Goal: Task Accomplishment & Management: Manage account settings

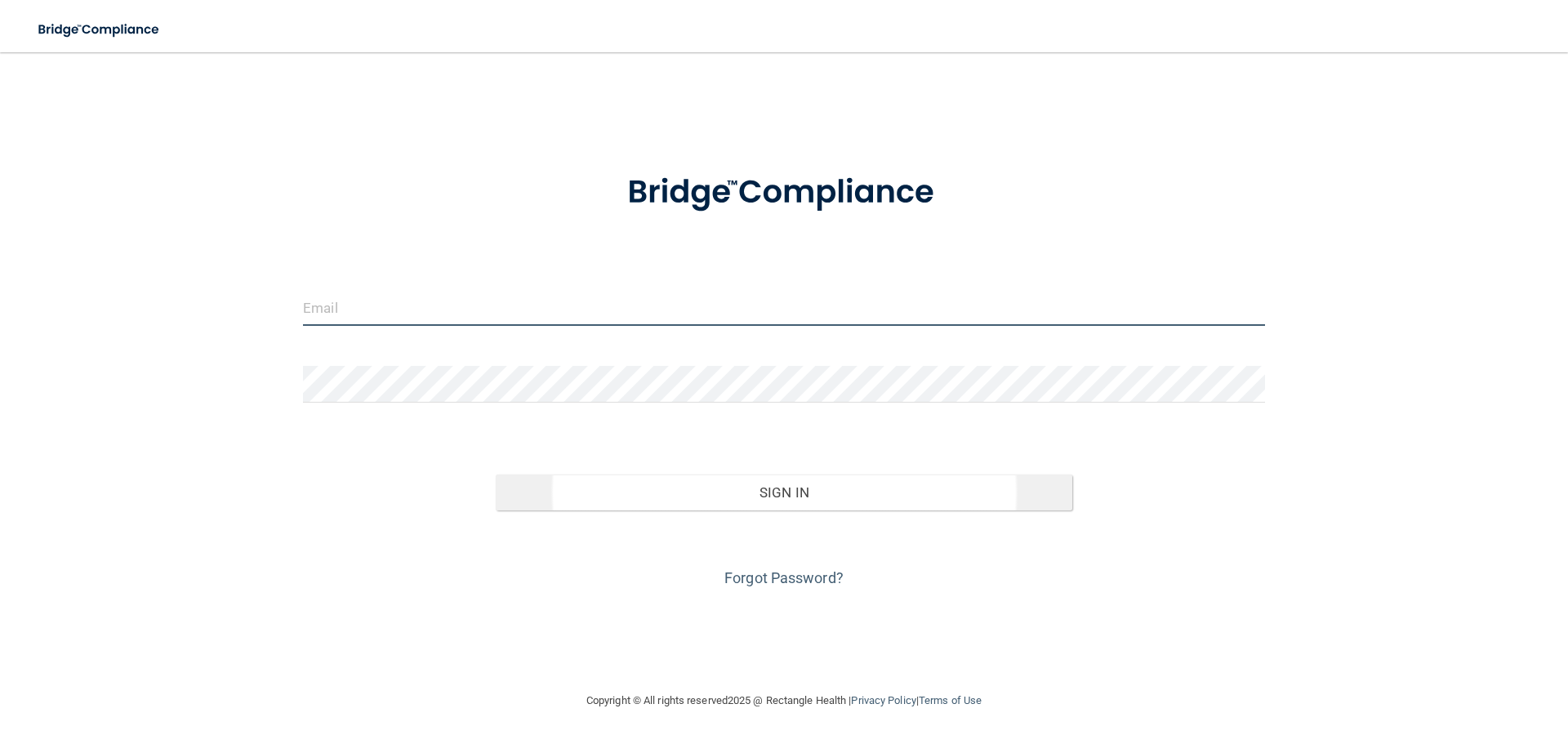
type input "[EMAIL_ADDRESS][DOMAIN_NAME]"
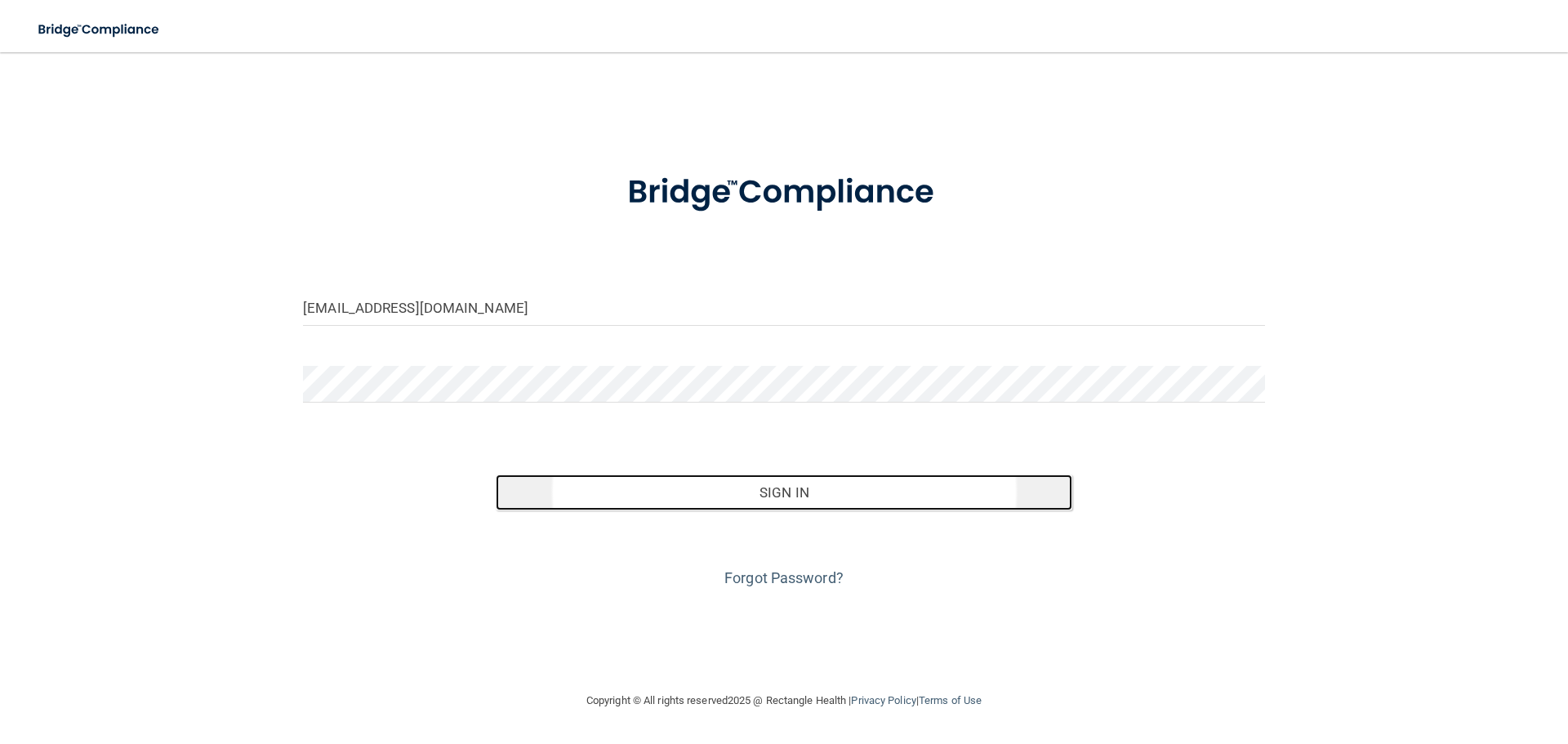
click at [719, 494] on button "Sign In" at bounding box center [784, 493] width 578 height 36
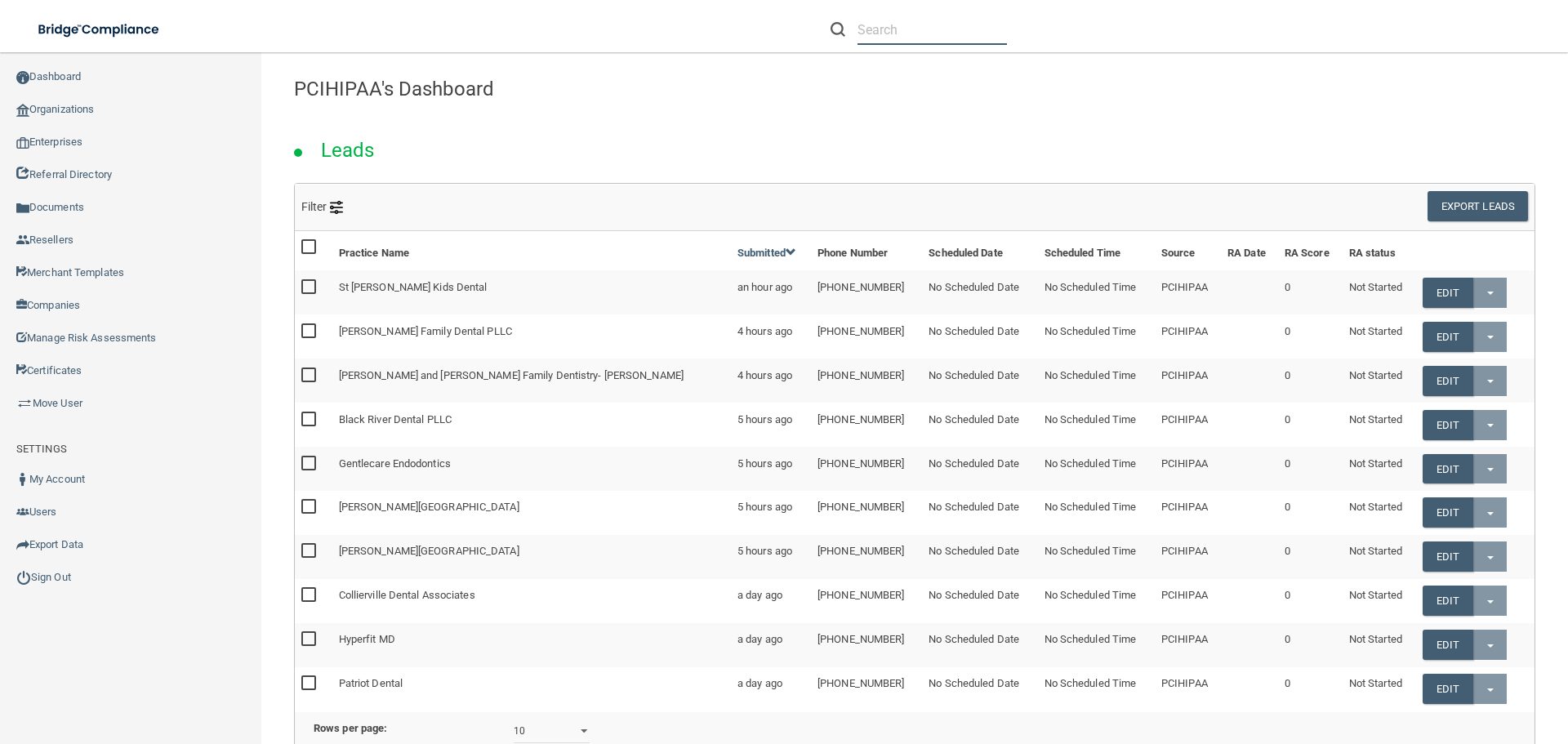
click at [948, 39] on input "text" at bounding box center [932, 30] width 149 height 30
paste input "Contemporary Dentistry and Implantology Specialty"
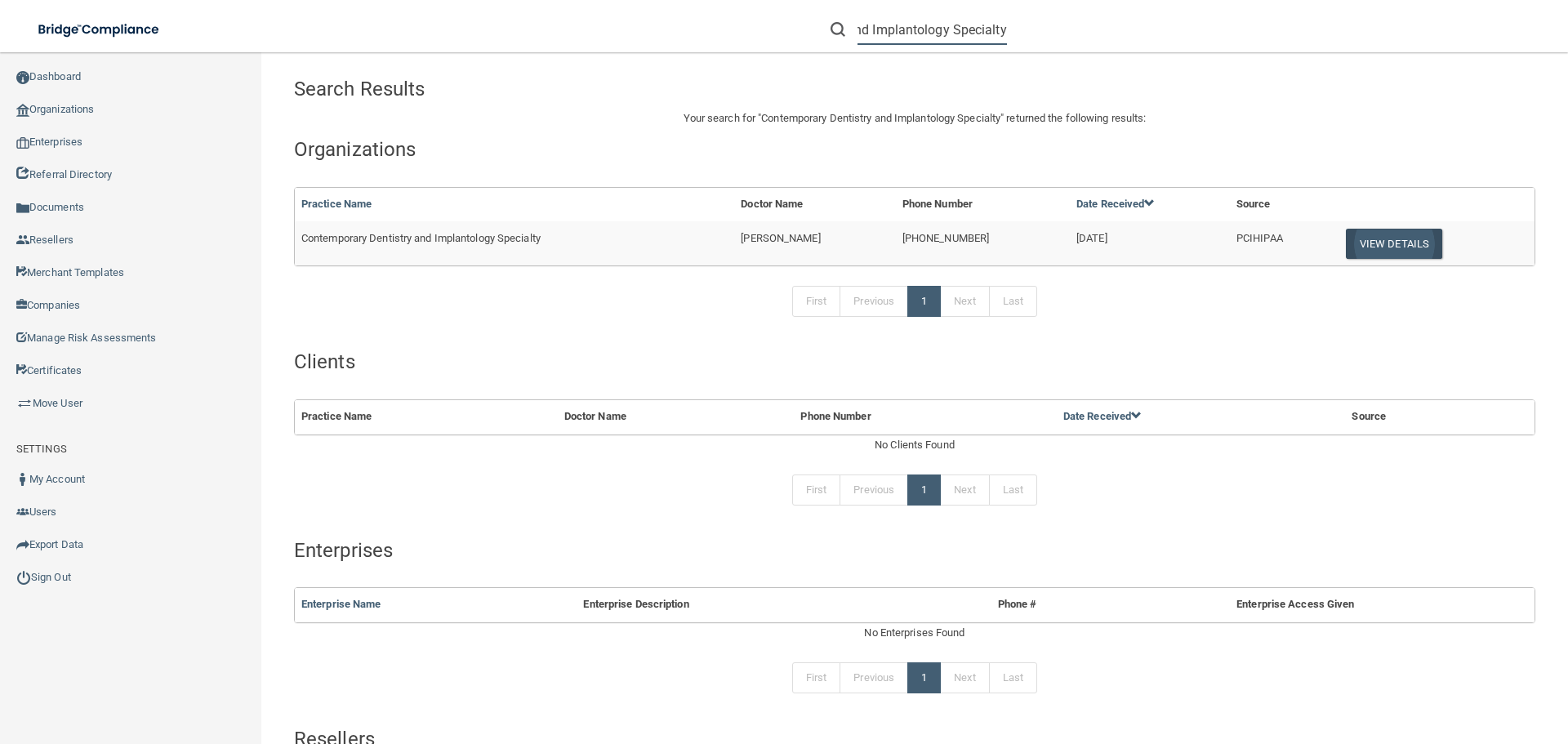
type input "Contemporary Dentistry and Implantology Specialty"
click at [1387, 246] on button "View Details" at bounding box center [1394, 244] width 96 height 30
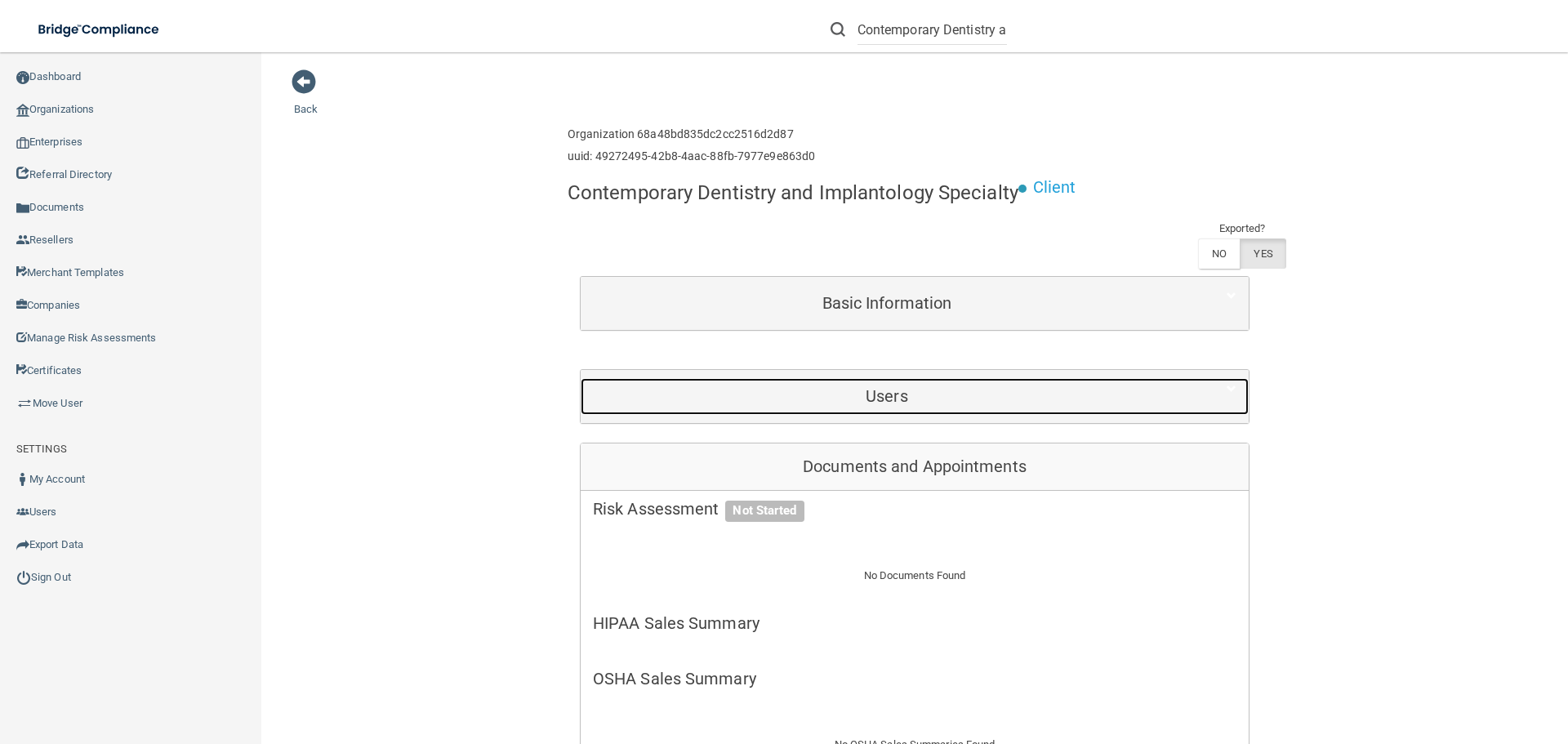
click at [803, 397] on h5 "Users" at bounding box center [886, 396] width 588 height 18
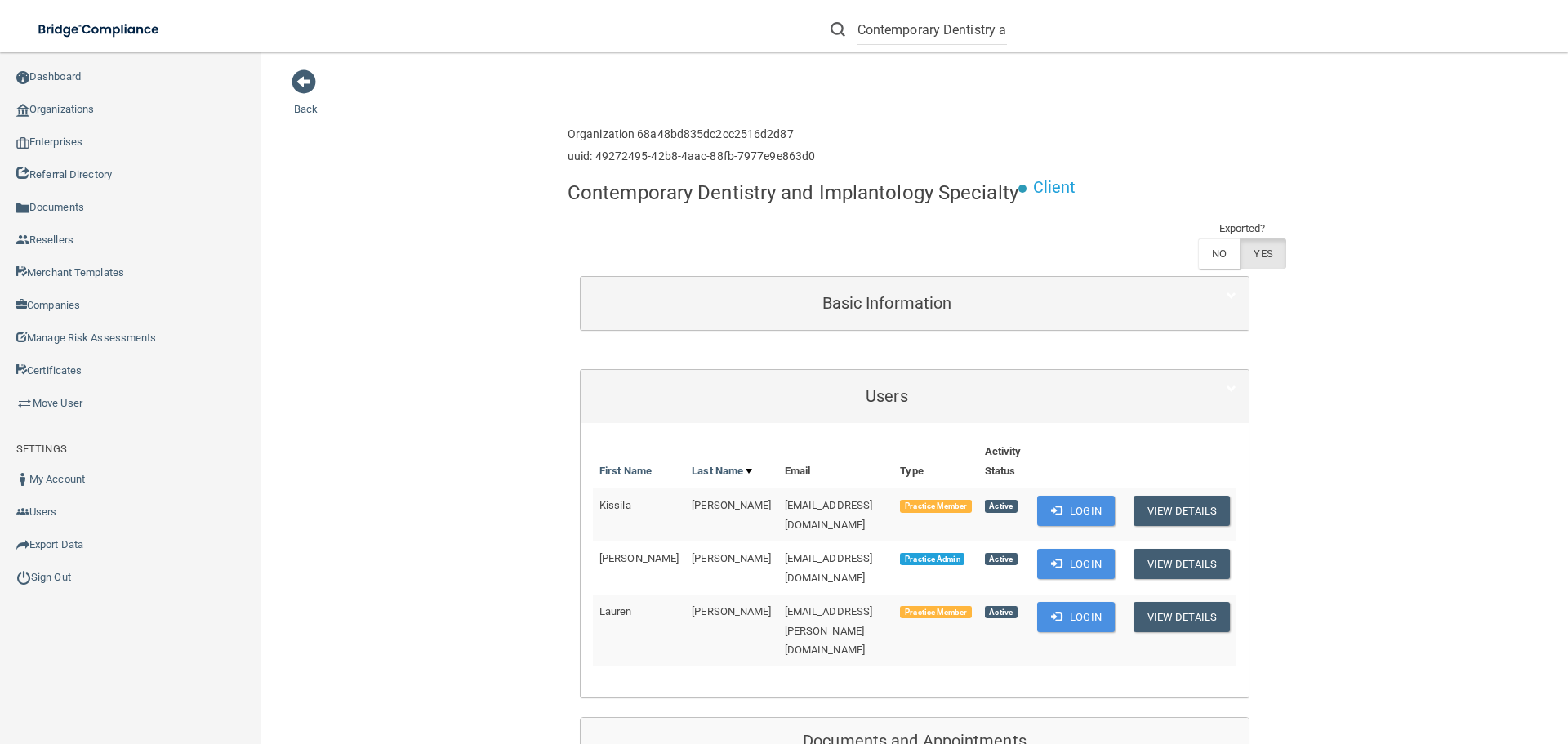
drag, startPoint x: 631, startPoint y: 134, endPoint x: 812, endPoint y: 134, distance: 181.0
click at [812, 134] on div "Enterprise » Organization 68a48bd835dc2cc2516d2d87 uuid: 49272495-42b8-4aac-88f…" at bounding box center [914, 145] width 694 height 53
copy h6 "68a48bd835dc2cc2516d2d87"
drag, startPoint x: 301, startPoint y: 83, endPoint x: 366, endPoint y: 8, distance: 99.2
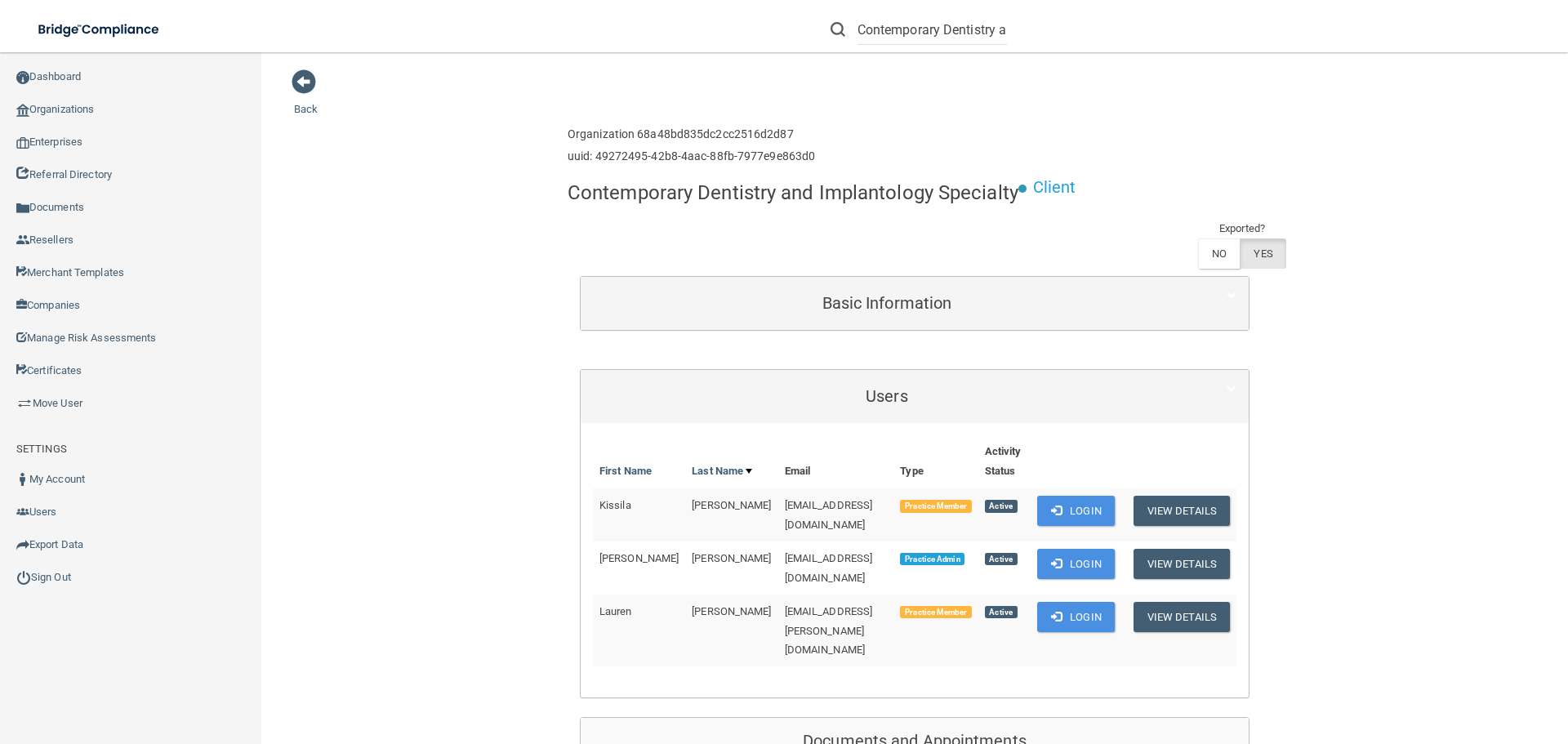
click at [301, 83] on span at bounding box center [304, 81] width 24 height 24
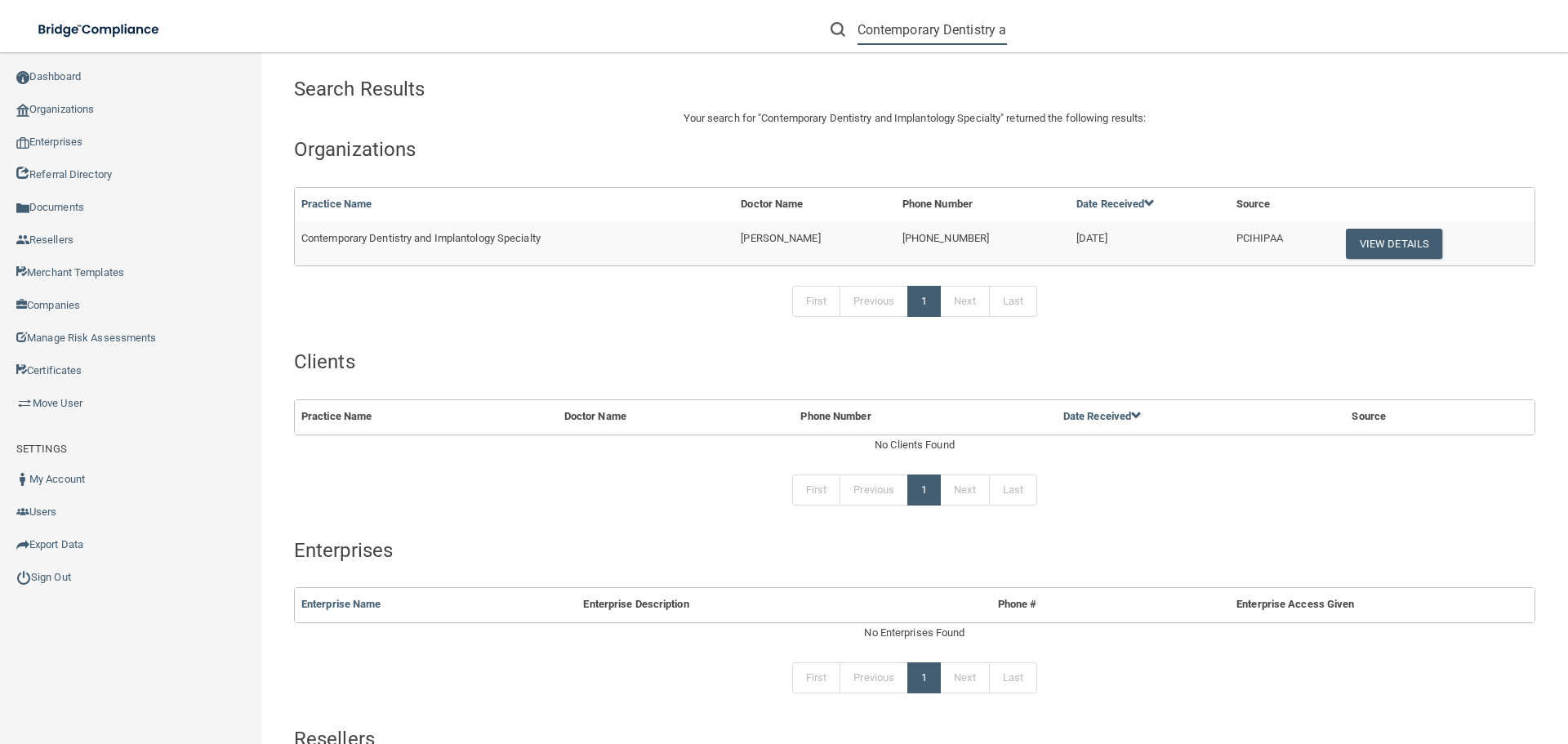
click at [956, 20] on input "Contemporary Dentistry and Implantology Specialty" at bounding box center [932, 30] width 149 height 30
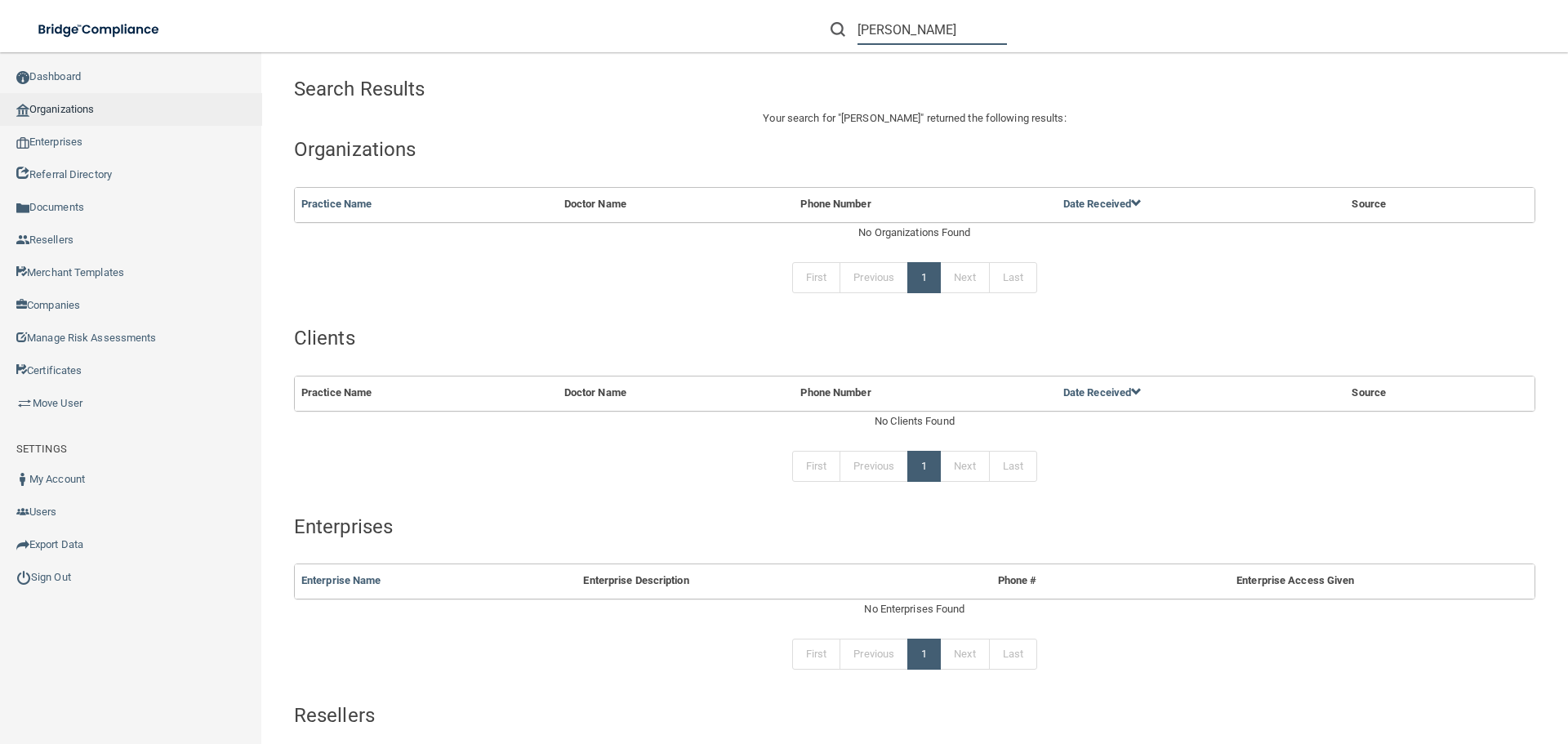
type input "[PERSON_NAME]"
click at [62, 116] on link "Organizations" at bounding box center [131, 109] width 262 height 33
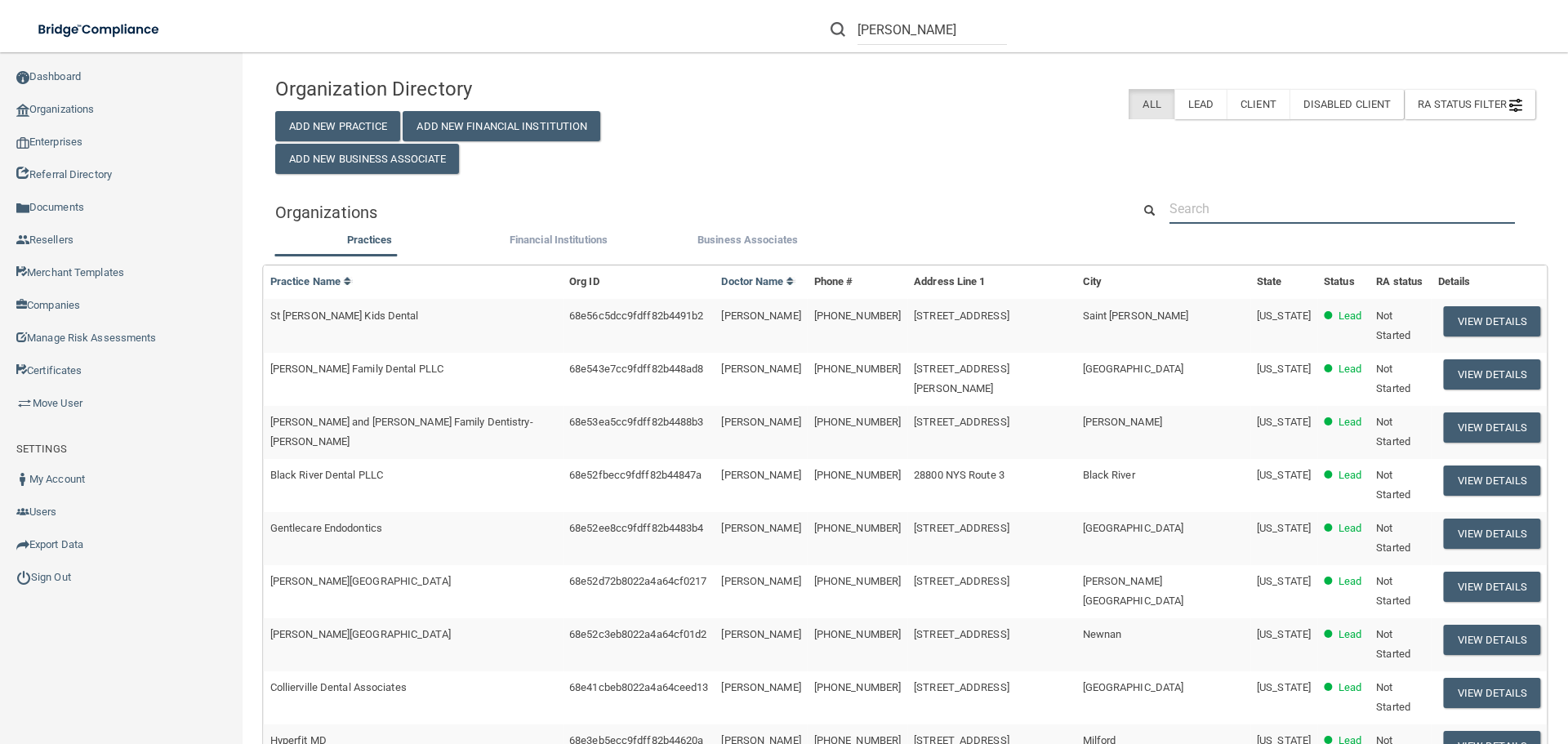
click at [1238, 218] on input "text" at bounding box center [1343, 209] width 346 height 30
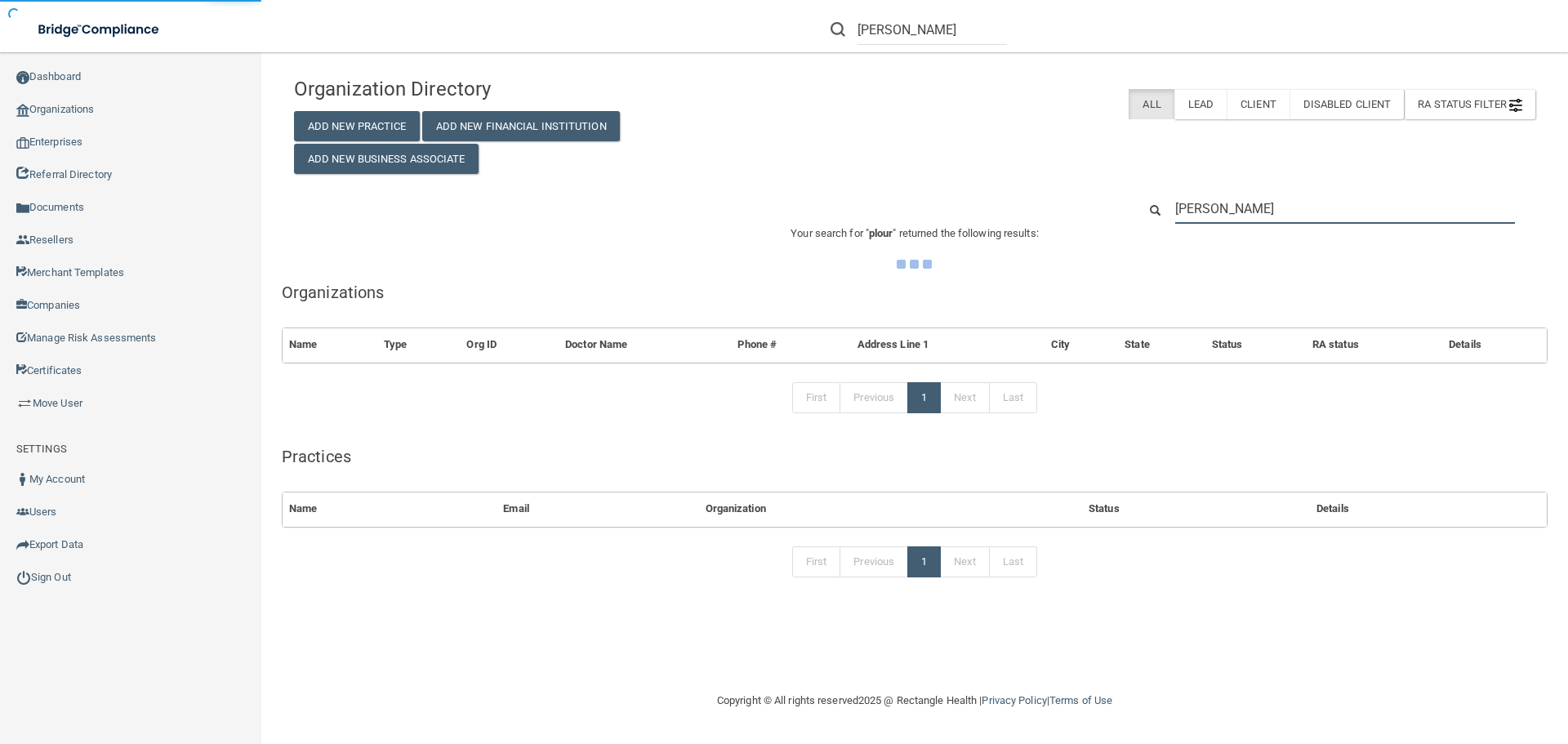
type input "[PERSON_NAME]"
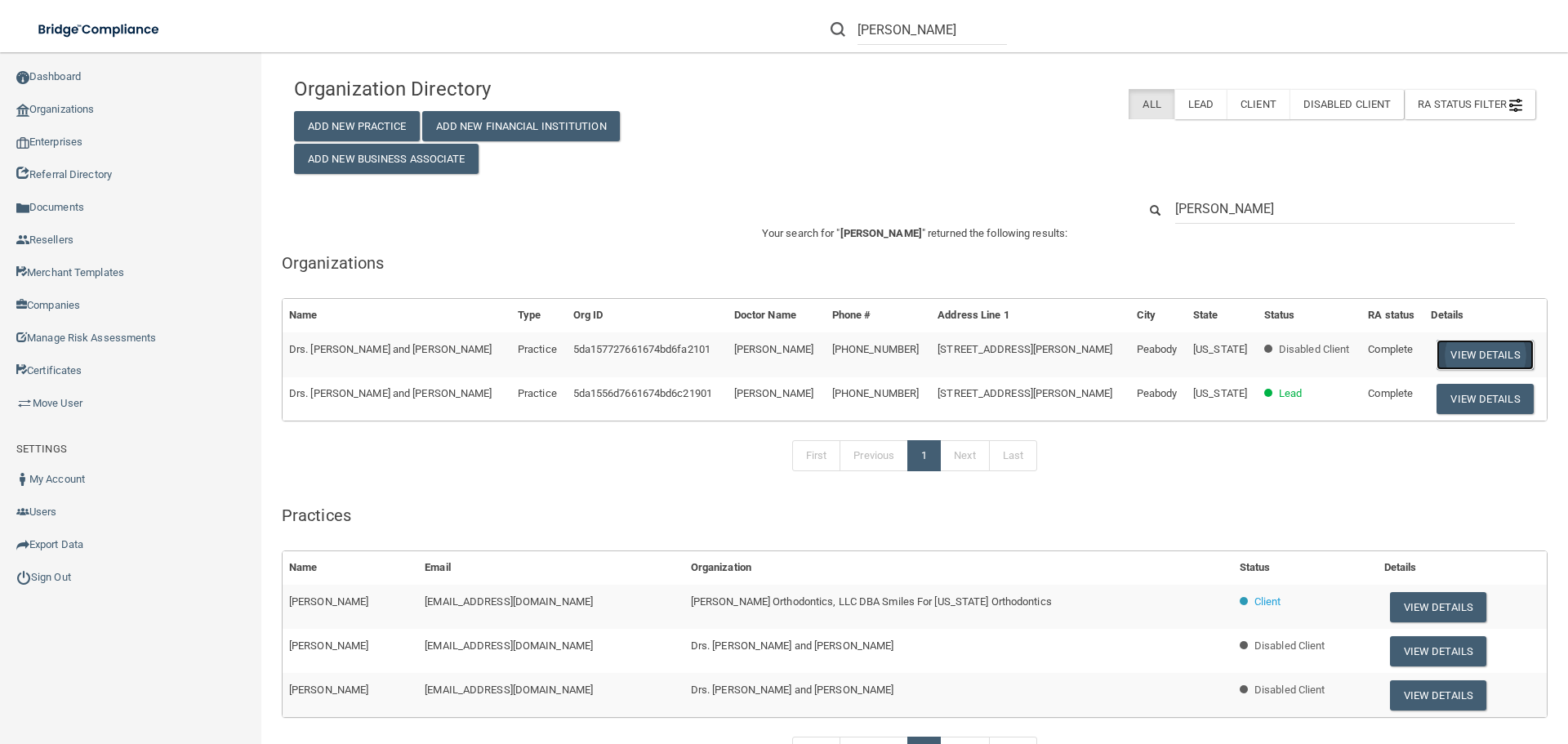
click at [1464, 364] on button "View Details" at bounding box center [1485, 355] width 96 height 30
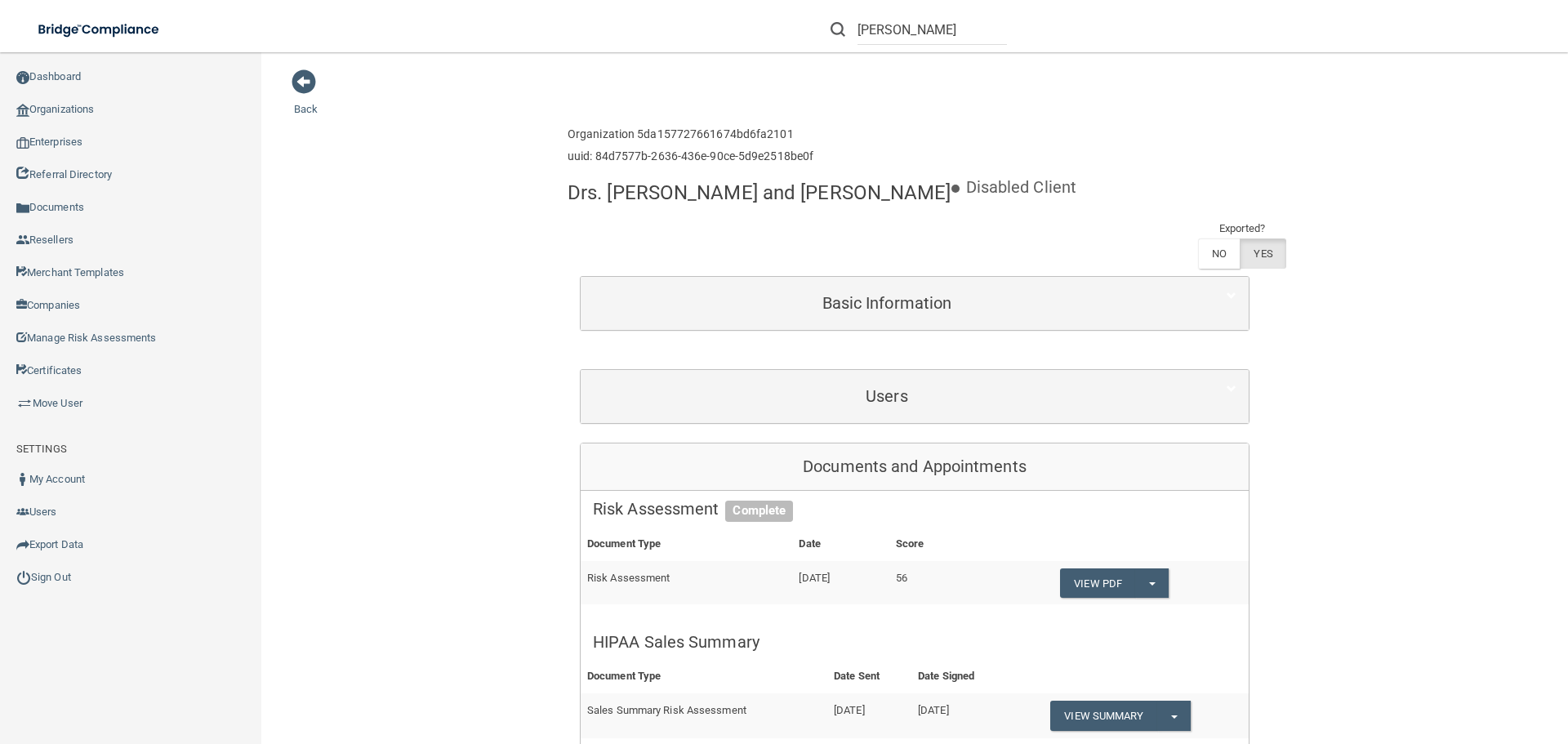
click at [816, 418] on div "Users" at bounding box center [915, 396] width 668 height 53
click at [699, 376] on div "Users" at bounding box center [915, 396] width 668 height 53
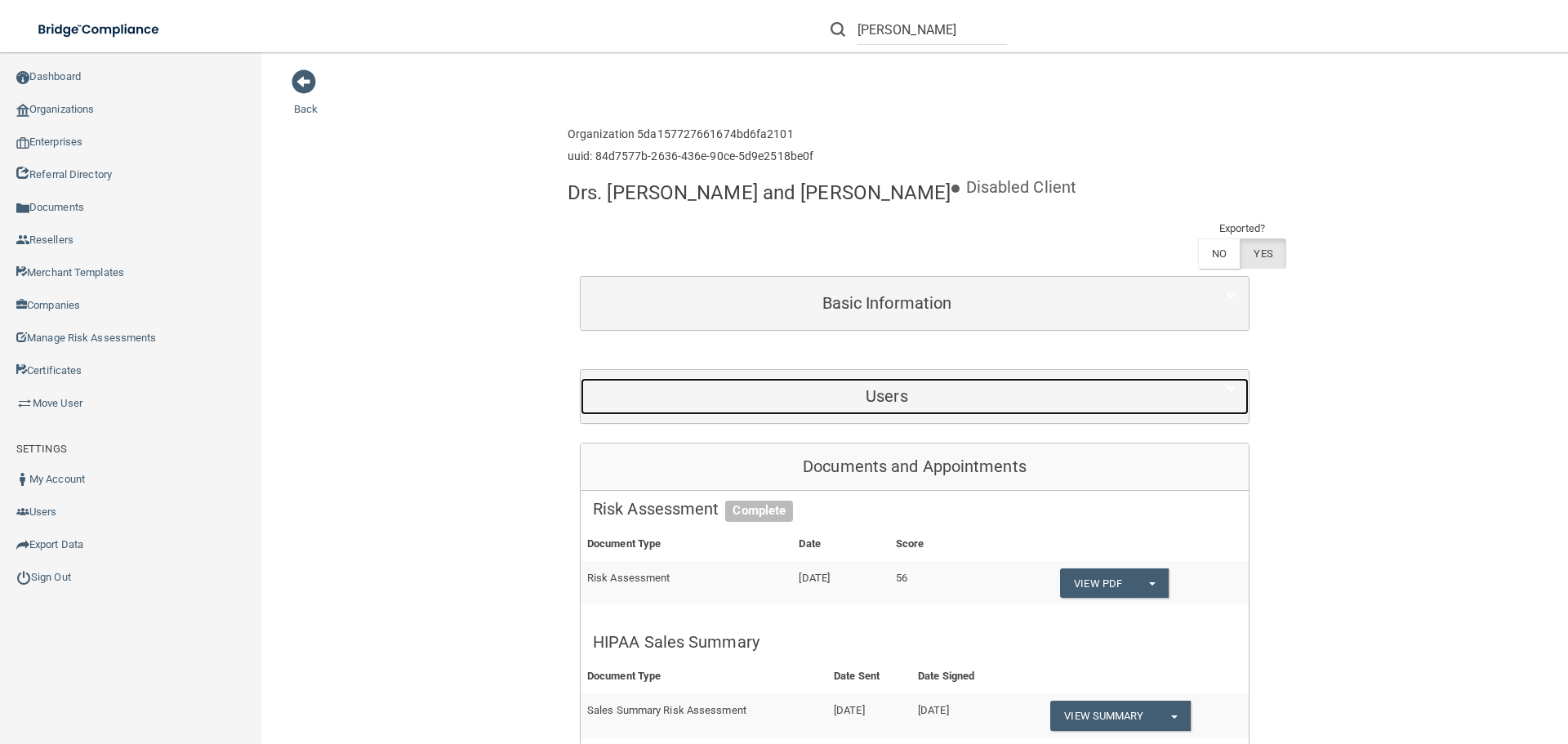
click at [654, 385] on div "Users" at bounding box center [887, 396] width 612 height 37
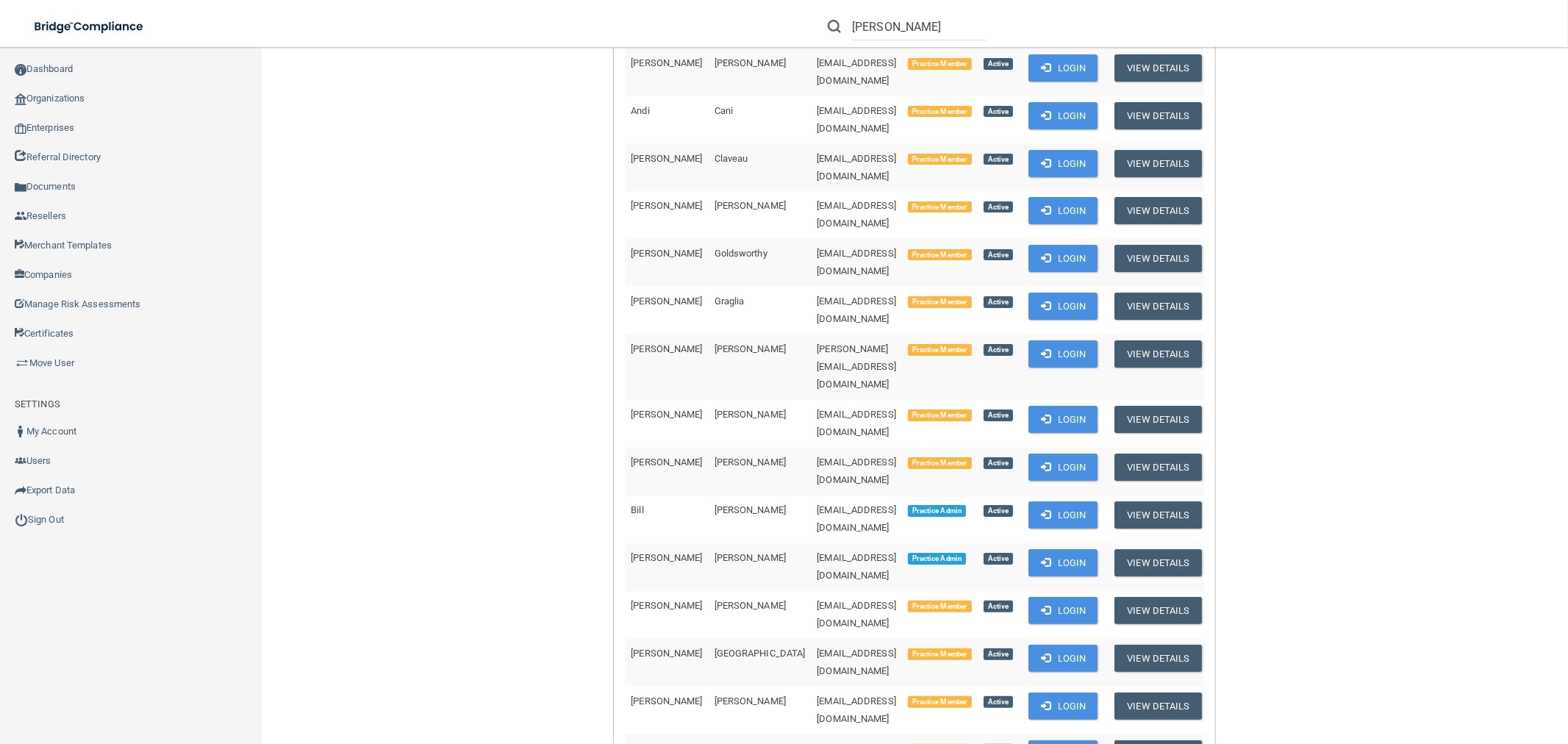
scroll to position [359, 0]
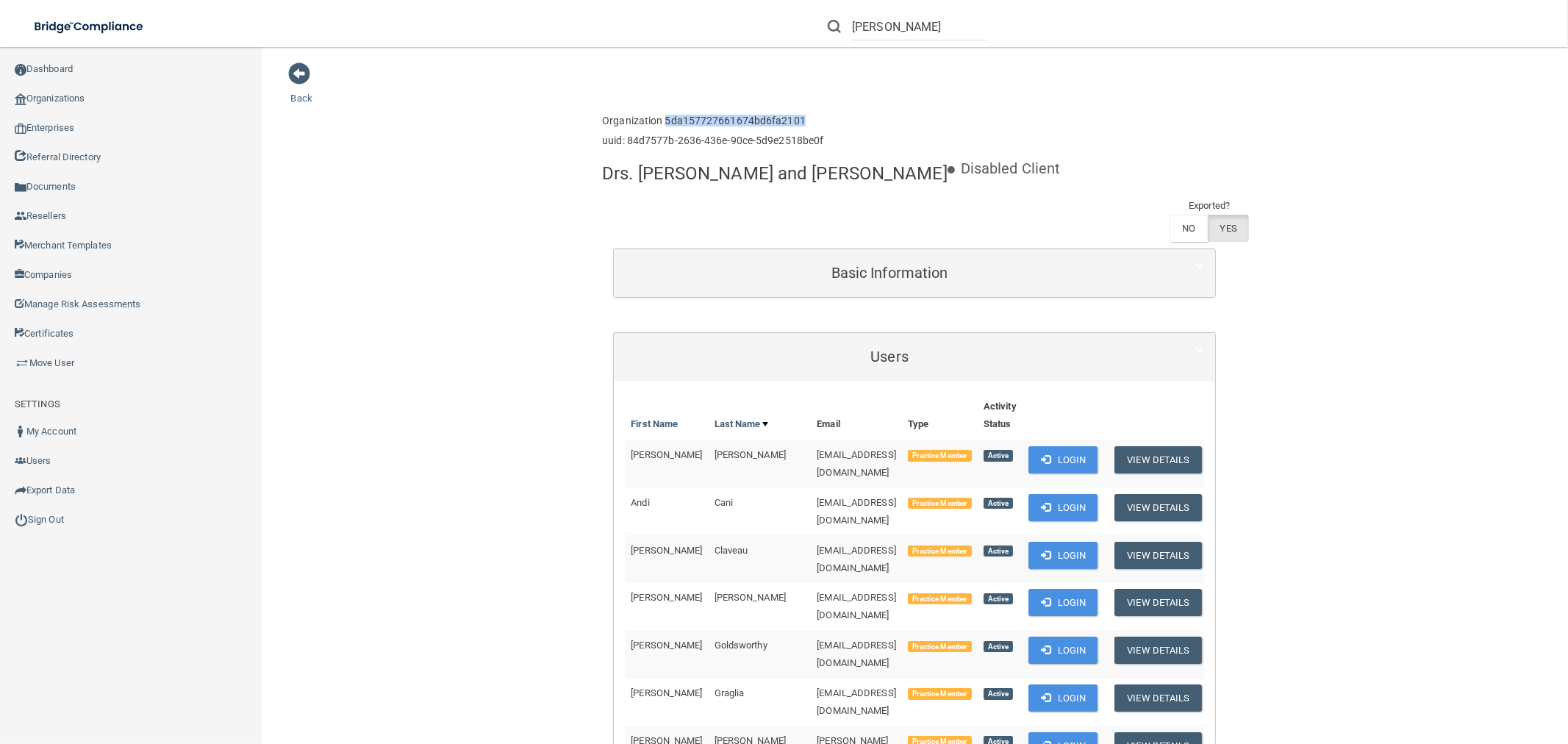
drag, startPoint x: 658, startPoint y: 116, endPoint x: 813, endPoint y: 112, distance: 155.1
click at [813, 112] on div "Organization 5da157727661674bd6fa2101 uuid: 84d7577b-2636-436e-90ce-5d9e2518be0f" at bounding box center [713, 131] width 222 height 48
copy h6 "5da157727661674bd6fa2101"
click at [78, 98] on link "Organizations" at bounding box center [131, 98] width 263 height 30
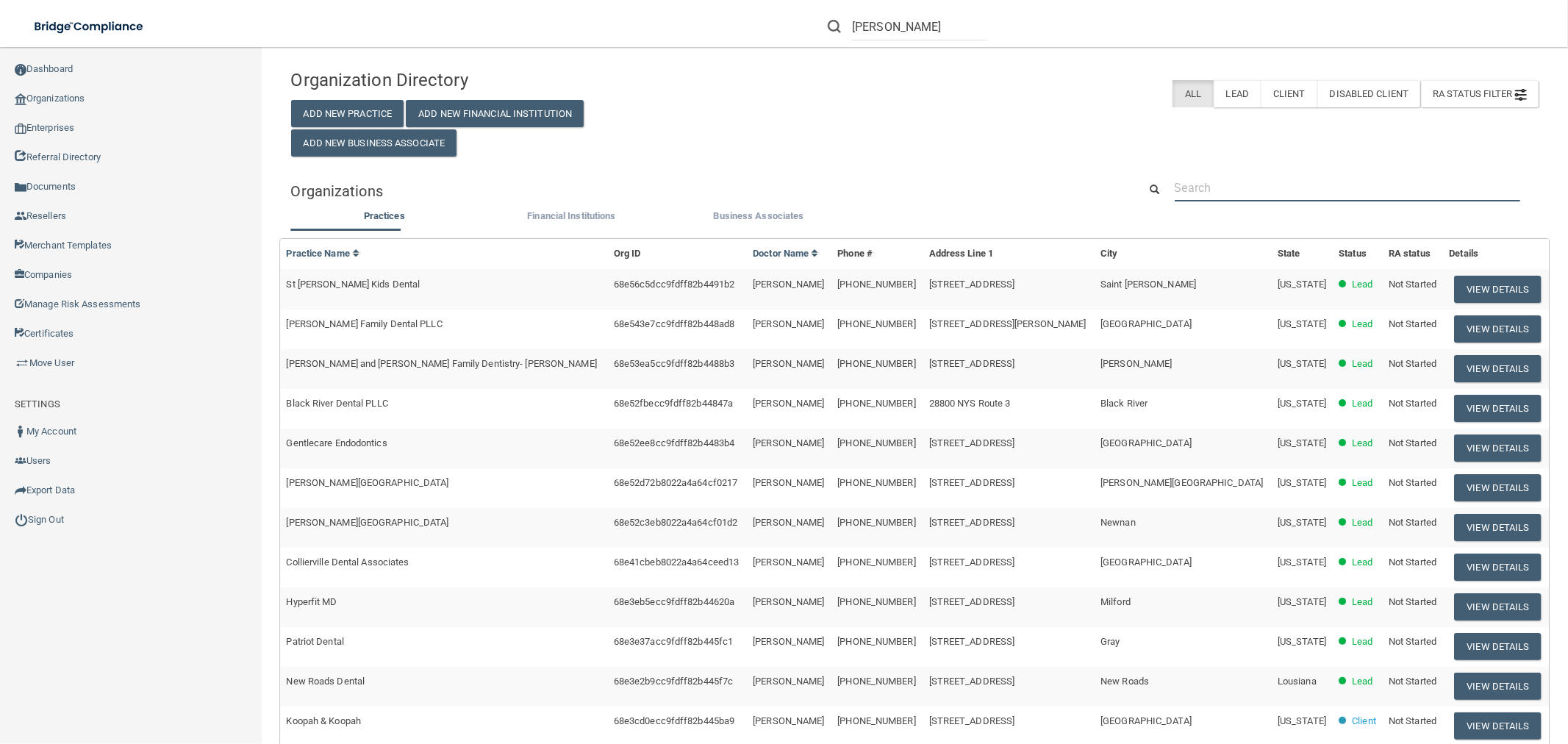
click at [1262, 196] on input "text" at bounding box center [1347, 188] width 345 height 27
paste input "68a48bd835dc2cc2516d2d87"
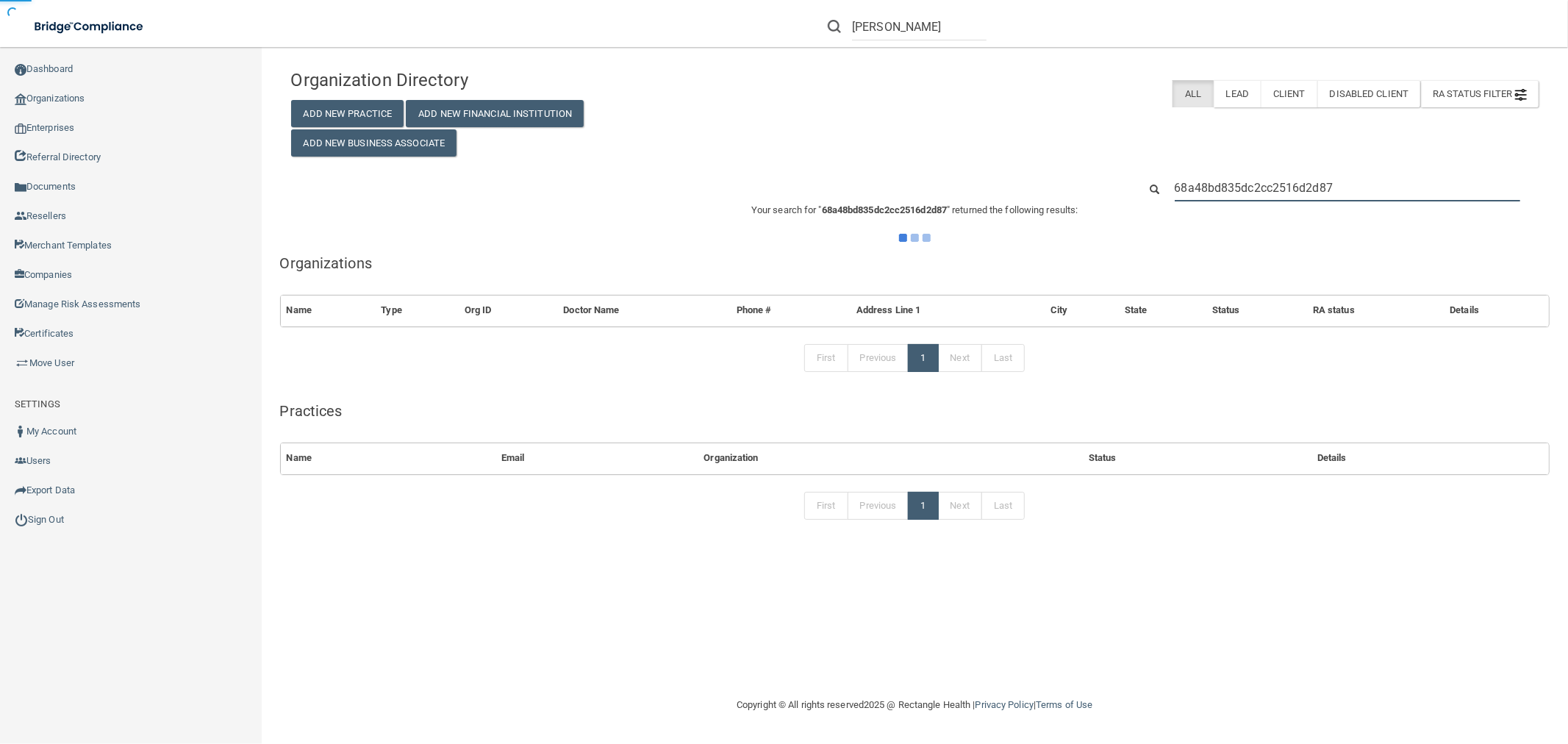
type input "68a48bd835dc2cc2516d2d87"
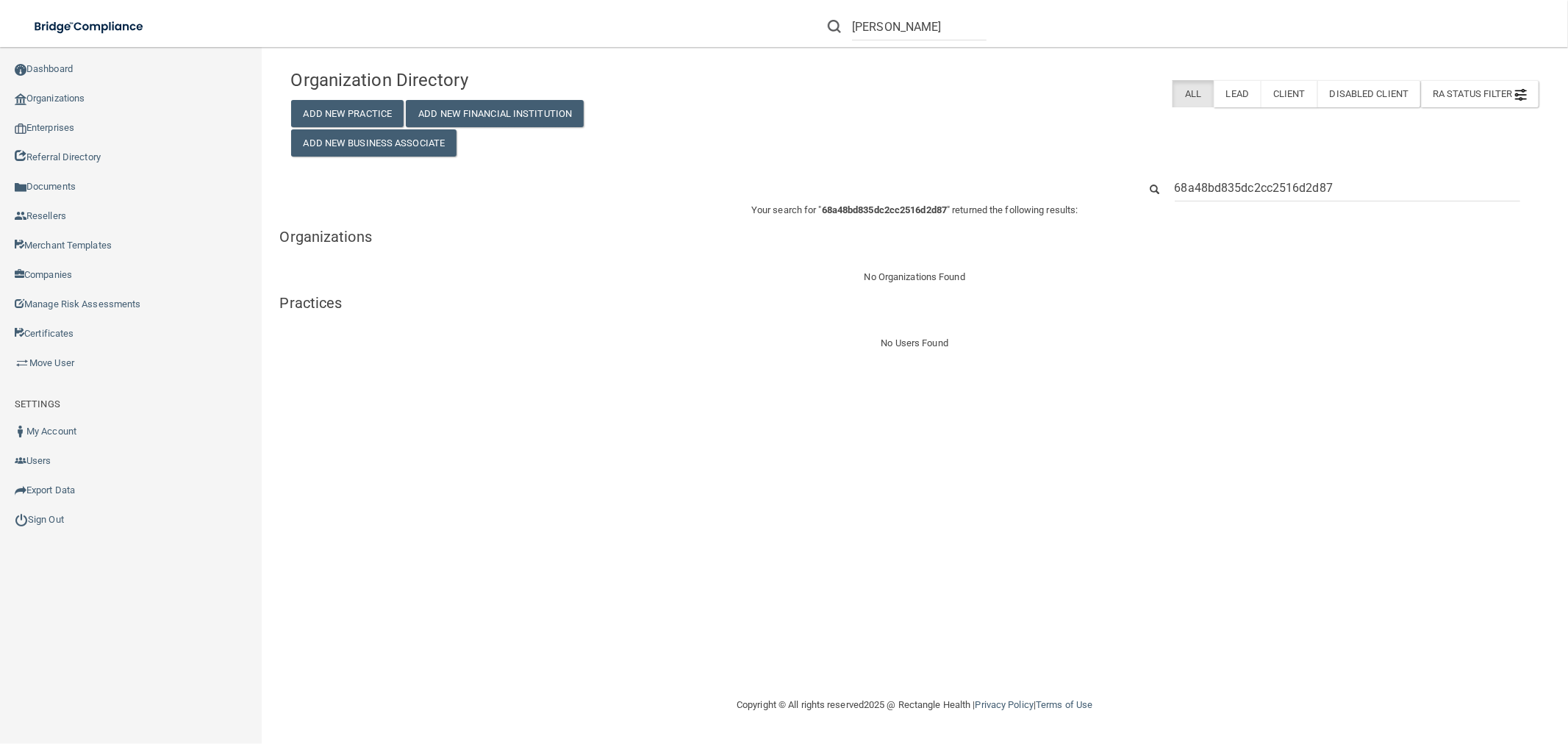
click at [1274, 188] on input "68a48bd835dc2cc2516d2d87" at bounding box center [1347, 188] width 345 height 27
click at [1364, 184] on input "68a48bd835dc2cc2516d2d87" at bounding box center [1347, 188] width 345 height 27
click at [1365, 184] on input "68a48bd835dc2cc2516d2d87" at bounding box center [1347, 188] width 345 height 27
click at [1365, 184] on input "68a48bd835dc2cc2516d2d87" at bounding box center [1347, 188] width 345 height 27
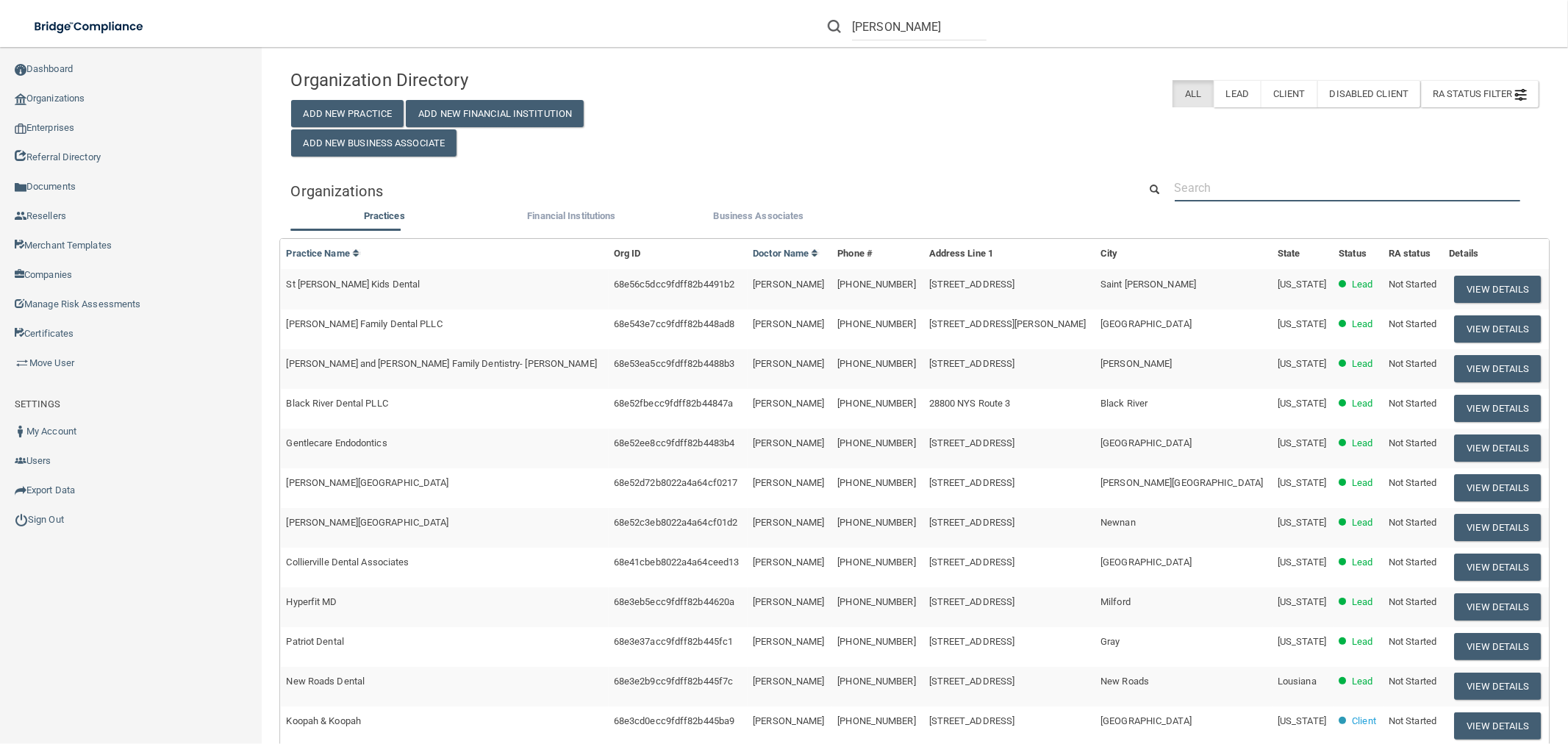
click at [1295, 175] on input "text" at bounding box center [1347, 188] width 345 height 27
paste input "Contemporary Dentistry and Implantology Specialty"
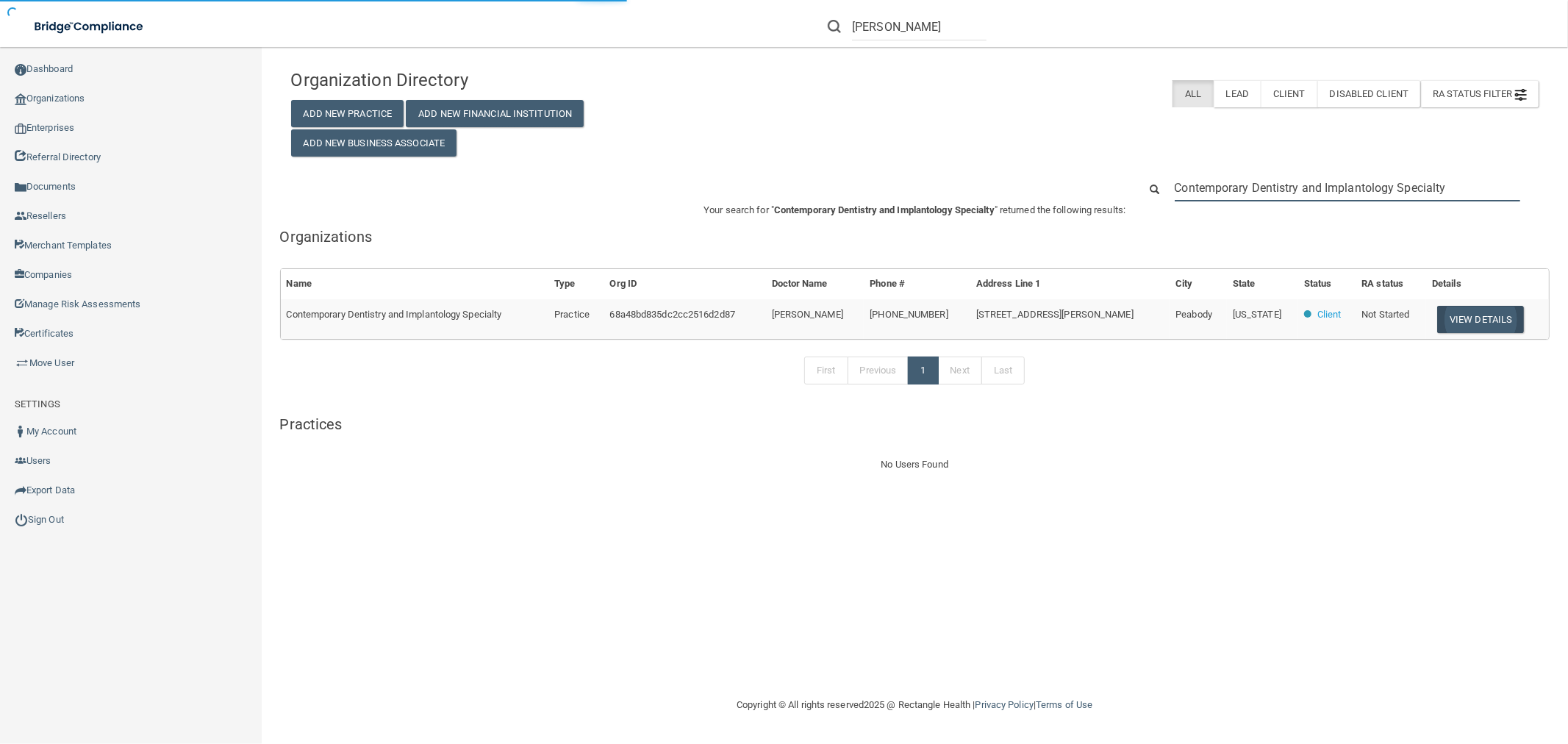
type input "Contemporary Dentistry and Implantology Specialty"
click at [1411, 319] on button "View Details" at bounding box center [1480, 320] width 87 height 27
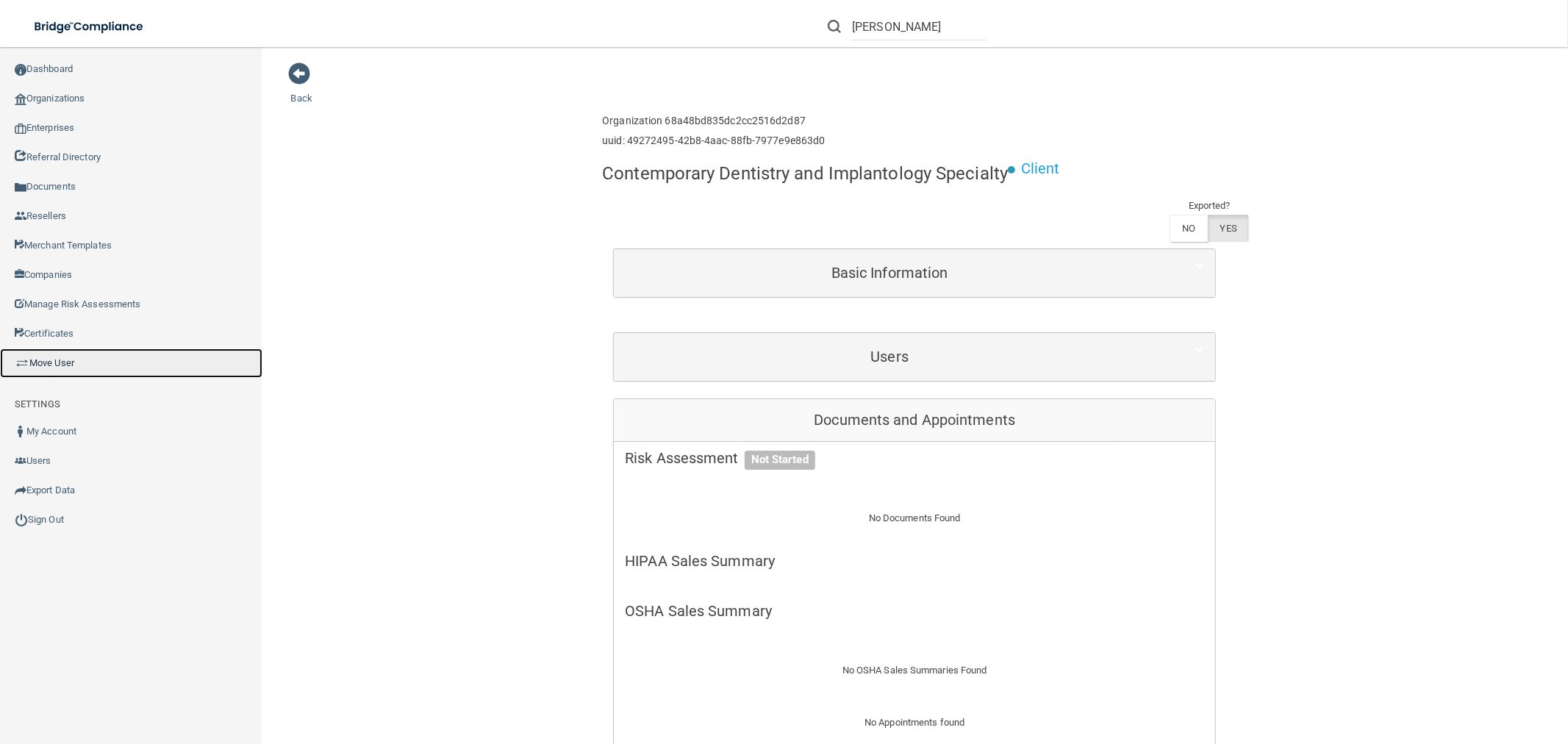
click at [59, 354] on link "Move User" at bounding box center [131, 363] width 263 height 30
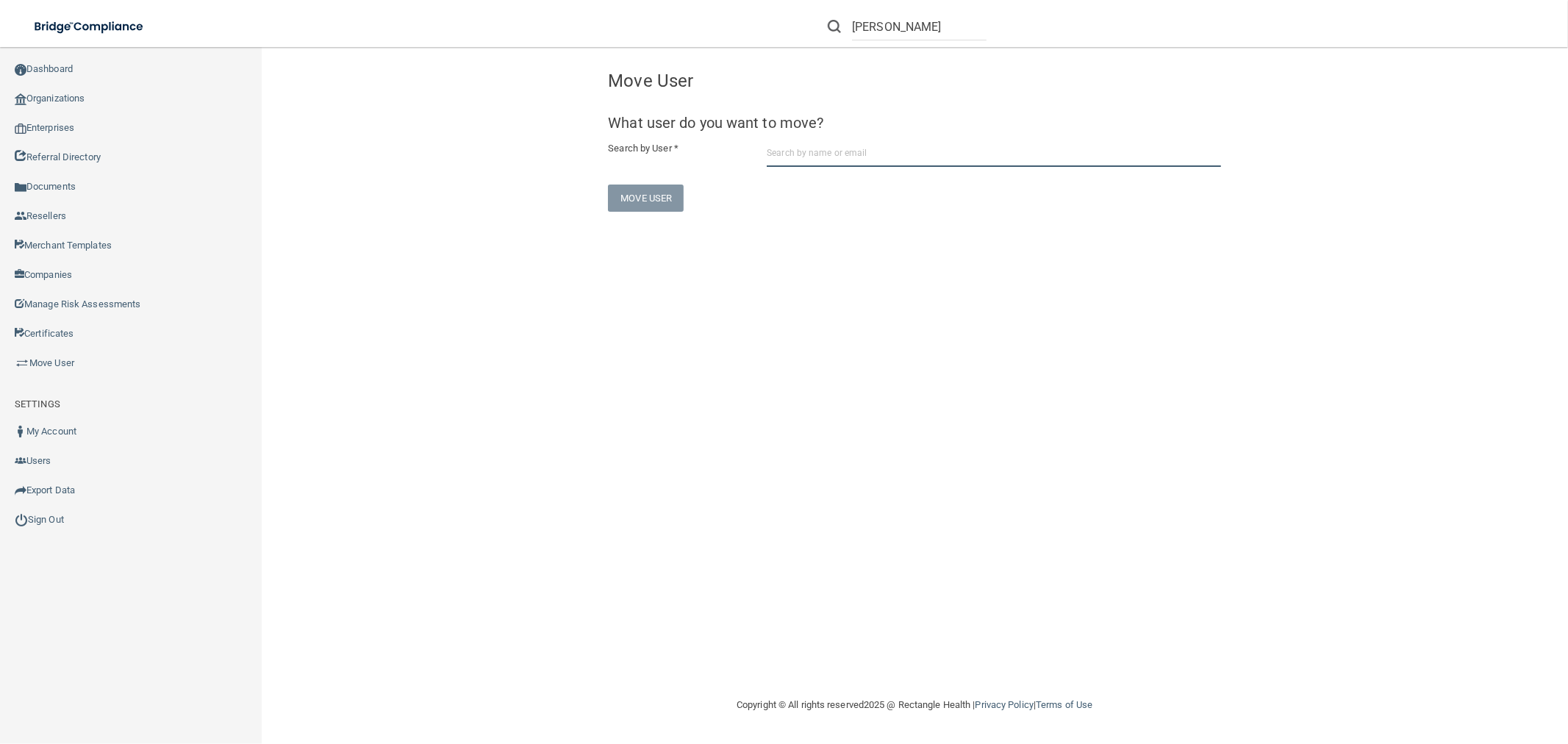
click at [851, 143] on input "text" at bounding box center [993, 153] width 455 height 27
click at [812, 157] on input "text" at bounding box center [993, 153] width 455 height 27
paste input "[EMAIL_ADDRESS][DOMAIN_NAME]"
click at [800, 162] on input "[EMAIL_ADDRESS][DOMAIN_NAME]" at bounding box center [993, 153] width 455 height 27
click at [993, 190] on div "[PERSON_NAME] Drs. [PERSON_NAME] and [PERSON_NAME]" at bounding box center [943, 195] width 317 height 25
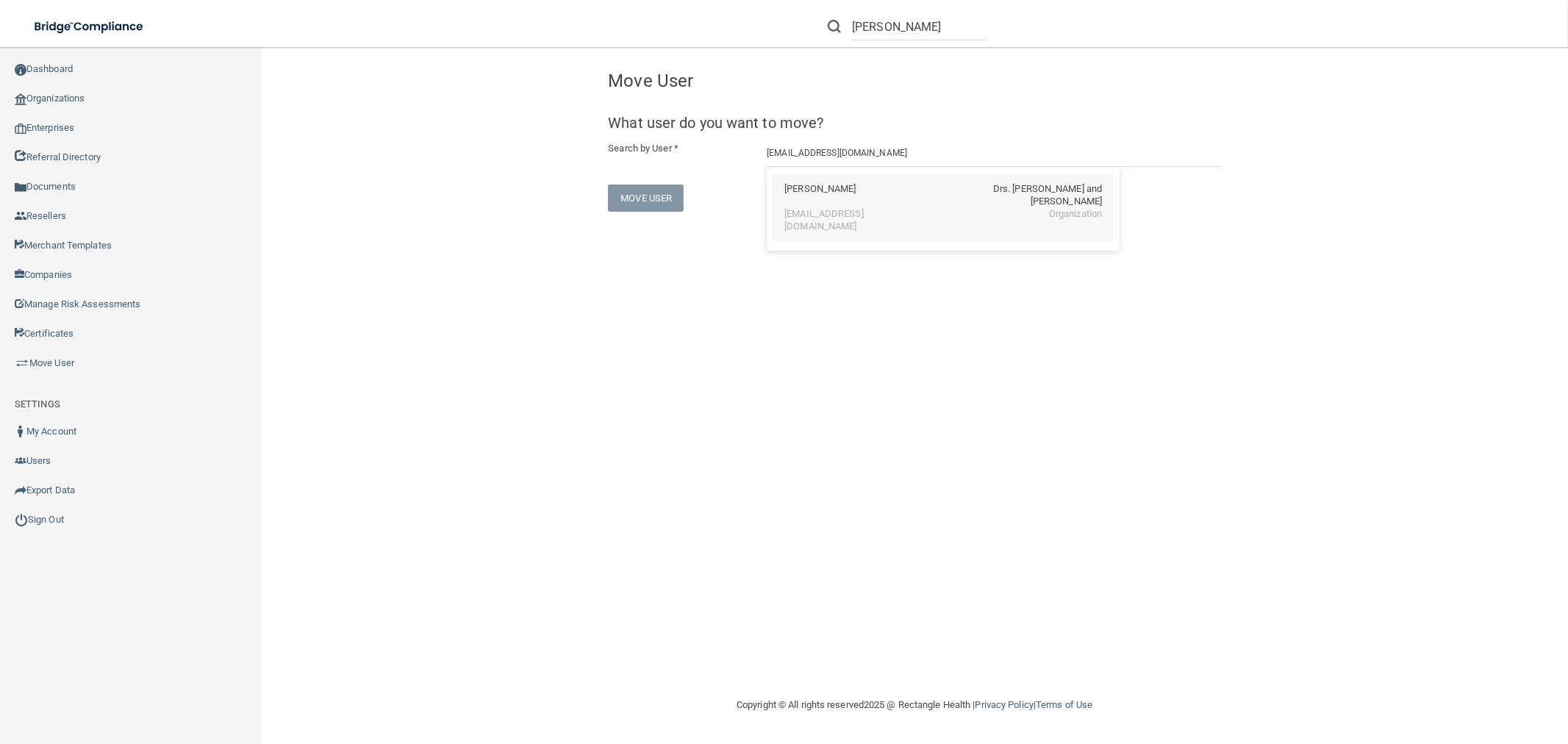
type input "[PERSON_NAME]"
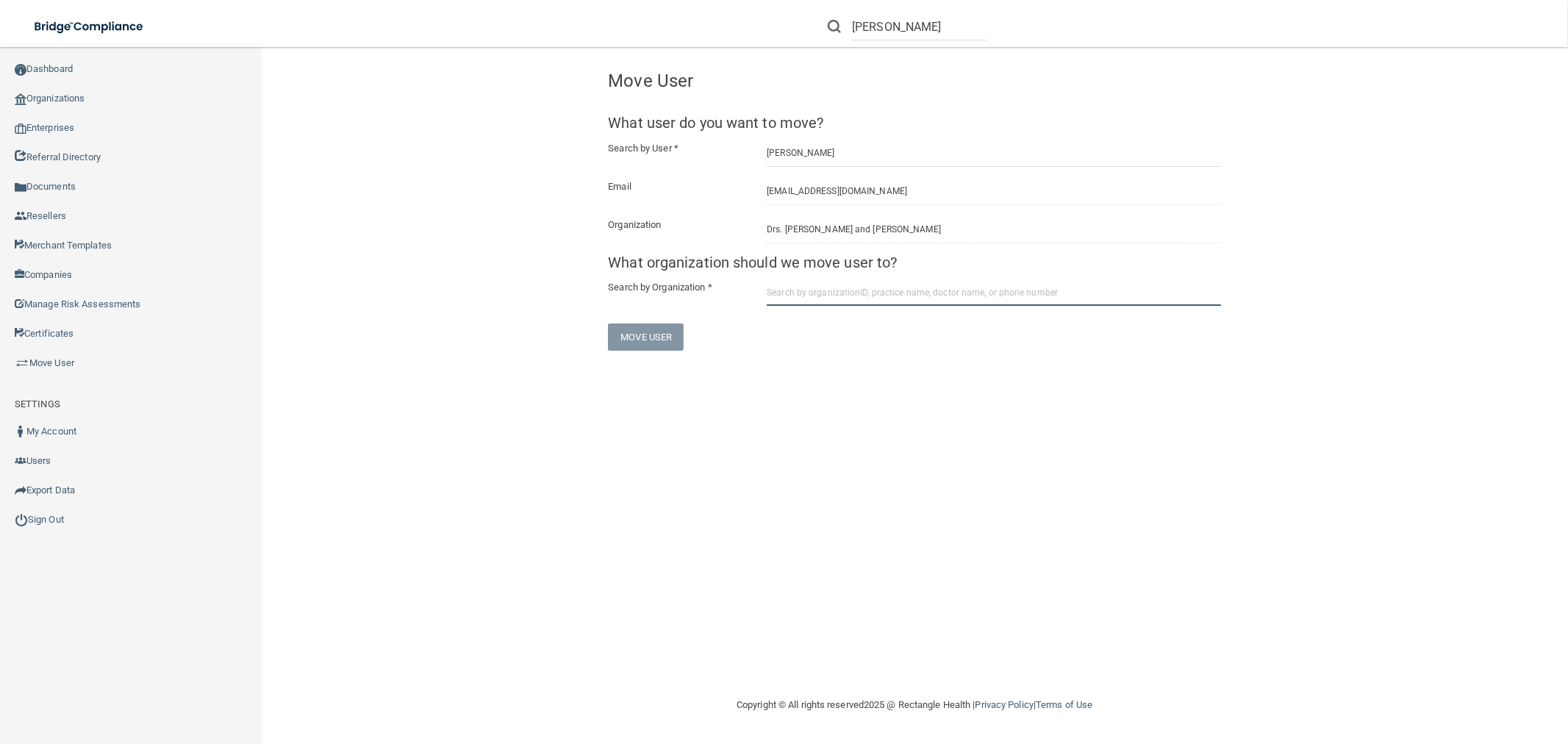
click at [855, 285] on input "text" at bounding box center [993, 292] width 455 height 27
paste input "68a48bd835dc2cc2516d2d87"
click at [1053, 355] on div "9785320288" at bounding box center [1075, 347] width 52 height 25
type input "Contemporary Dentistry and Implantology Specialty"
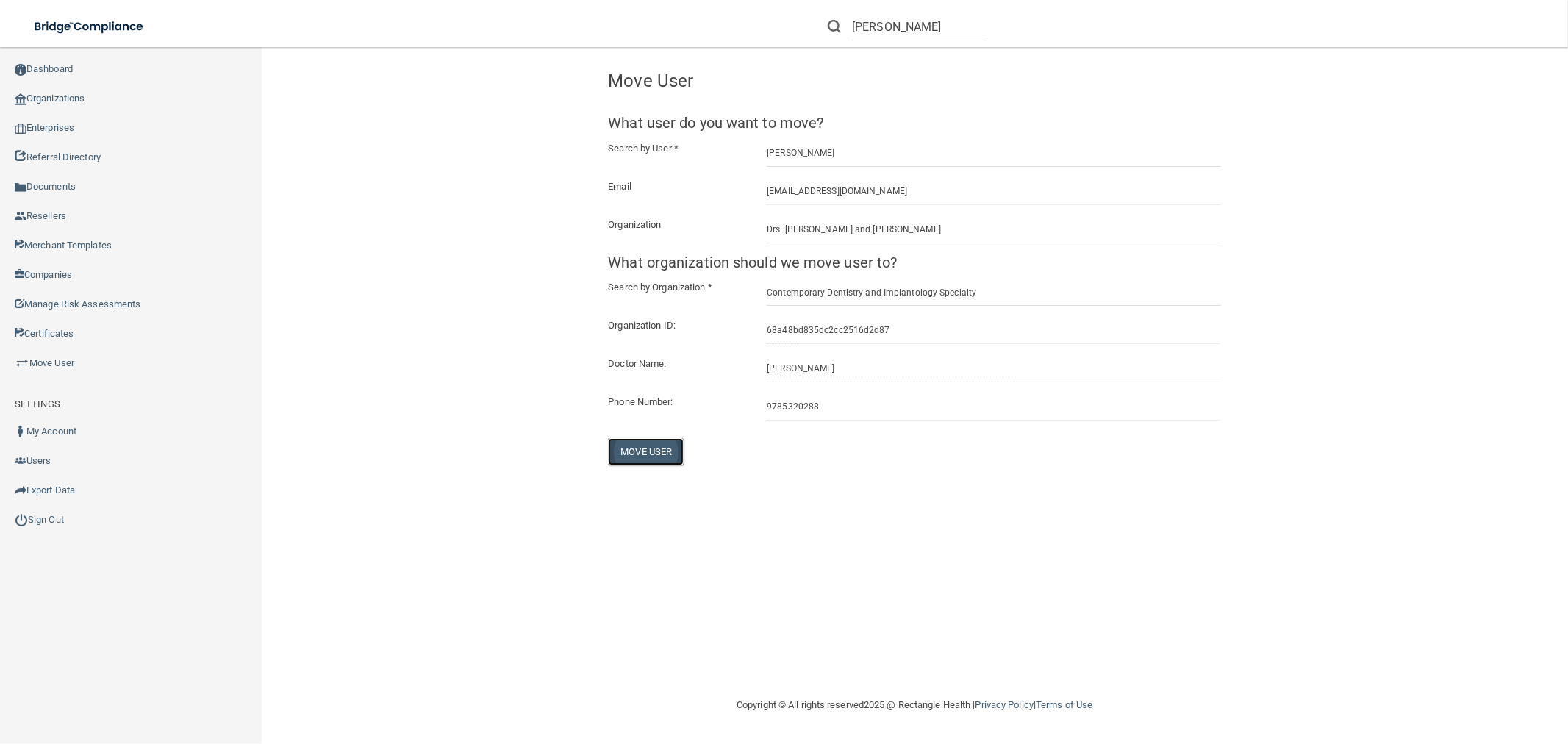
click at [638, 451] on button "Move User" at bounding box center [646, 452] width 76 height 27
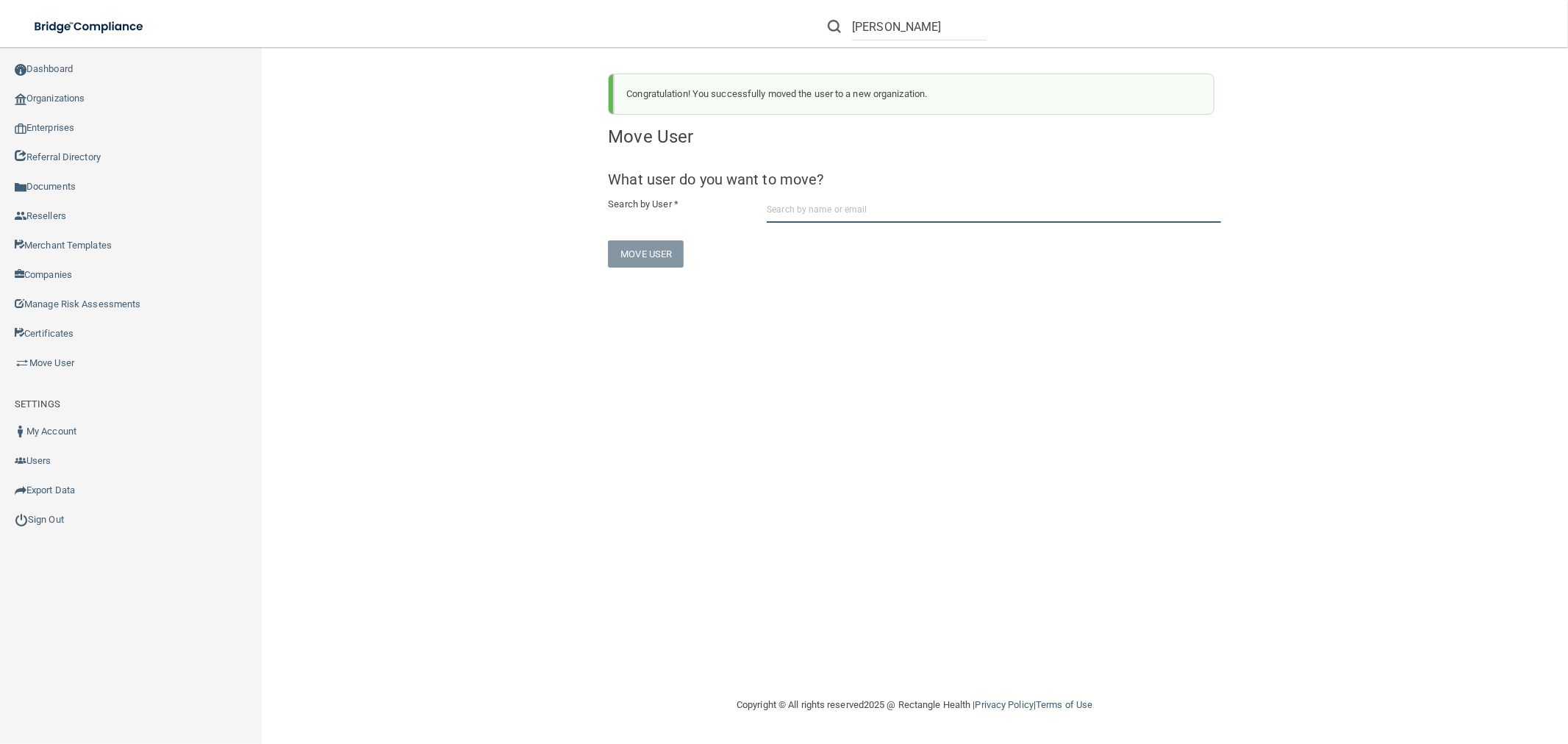
click at [808, 206] on input "text" at bounding box center [993, 210] width 455 height 27
paste input "[EMAIL_ADDRESS][DOMAIN_NAME]"
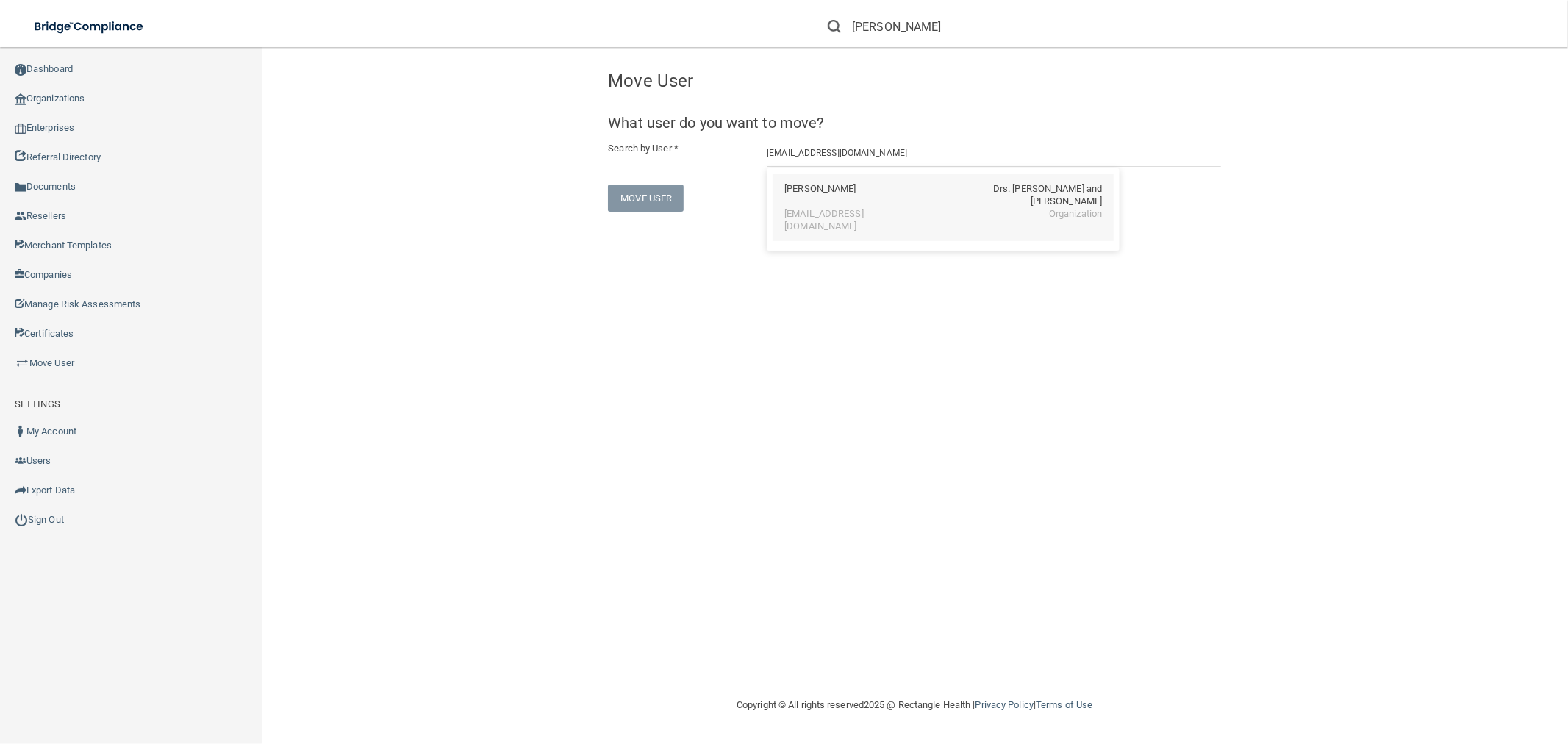
click at [804, 208] on div "[EMAIL_ADDRESS][DOMAIN_NAME]" at bounding box center [848, 220] width 128 height 25
type input "[PERSON_NAME]"
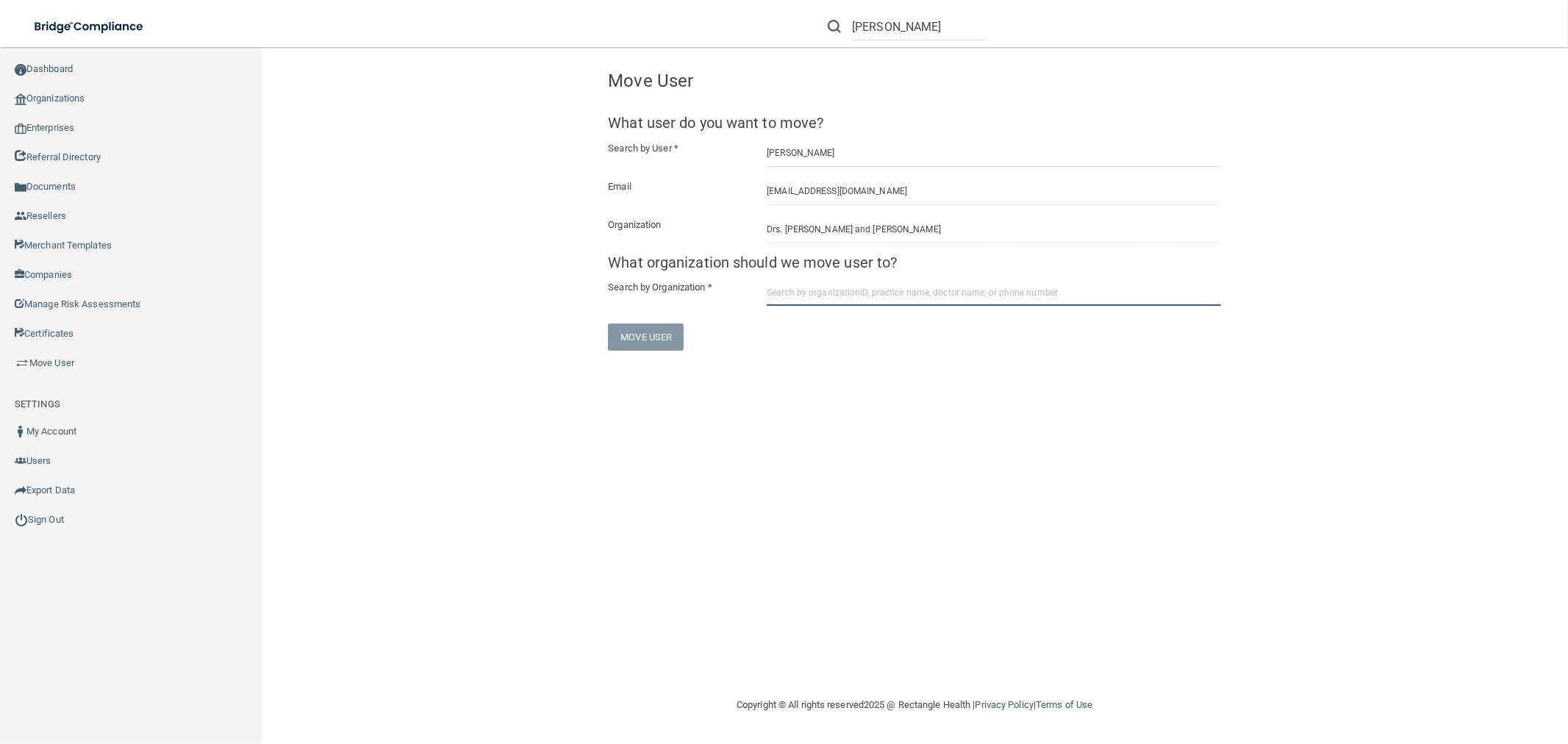
click at [940, 282] on input "text" at bounding box center [993, 292] width 455 height 27
paste input "68a48bd835dc2cc2516d2d87"
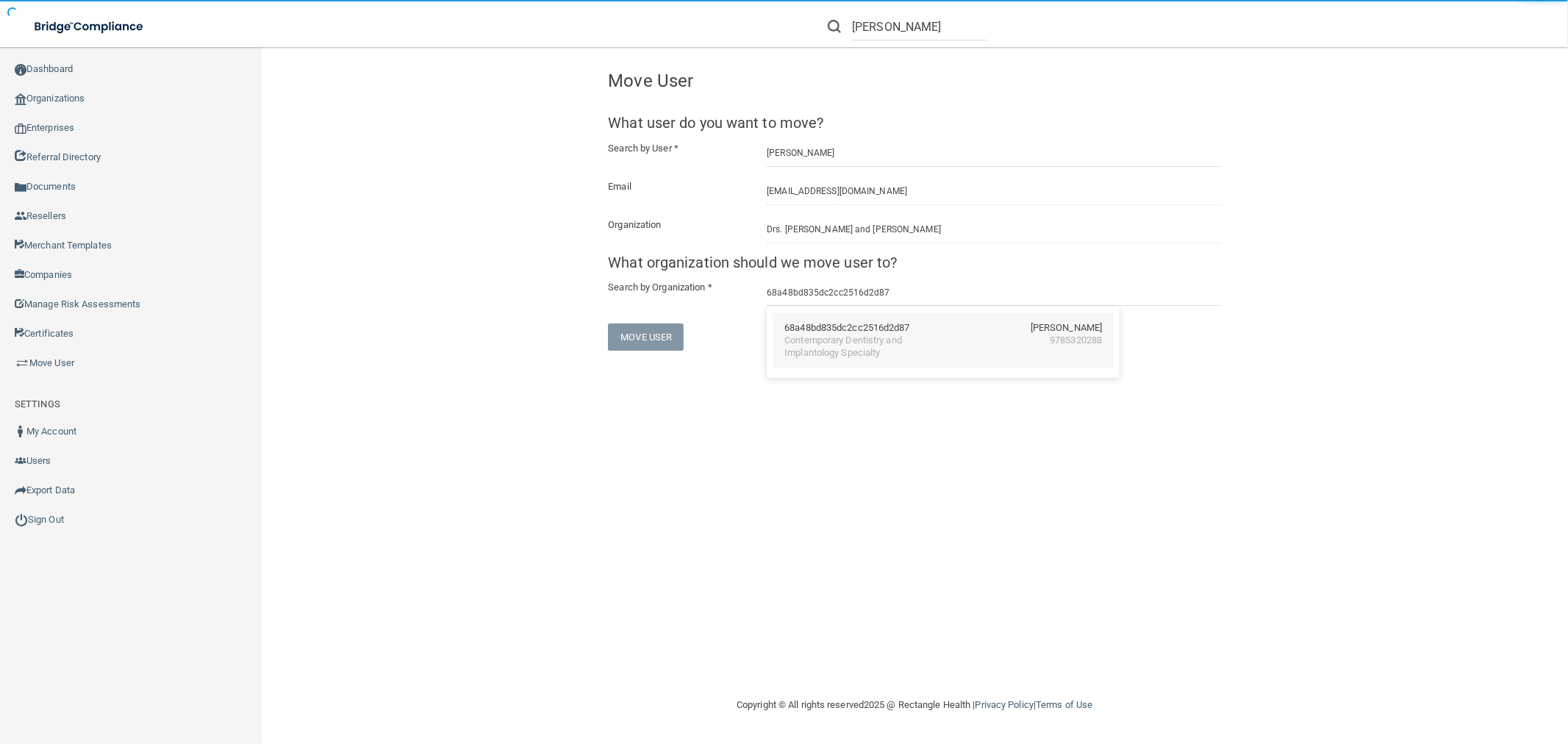
click at [886, 349] on div "Contemporary Dentistry and Implantology Specialty" at bounding box center [848, 347] width 128 height 25
type input "Contemporary Dentistry and Implantology Specialty"
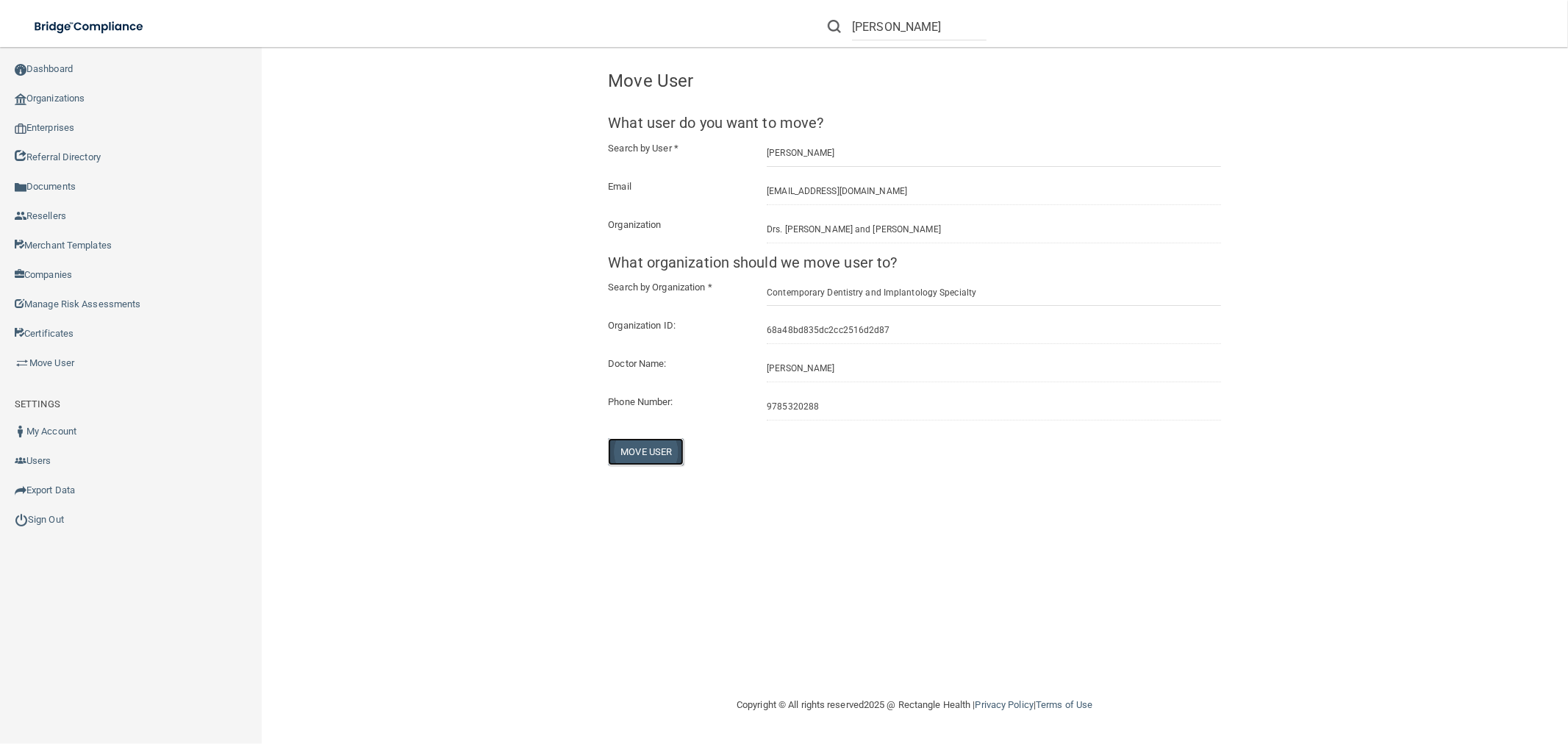
click at [660, 446] on button "Move User" at bounding box center [646, 452] width 76 height 27
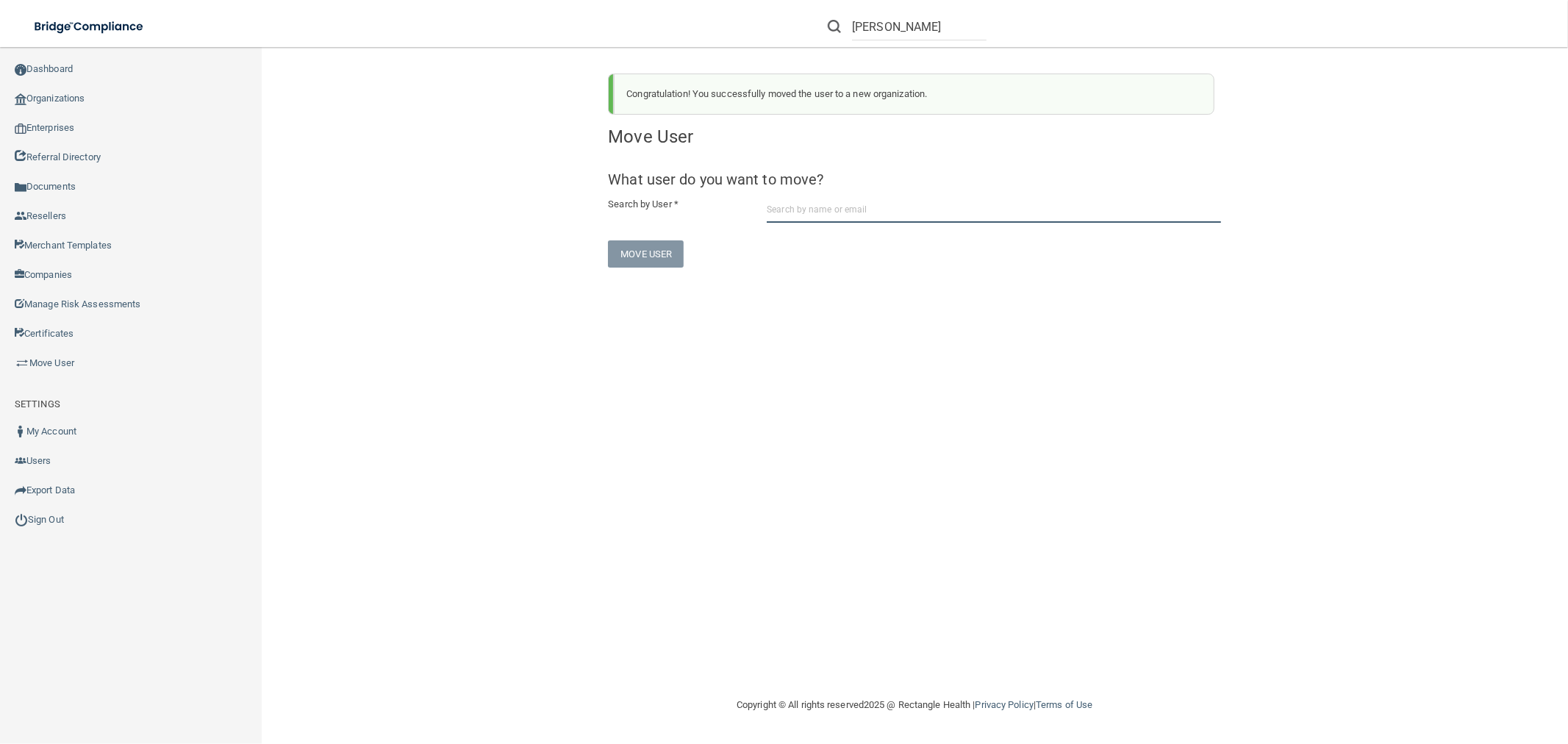
click at [845, 204] on input "text" at bounding box center [993, 210] width 455 height 27
paste input "[EMAIL_ADDRESS][DOMAIN_NAME]"
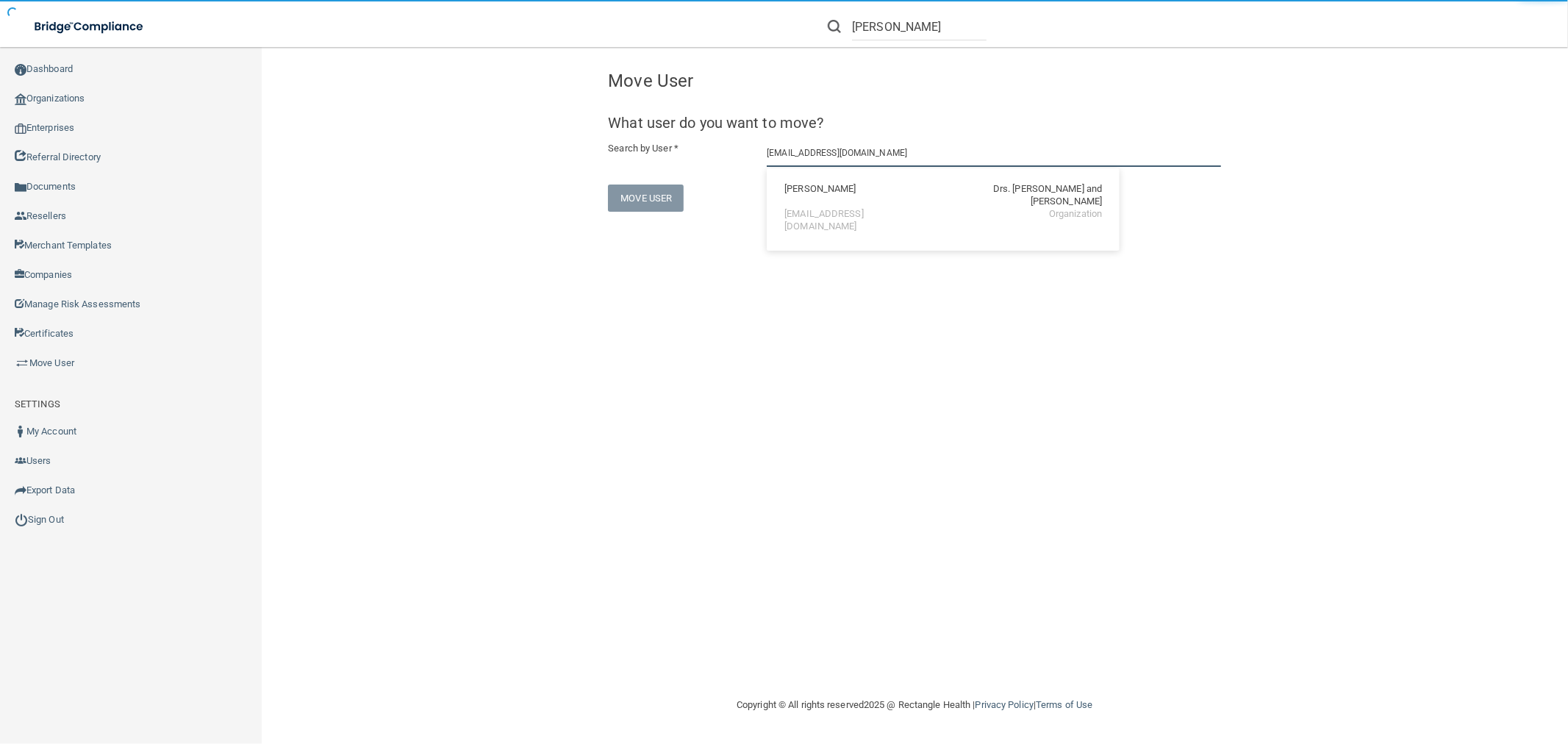
click at [921, 140] on input "[EMAIL_ADDRESS][DOMAIN_NAME]" at bounding box center [993, 153] width 455 height 27
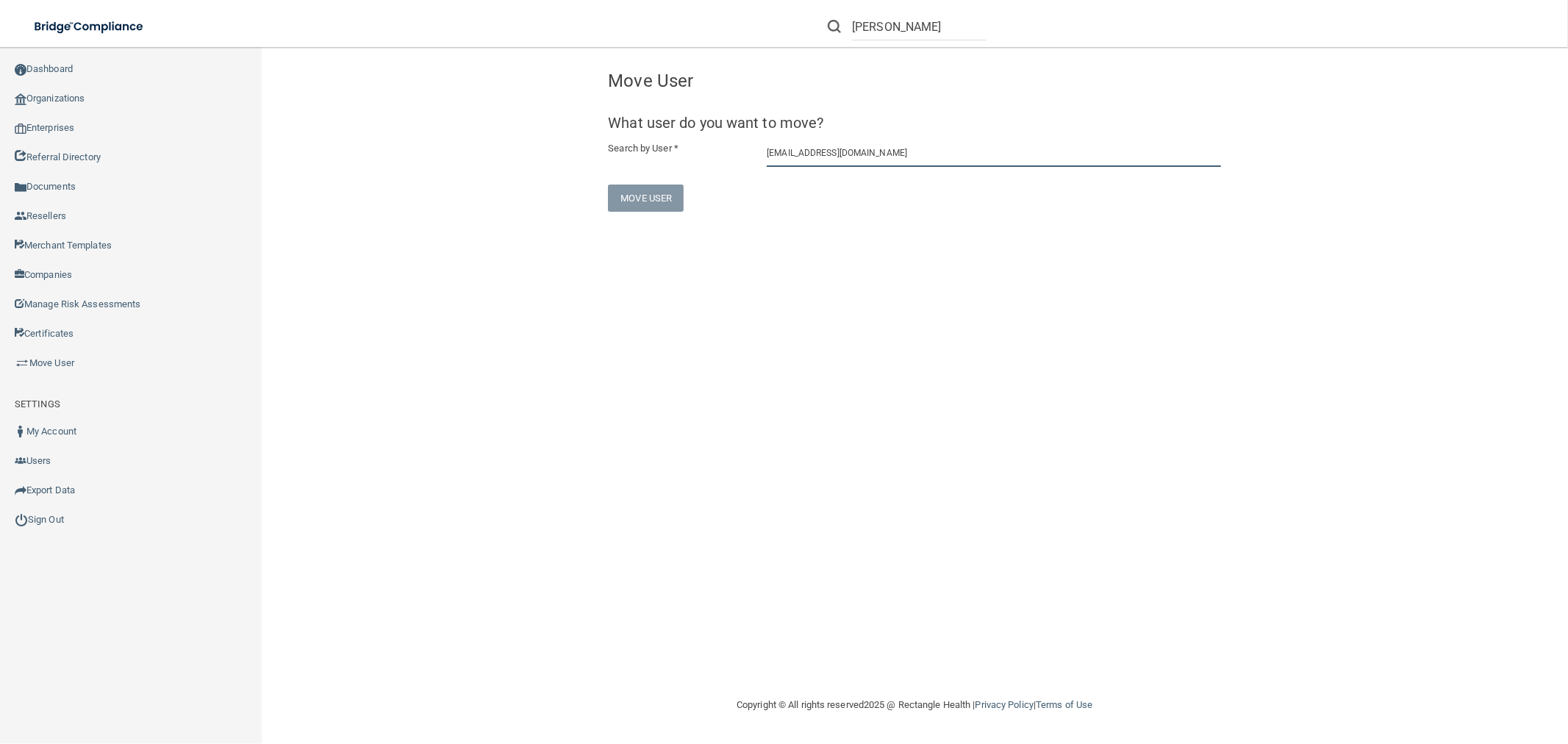
click at [887, 160] on input "[EMAIL_ADDRESS][DOMAIN_NAME]" at bounding box center [993, 153] width 455 height 27
click at [868, 188] on div "[PERSON_NAME] Drs. [PERSON_NAME] and [PERSON_NAME]" at bounding box center [943, 195] width 317 height 25
type input "[PERSON_NAME]"
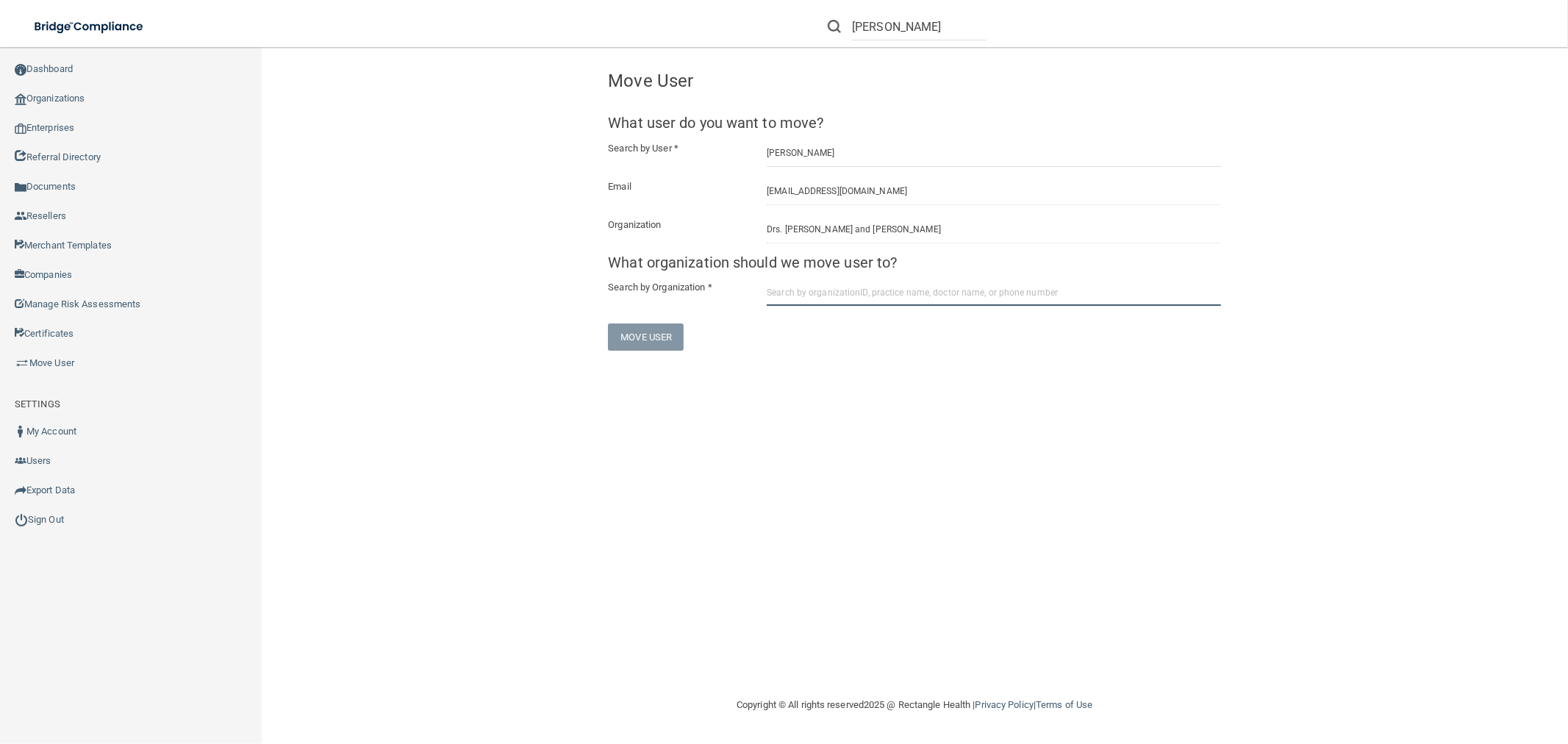
click at [832, 292] on input "text" at bounding box center [993, 292] width 455 height 27
paste input "68a48bd835dc2cc2516d2d87"
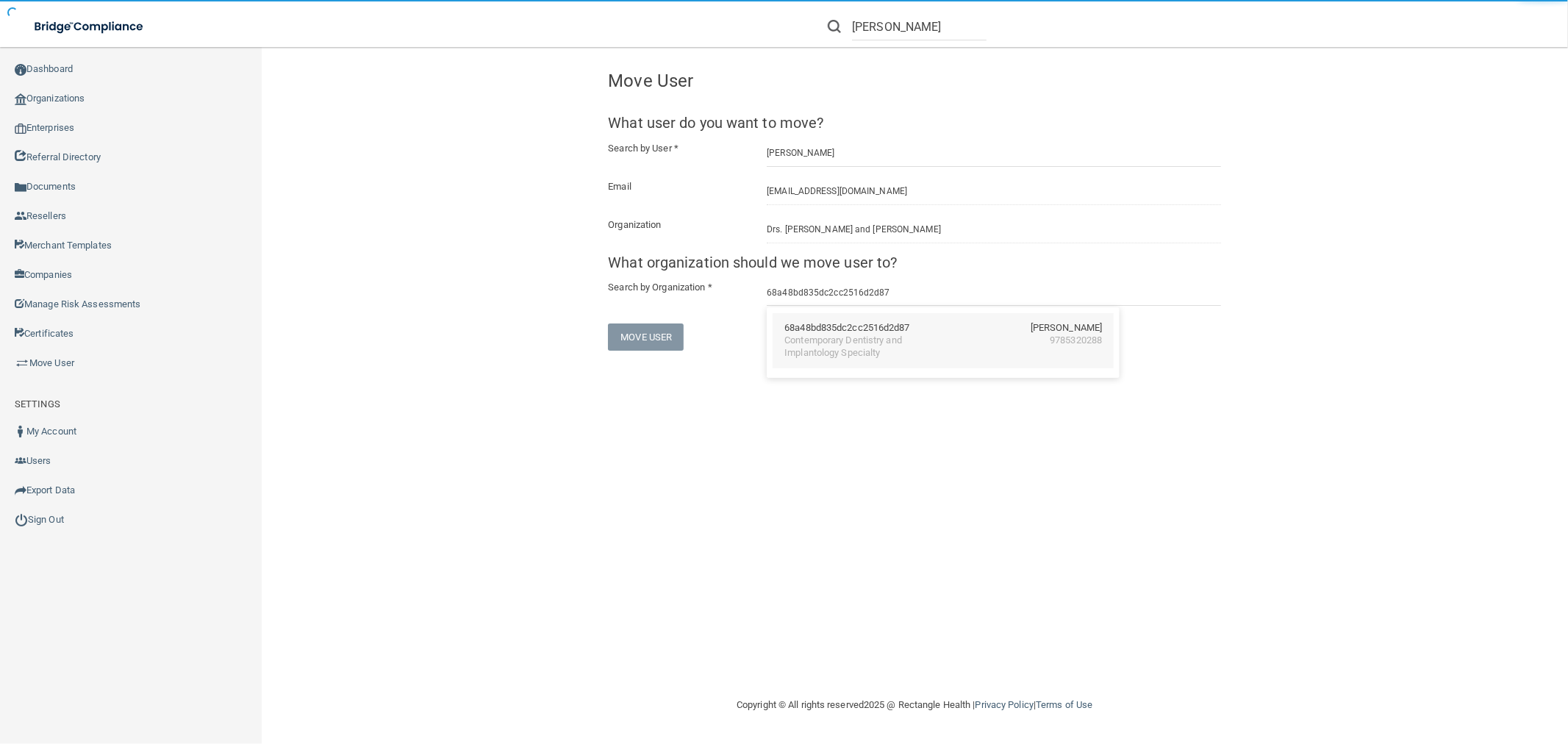
click at [840, 335] on div "Contemporary Dentistry and Implantology Specialty" at bounding box center [848, 347] width 128 height 25
type input "Contemporary Dentistry and Implantology Specialty"
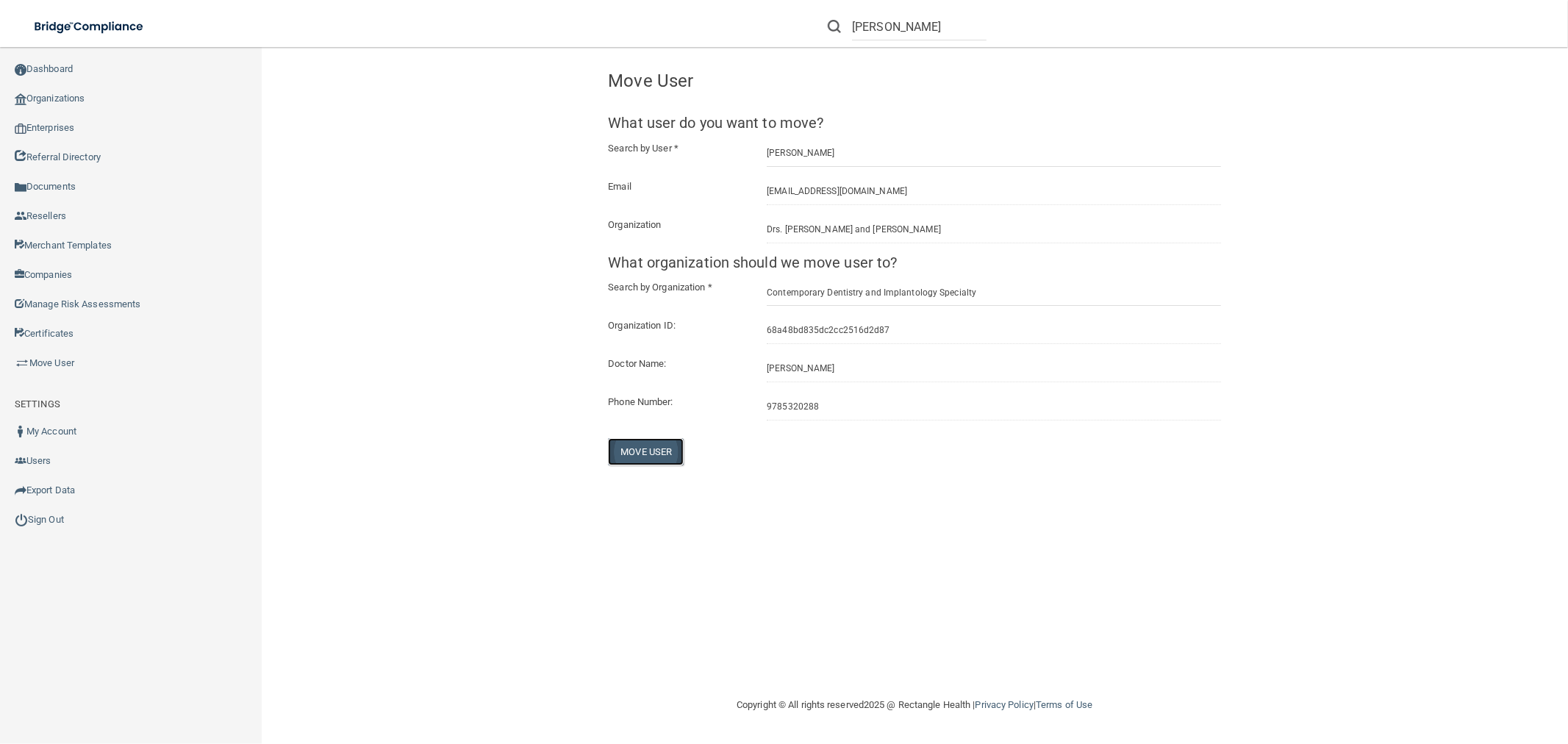
click at [653, 452] on button "Move User" at bounding box center [646, 452] width 76 height 27
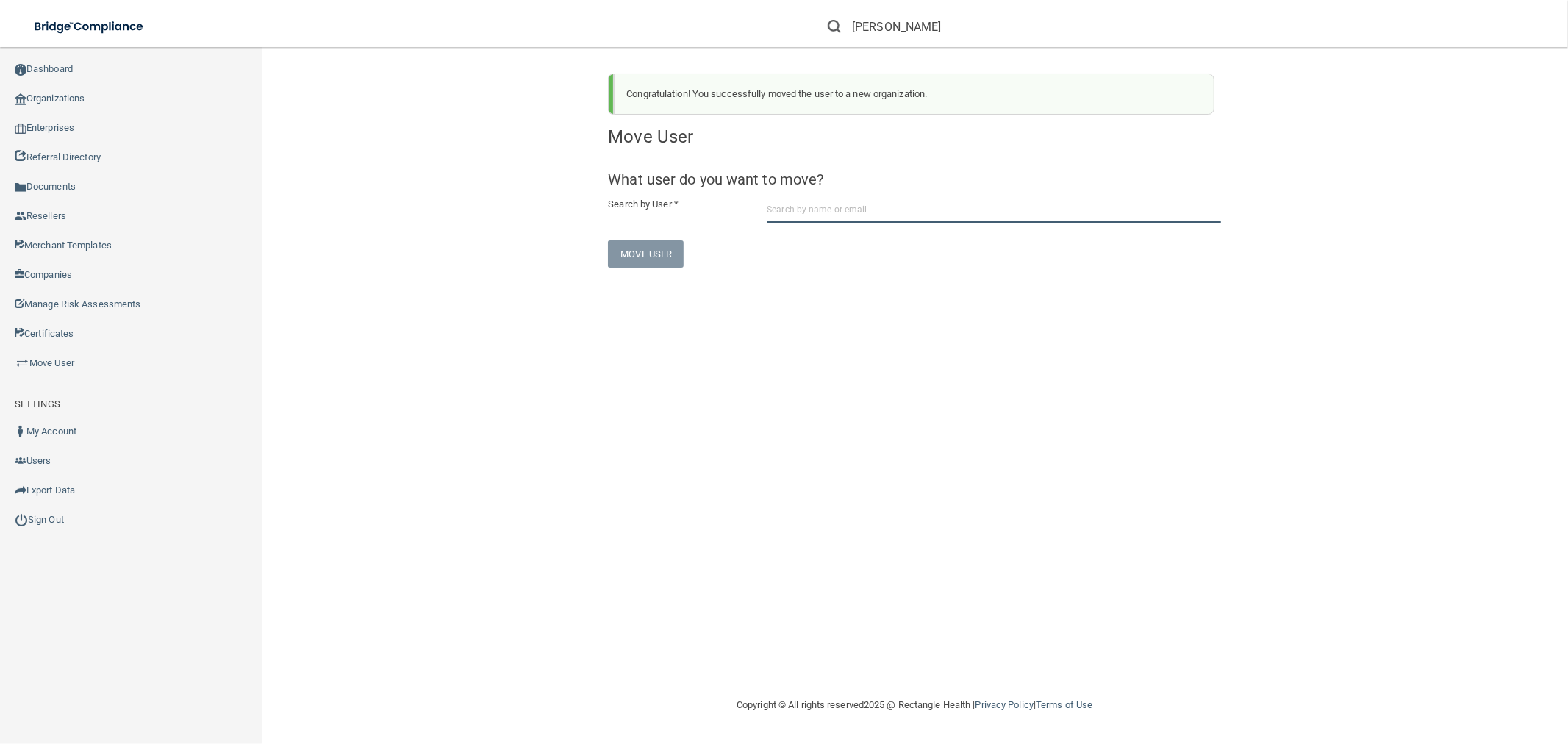
click at [846, 210] on input "text" at bounding box center [993, 210] width 455 height 27
paste input "[EMAIL_ADDRESS][DOMAIN_NAME]"
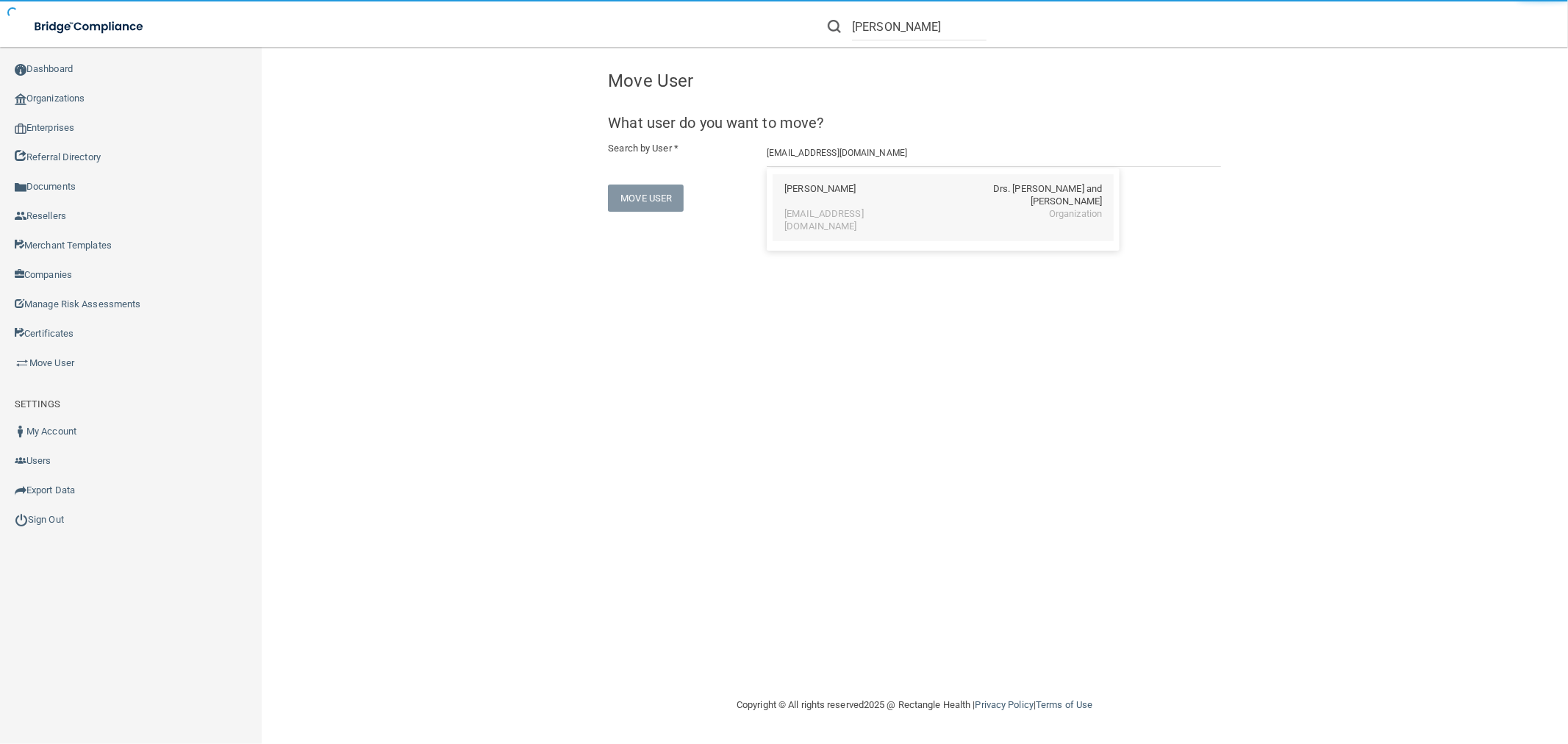
click at [886, 191] on div "[PERSON_NAME] Drs. [PERSON_NAME] and [PERSON_NAME]" at bounding box center [943, 195] width 317 height 25
type input "[PERSON_NAME]"
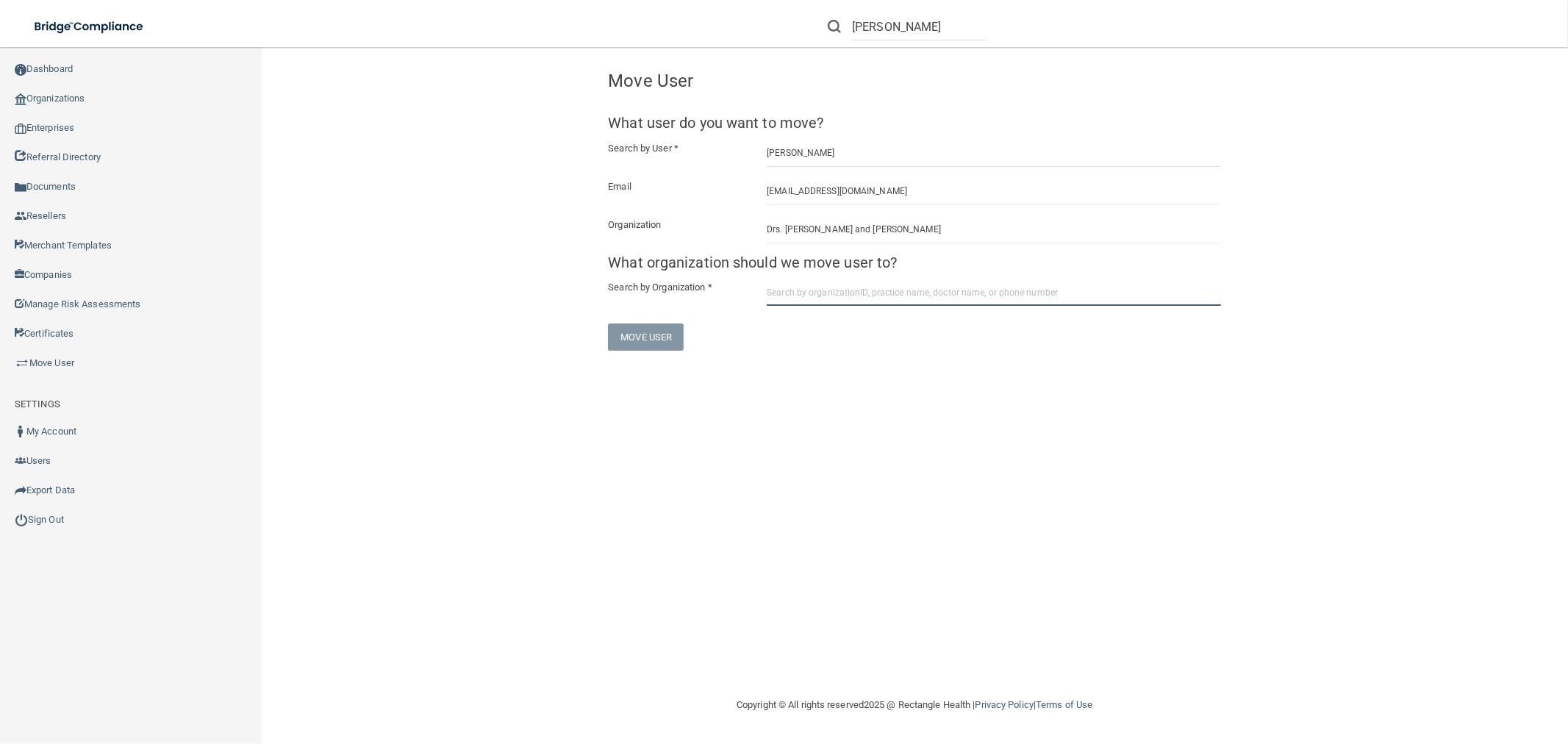
click at [886, 299] on input "text" at bounding box center [993, 292] width 455 height 27
paste input "68a48bd835dc2cc2516d2d87"
click at [880, 350] on div "Contemporary Dentistry and Implantology Specialty" at bounding box center [848, 347] width 128 height 25
type input "Contemporary Dentistry and Implantology Specialty"
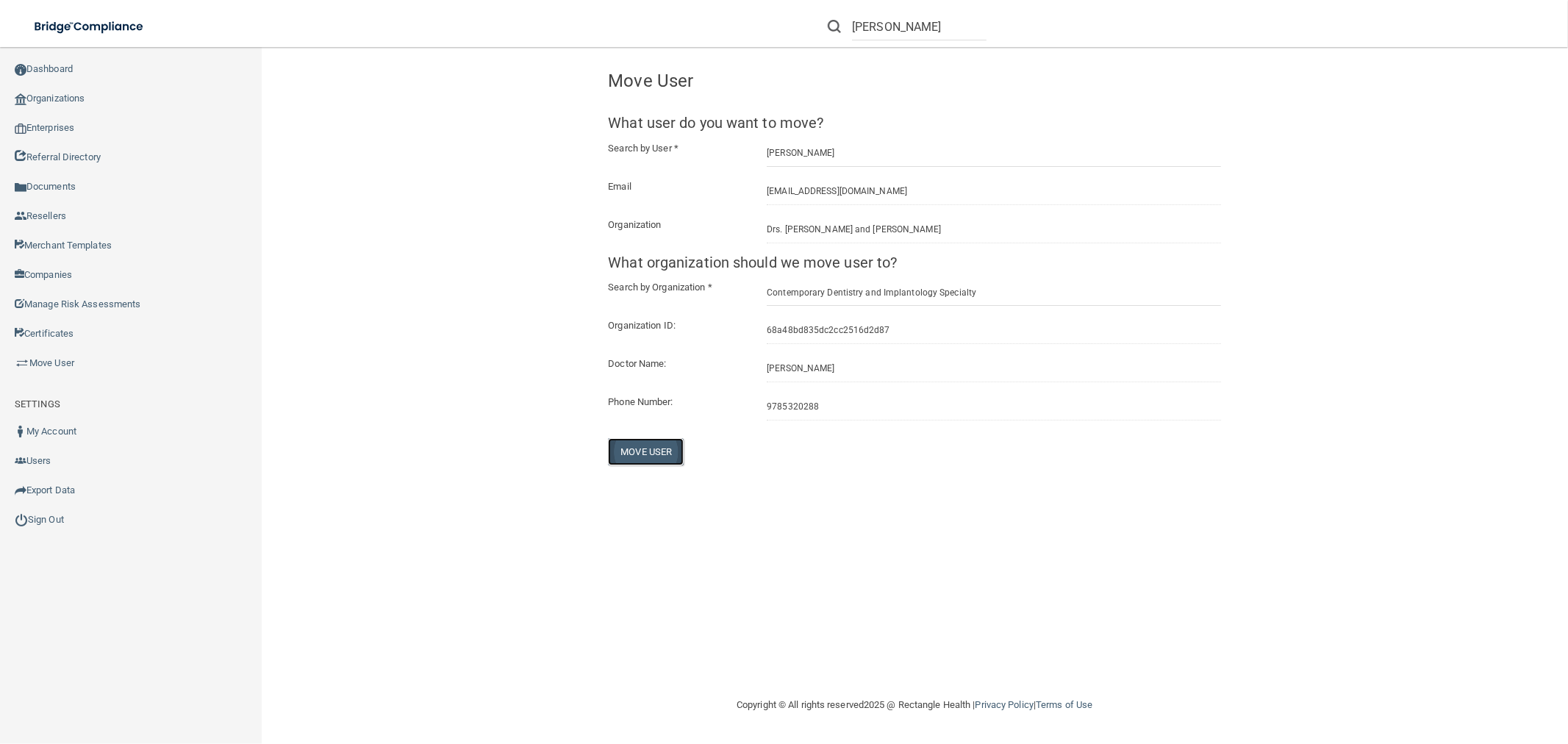
click at [658, 447] on button "Move User" at bounding box center [646, 452] width 76 height 27
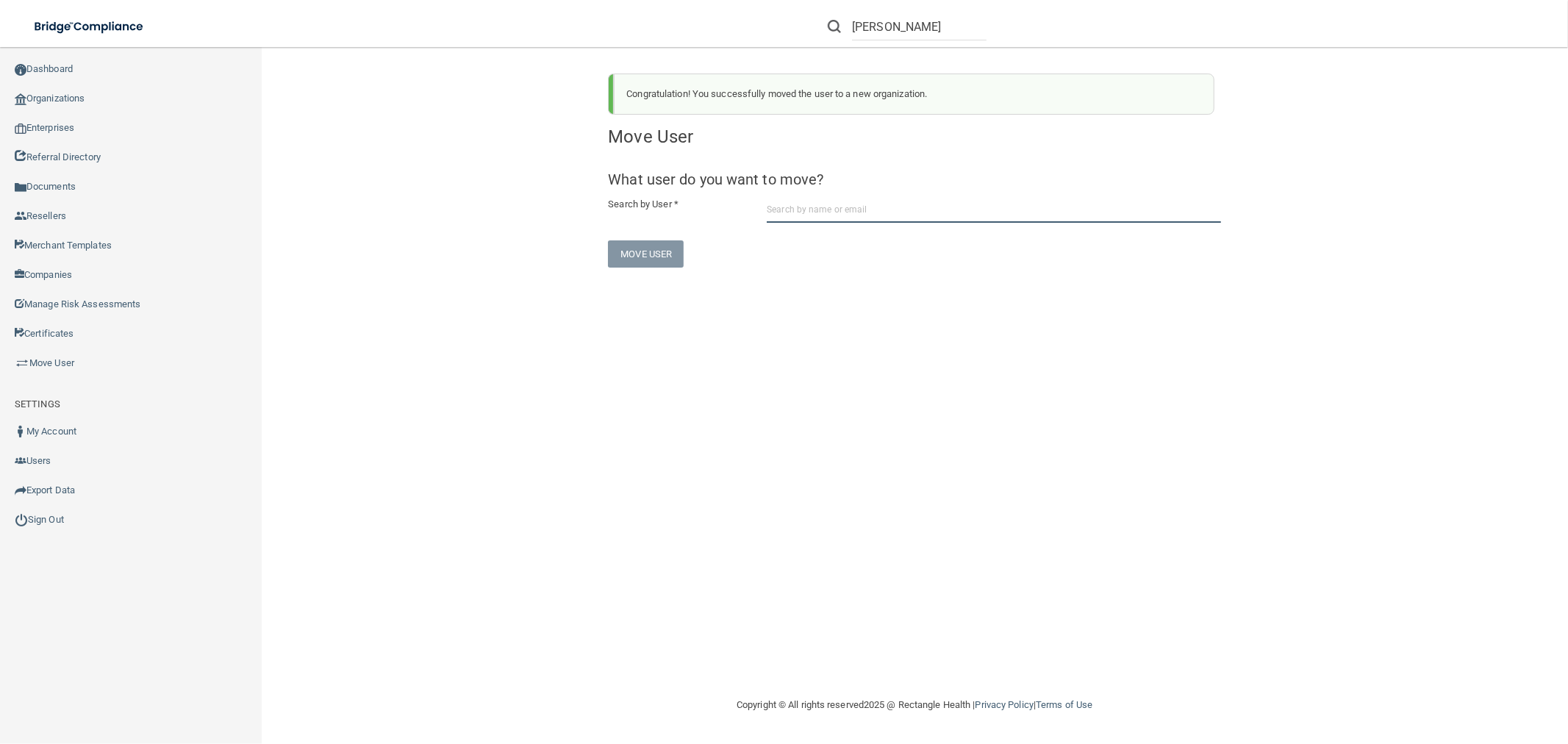
click at [860, 211] on input "text" at bounding box center [993, 210] width 455 height 27
paste input "[EMAIL_ADDRESS][DOMAIN_NAME]"
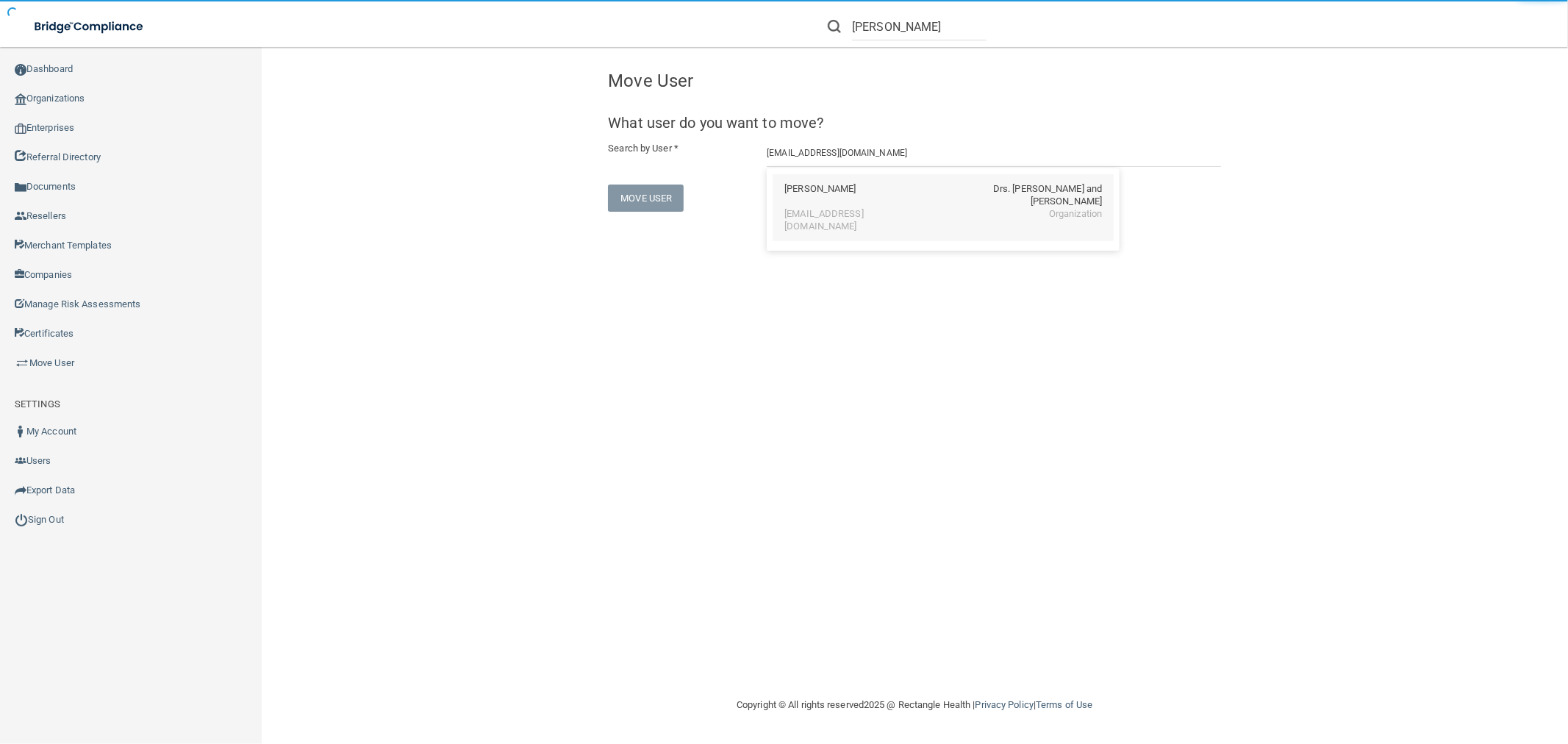
click at [869, 208] on div "[EMAIL_ADDRESS][DOMAIN_NAME] Organization" at bounding box center [943, 220] width 317 height 25
type input "[PERSON_NAME]"
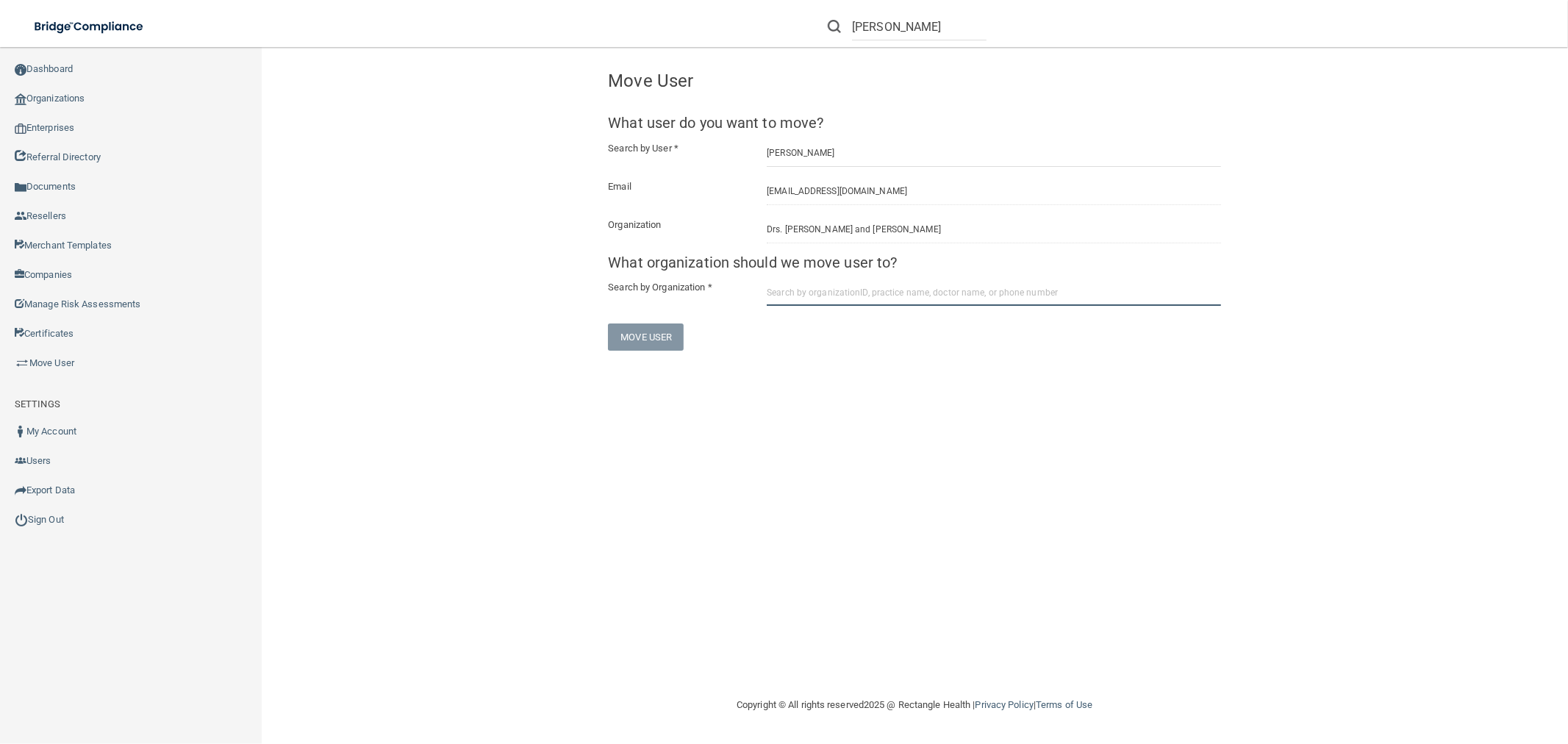
click at [855, 291] on input "text" at bounding box center [993, 292] width 455 height 27
paste input "68a48bd835dc2cc2516d2d87"
click at [810, 336] on div "Contemporary Dentistry and Implantology Specialty" at bounding box center [848, 347] width 128 height 25
type input "Contemporary Dentistry and Implantology Specialty"
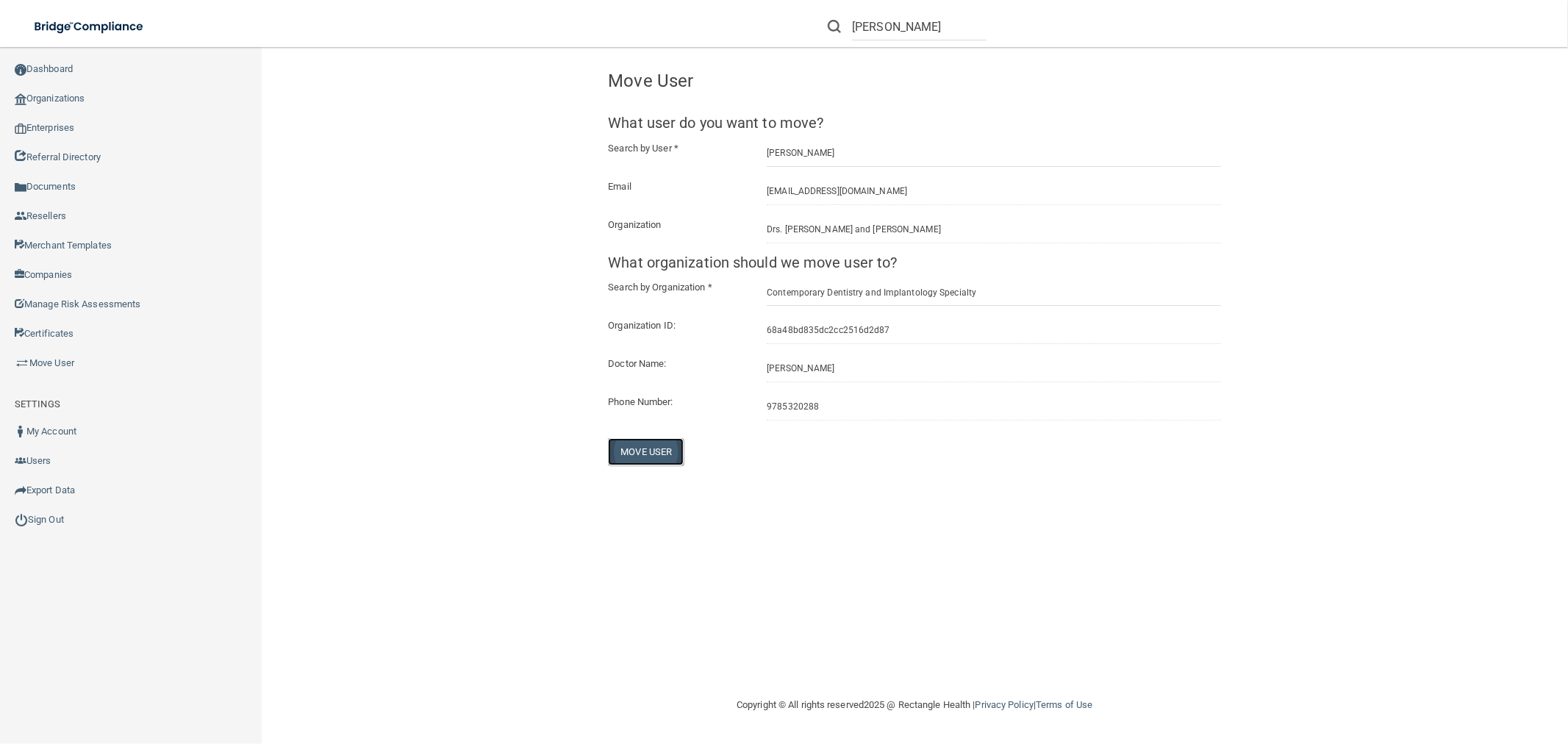
click at [653, 447] on button "Move User" at bounding box center [646, 452] width 76 height 27
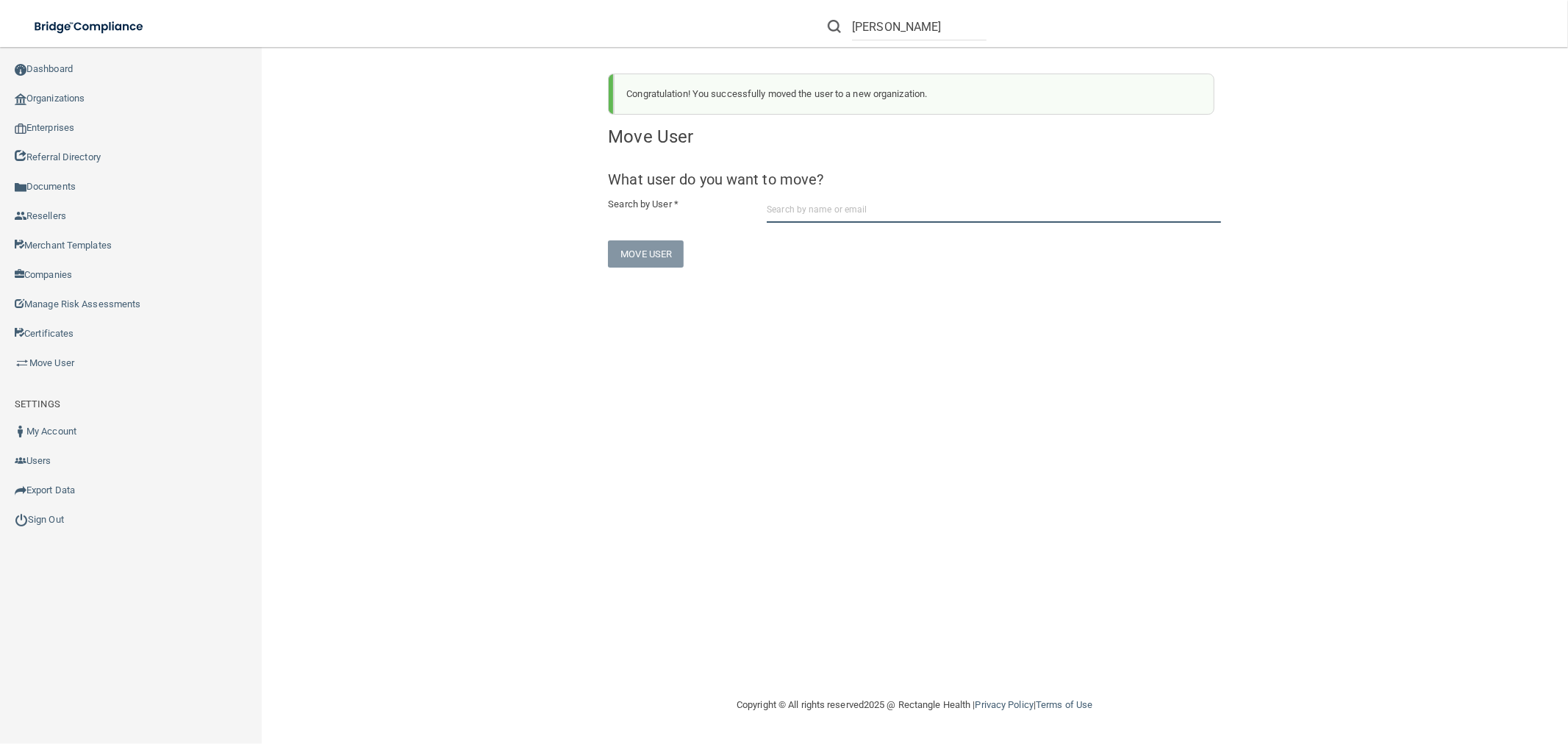
click at [899, 204] on input "text" at bounding box center [993, 210] width 455 height 27
paste input "[EMAIL_ADDRESS][DOMAIN_NAME]"
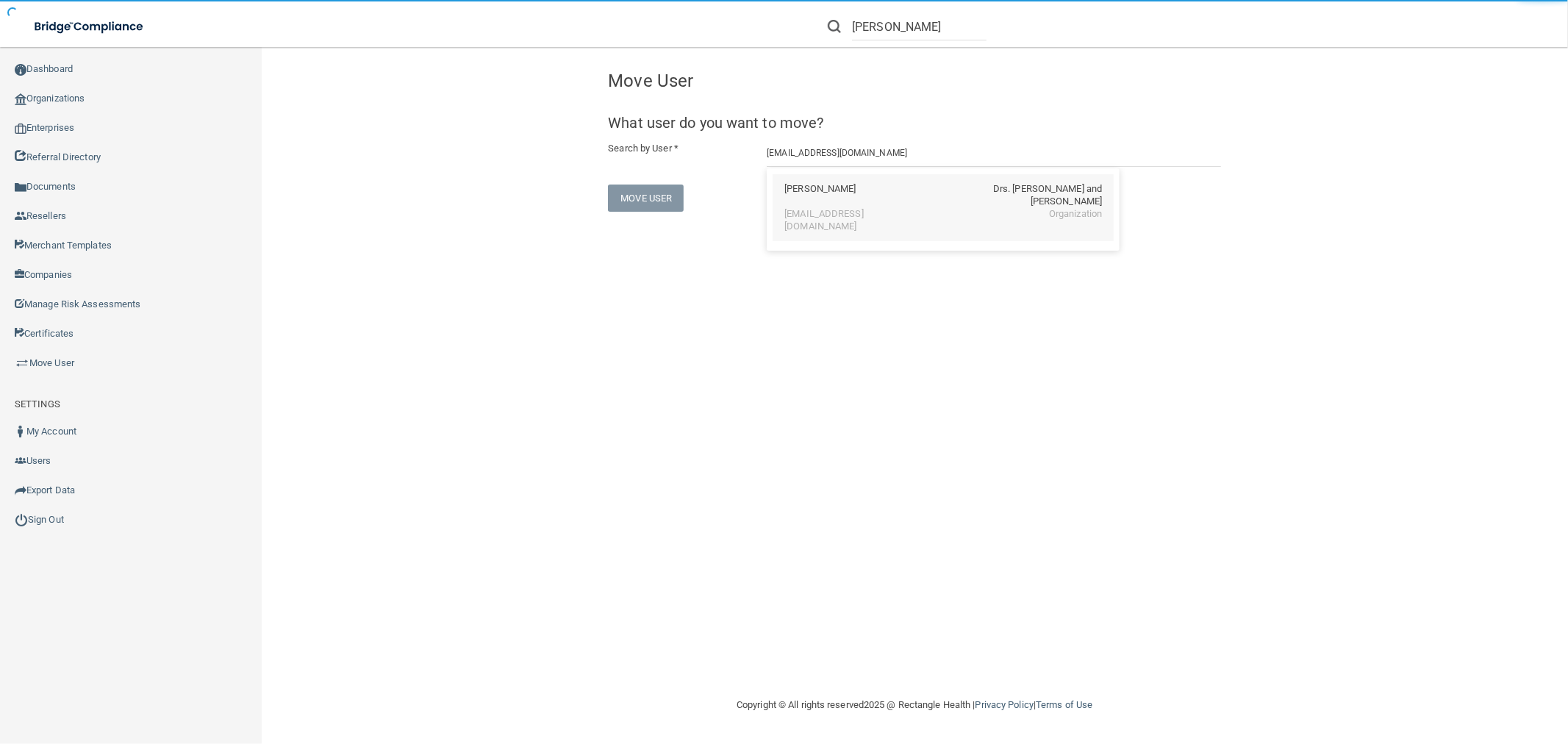
click at [892, 208] on div "[EMAIL_ADDRESS][DOMAIN_NAME] Organization" at bounding box center [943, 220] width 317 height 25
type input "[PERSON_NAME]"
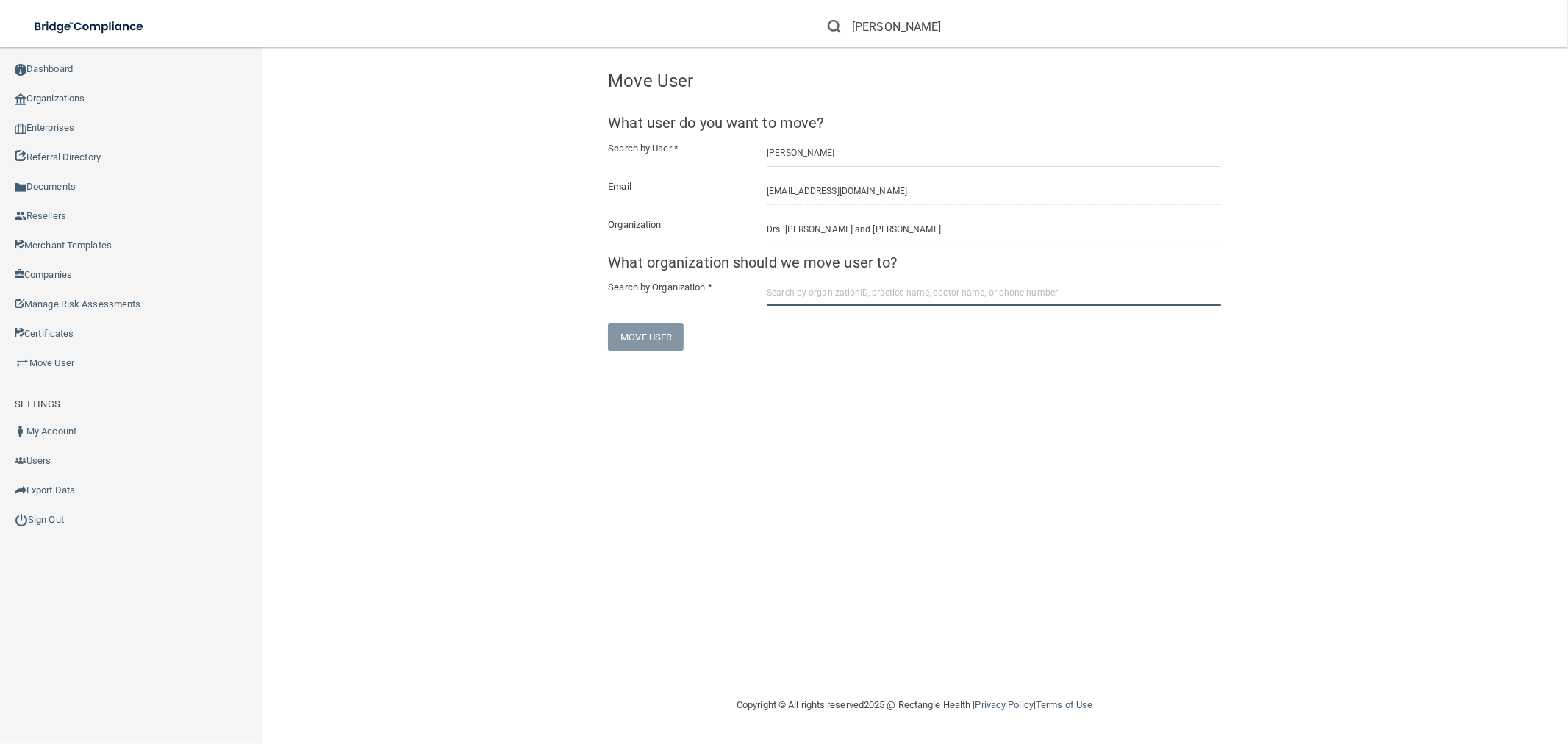
click at [916, 289] on input "text" at bounding box center [993, 292] width 455 height 27
paste input "68a48bd835dc2cc2516d2d87"
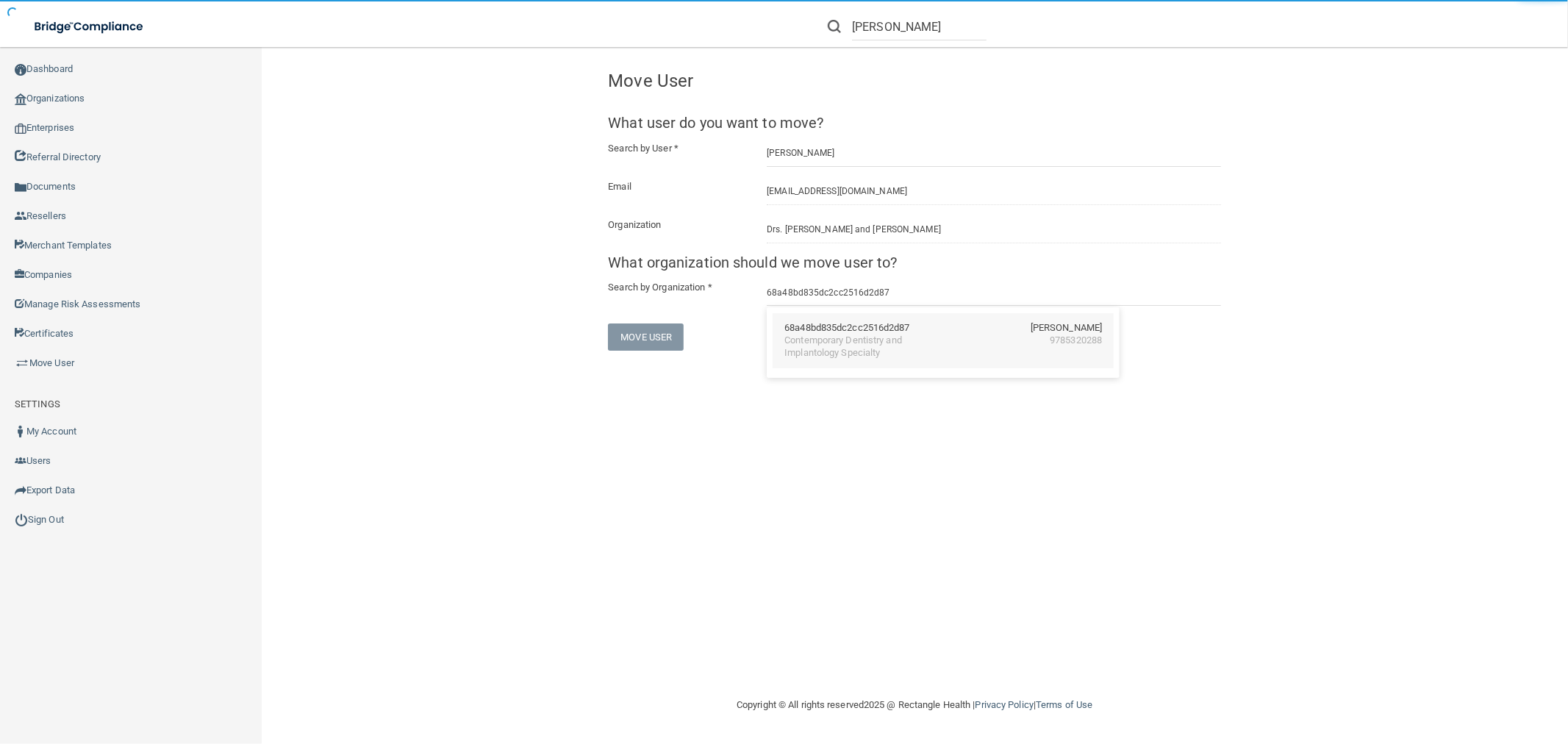
click at [893, 344] on div "Contemporary Dentistry and Implantology Specialty" at bounding box center [848, 347] width 128 height 25
type input "Contemporary Dentistry and Implantology Specialty"
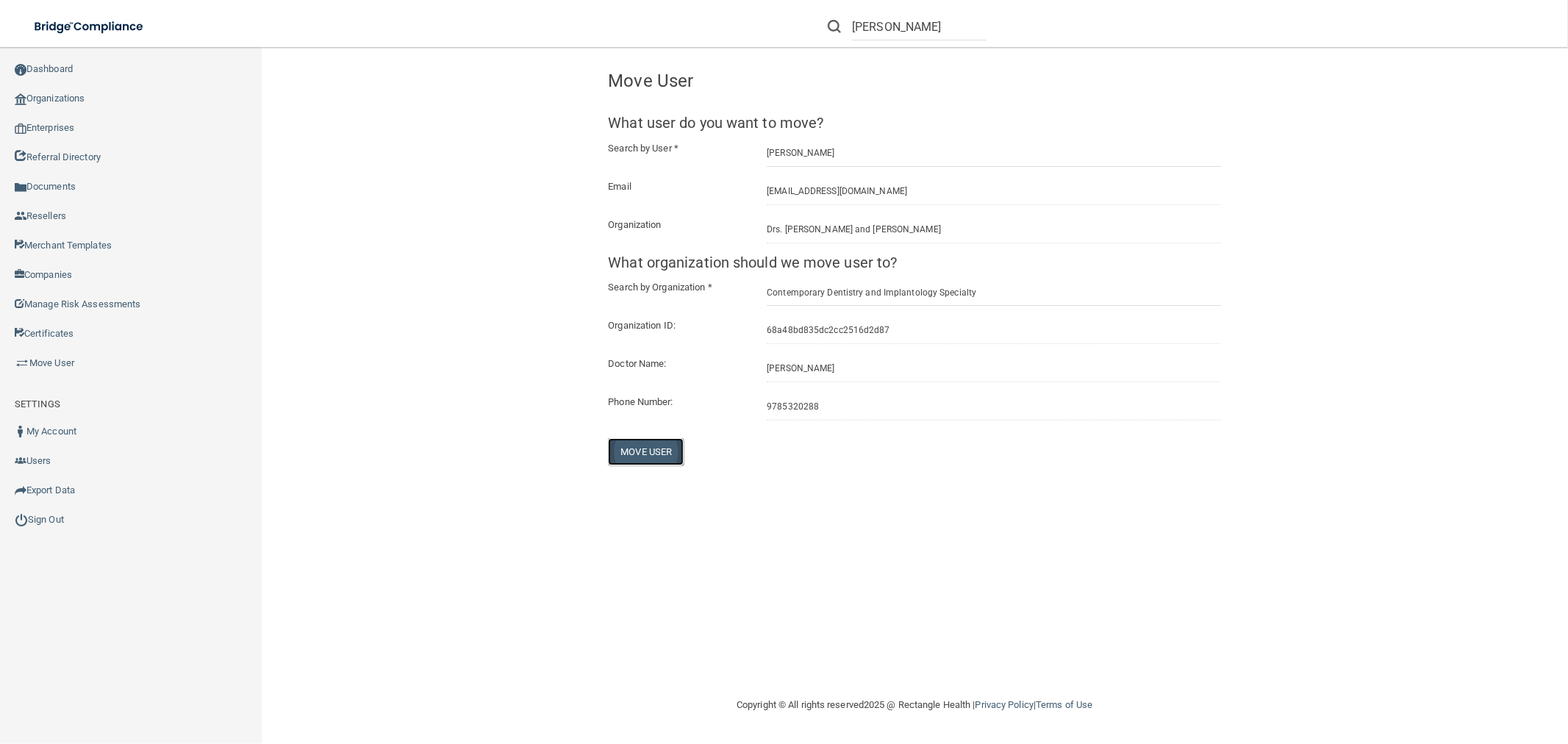
click at [666, 452] on button "Move User" at bounding box center [646, 452] width 76 height 27
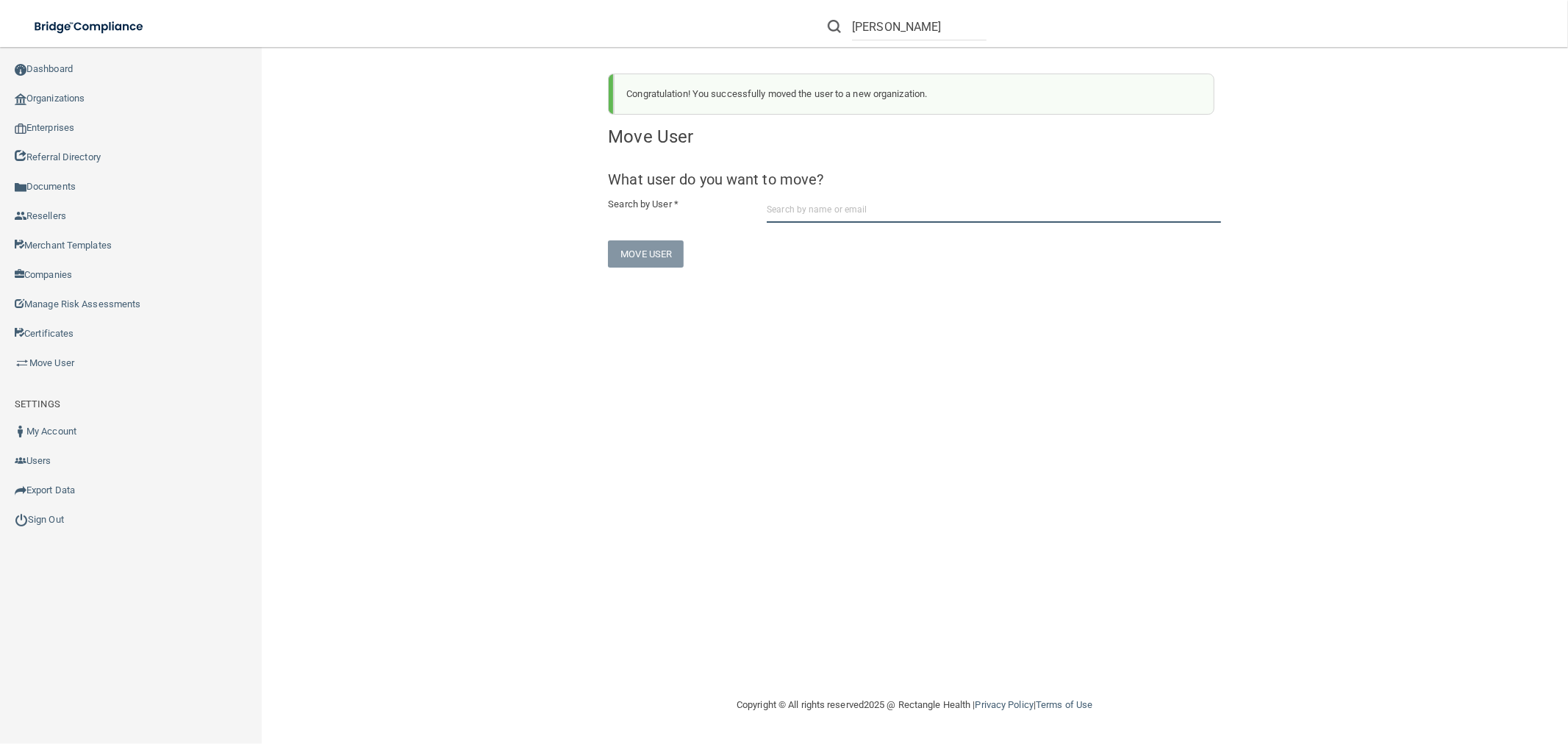
click at [790, 214] on input "text" at bounding box center [993, 210] width 455 height 27
paste input "[EMAIL_ADDRESS][DOMAIN_NAME]"
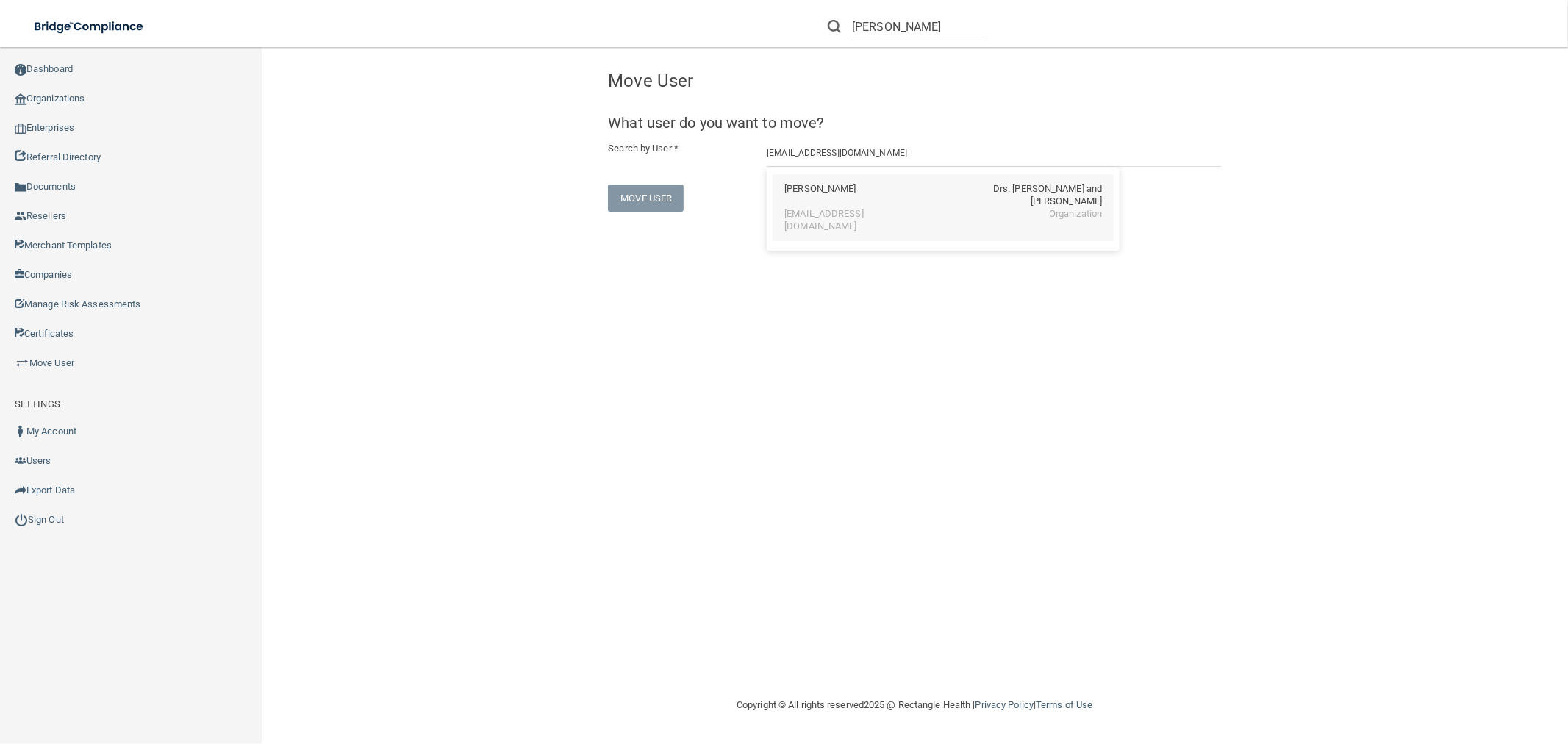
click at [864, 208] on div "[EMAIL_ADDRESS][DOMAIN_NAME]" at bounding box center [848, 220] width 128 height 25
type input "[PERSON_NAME]"
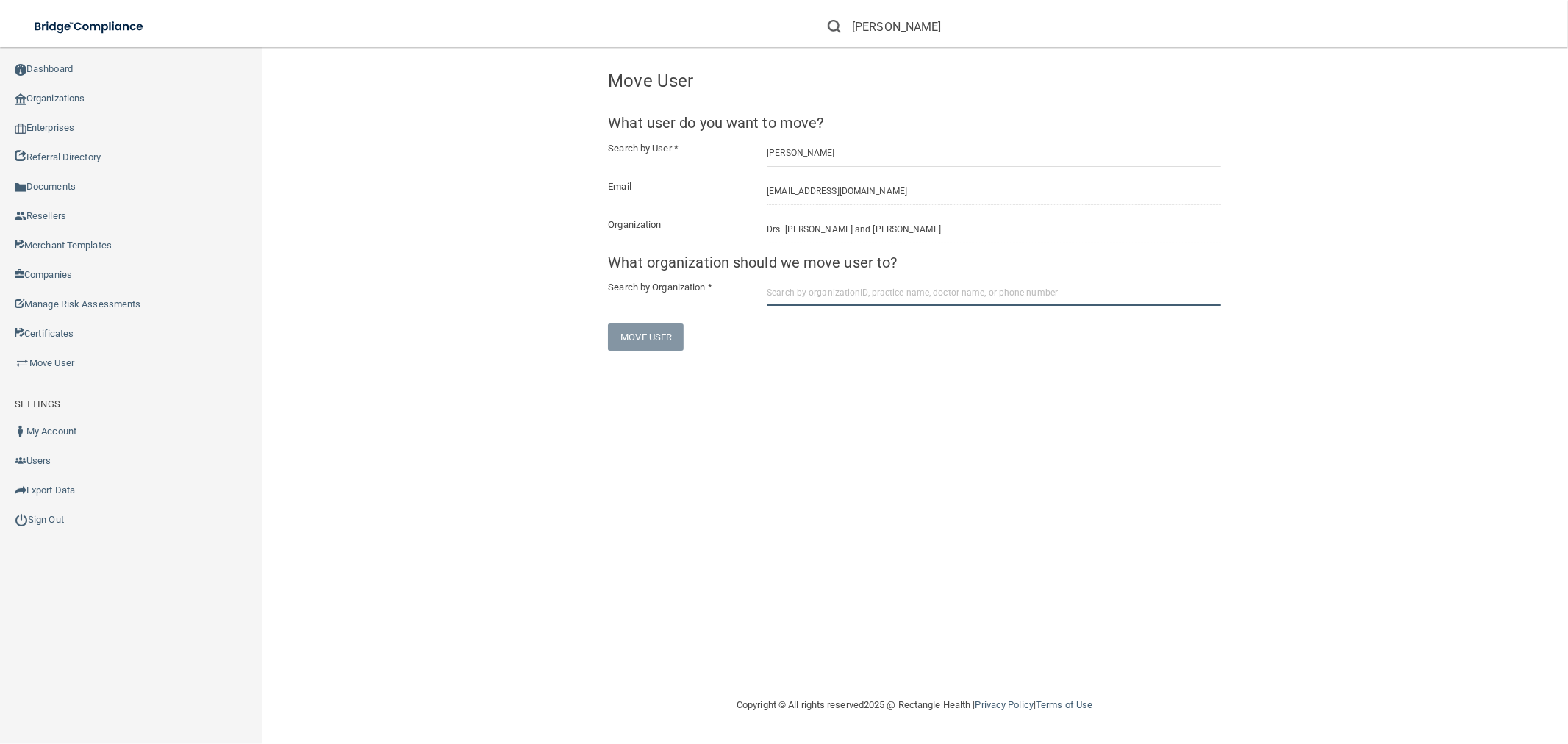
click at [877, 301] on input "text" at bounding box center [993, 292] width 455 height 27
paste input "68a48bd835dc2cc2516d2d87"
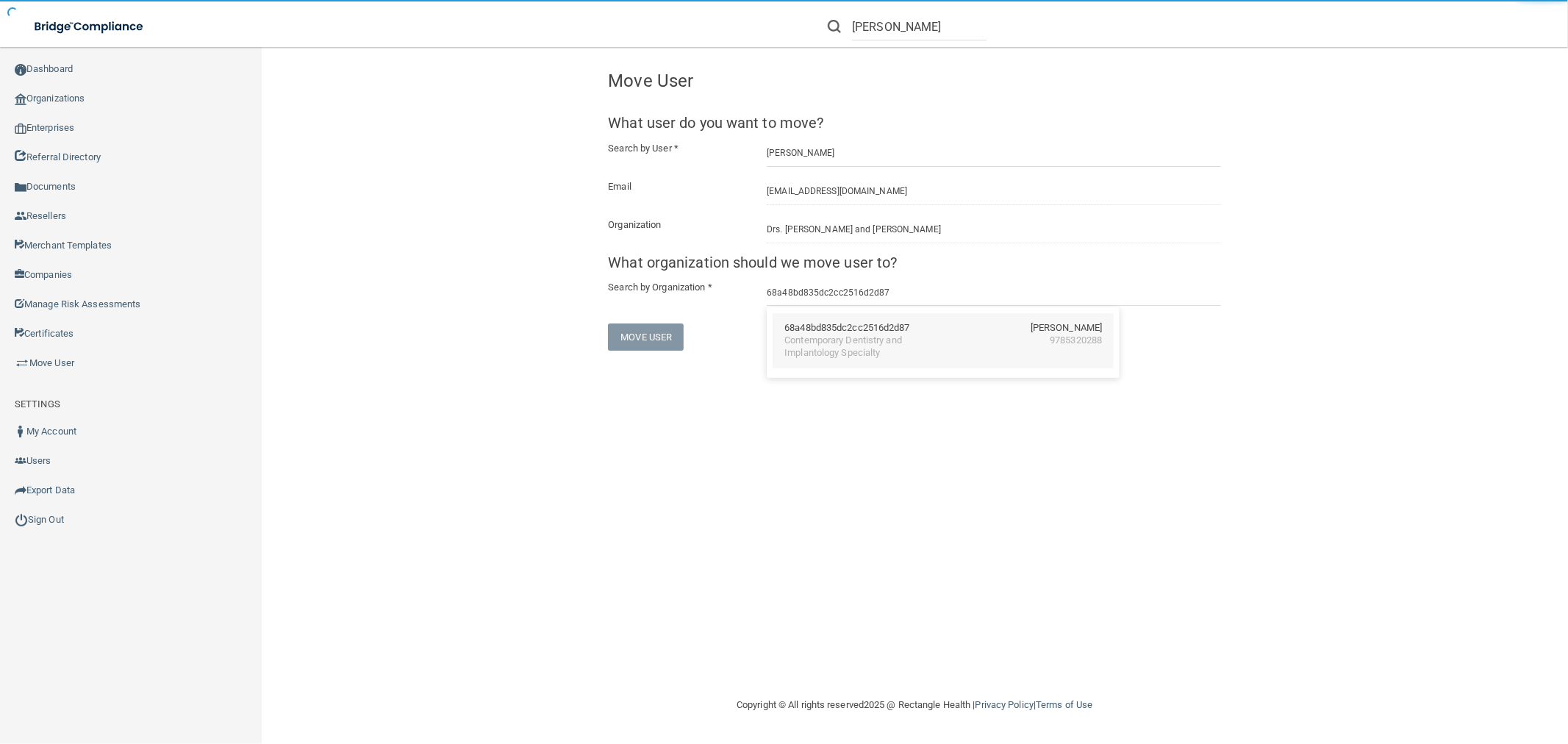
click at [870, 329] on div "68a48bd835dc2cc2516d2d87" at bounding box center [846, 328] width 125 height 12
type input "Contemporary Dentistry and Implantology Specialty"
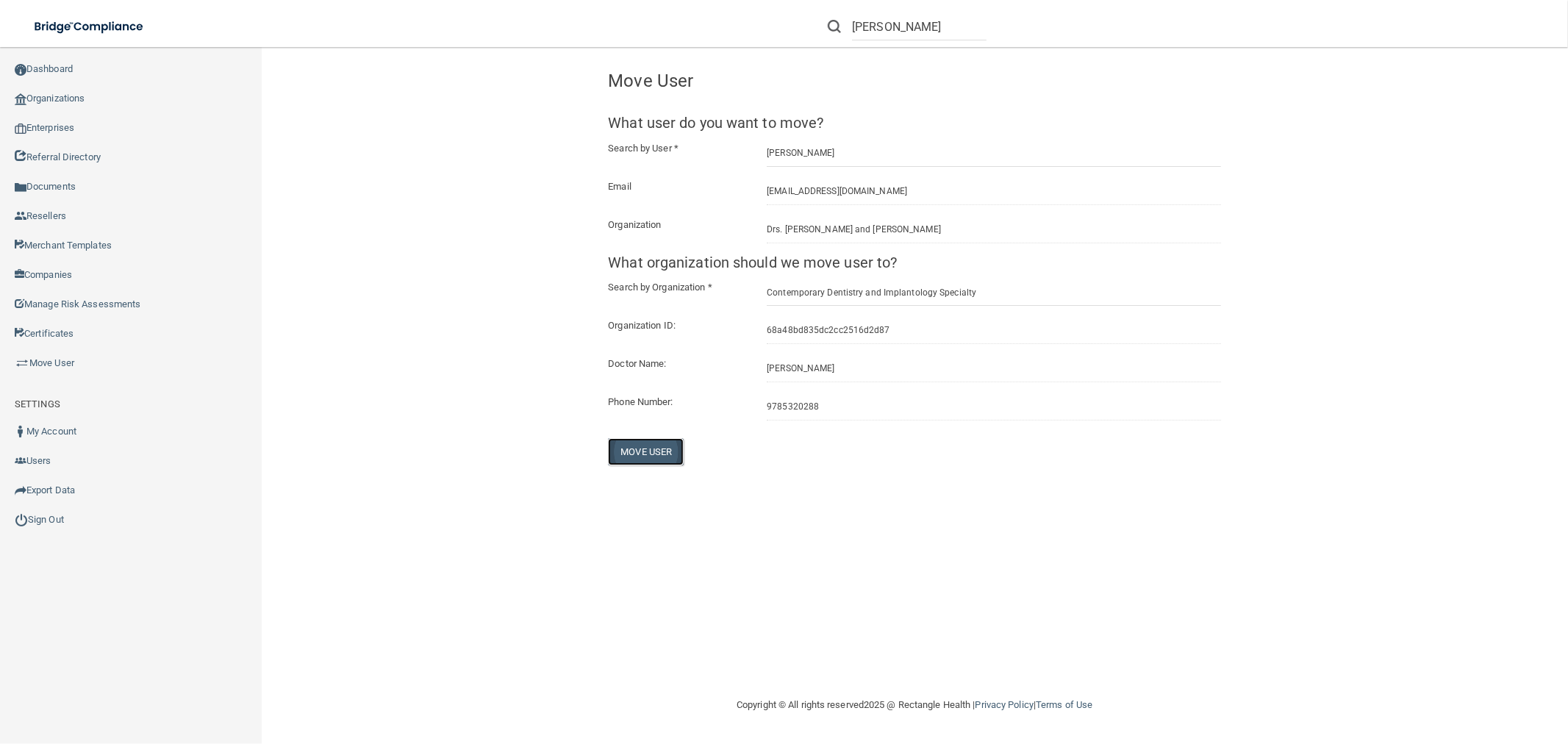
click at [654, 449] on button "Move User" at bounding box center [646, 452] width 76 height 27
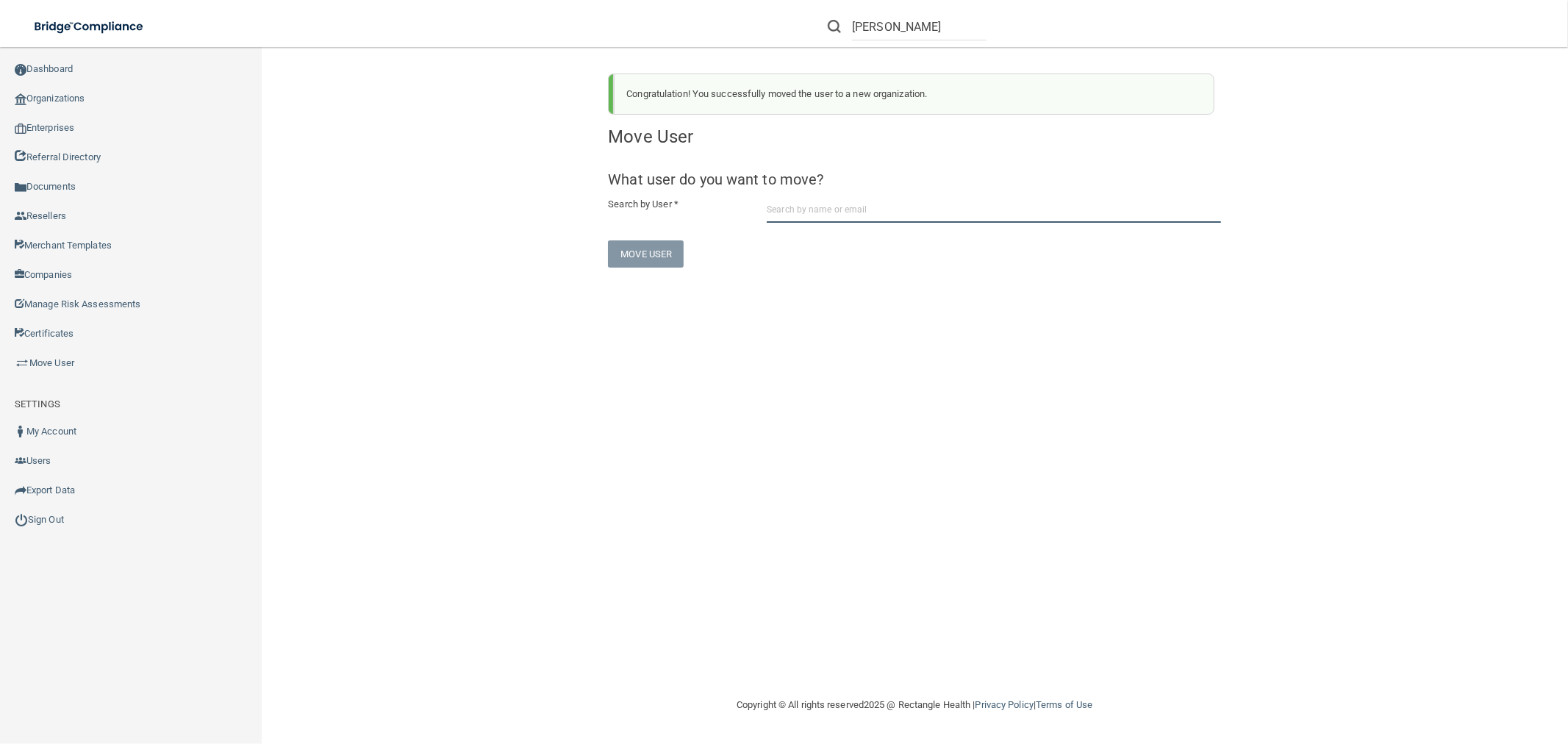
click at [857, 212] on input "text" at bounding box center [993, 210] width 455 height 27
paste input "[EMAIL_ADDRESS][DOMAIN_NAME]"
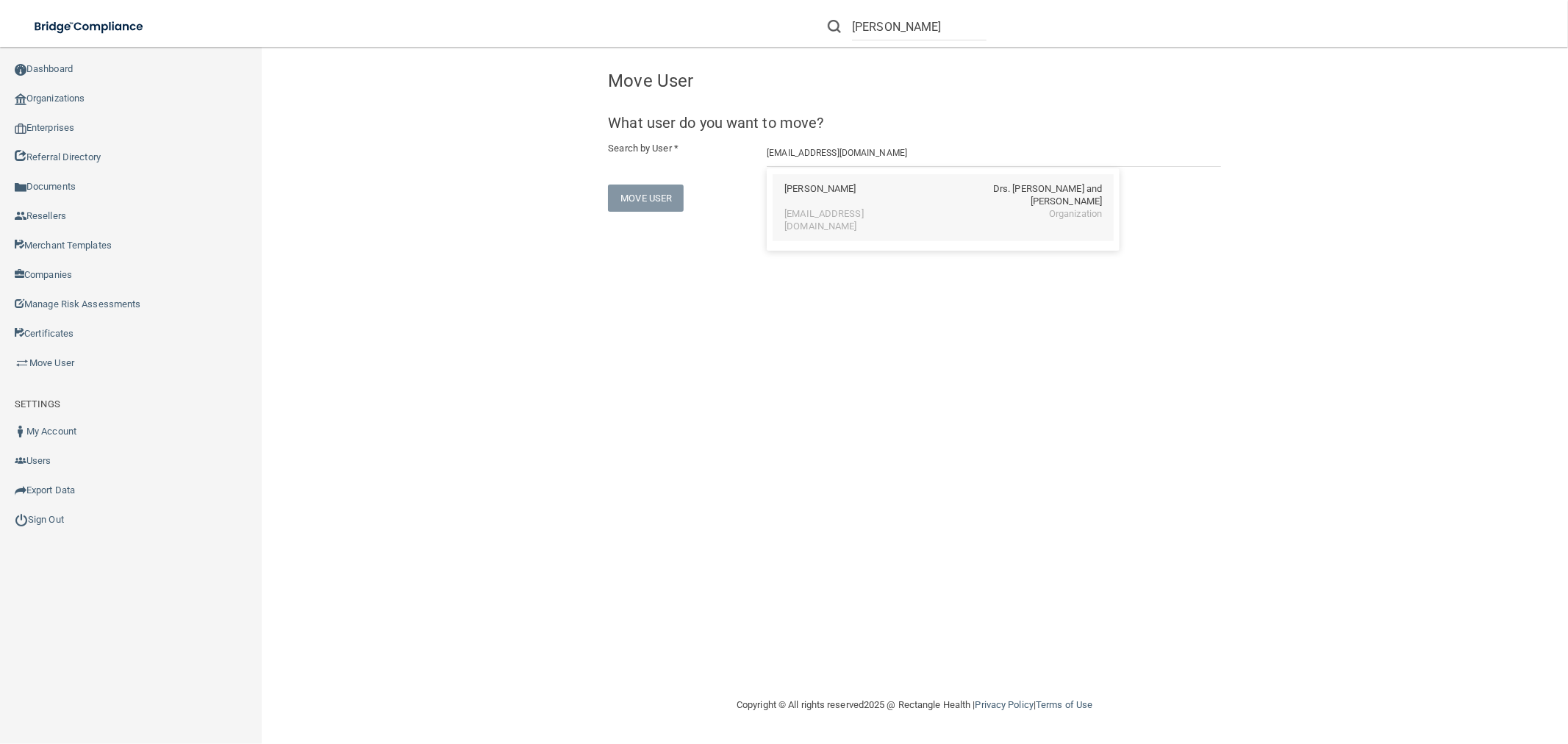
click at [857, 208] on div "[EMAIL_ADDRESS][DOMAIN_NAME]" at bounding box center [848, 220] width 128 height 25
type input "[PERSON_NAME]"
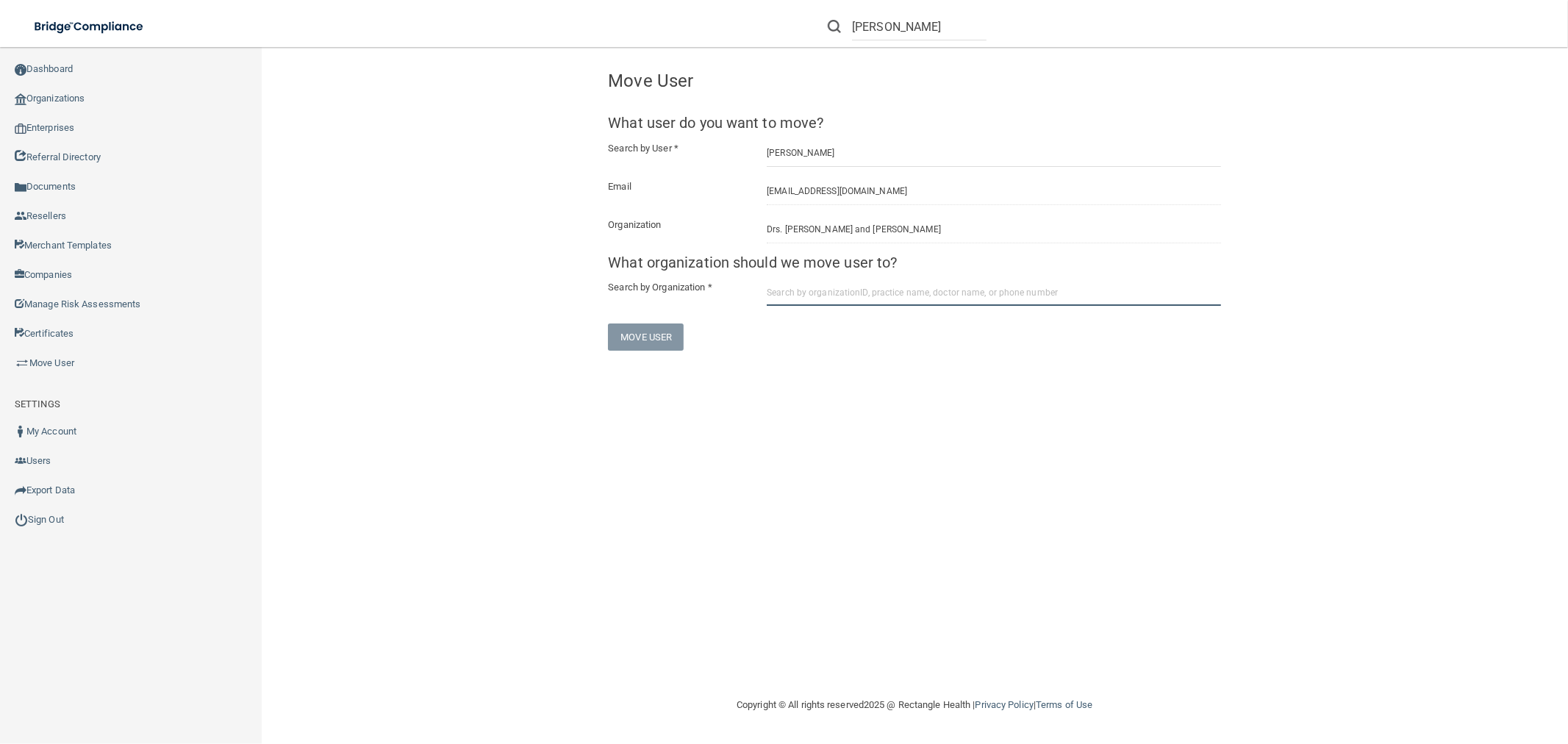
click at [899, 289] on input "text" at bounding box center [993, 292] width 455 height 27
paste input "68a48bd835dc2cc2516d2d87"
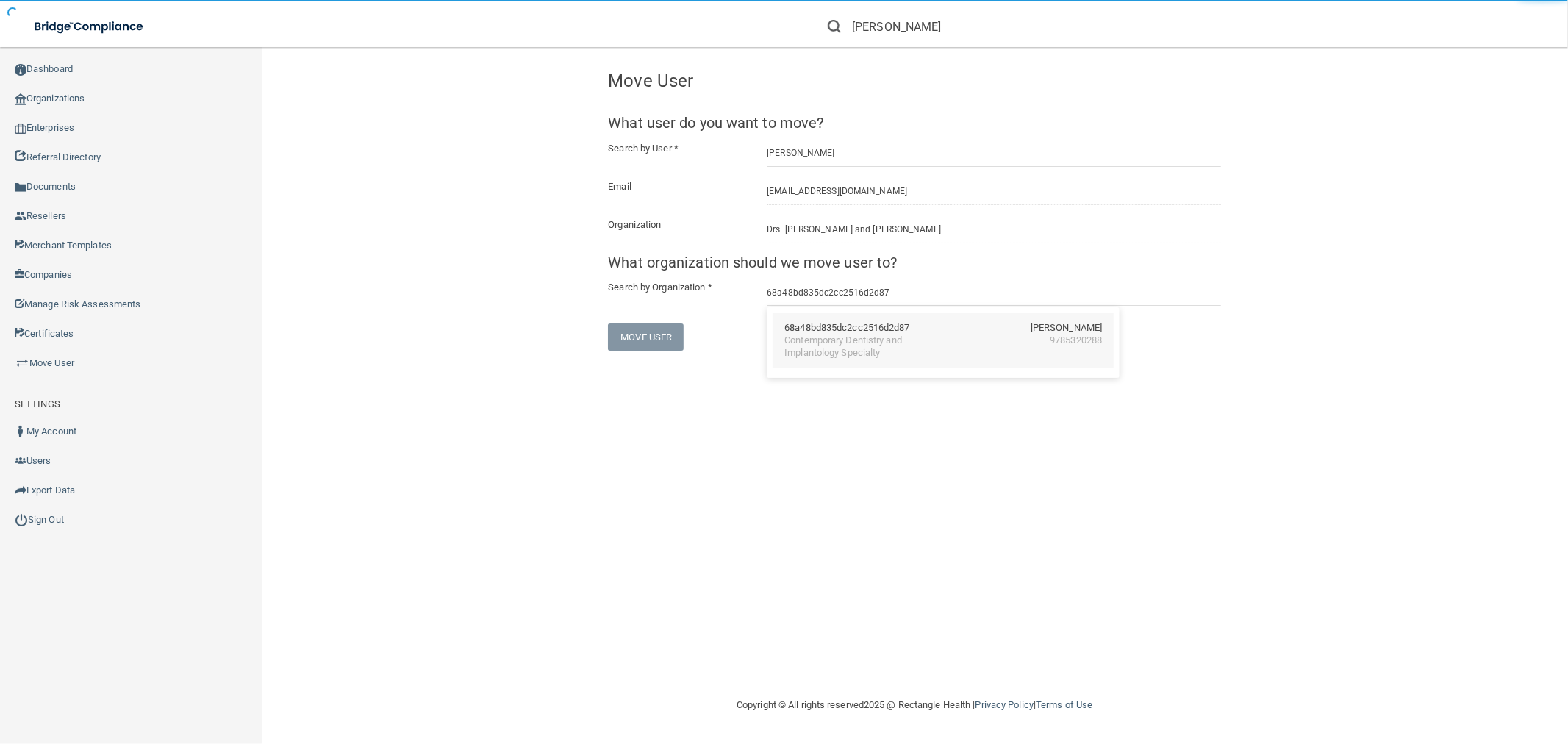
click at [877, 333] on div "68a48bd835dc2cc2516d2d87" at bounding box center [846, 328] width 125 height 12
type input "Contemporary Dentistry and Implantology Specialty"
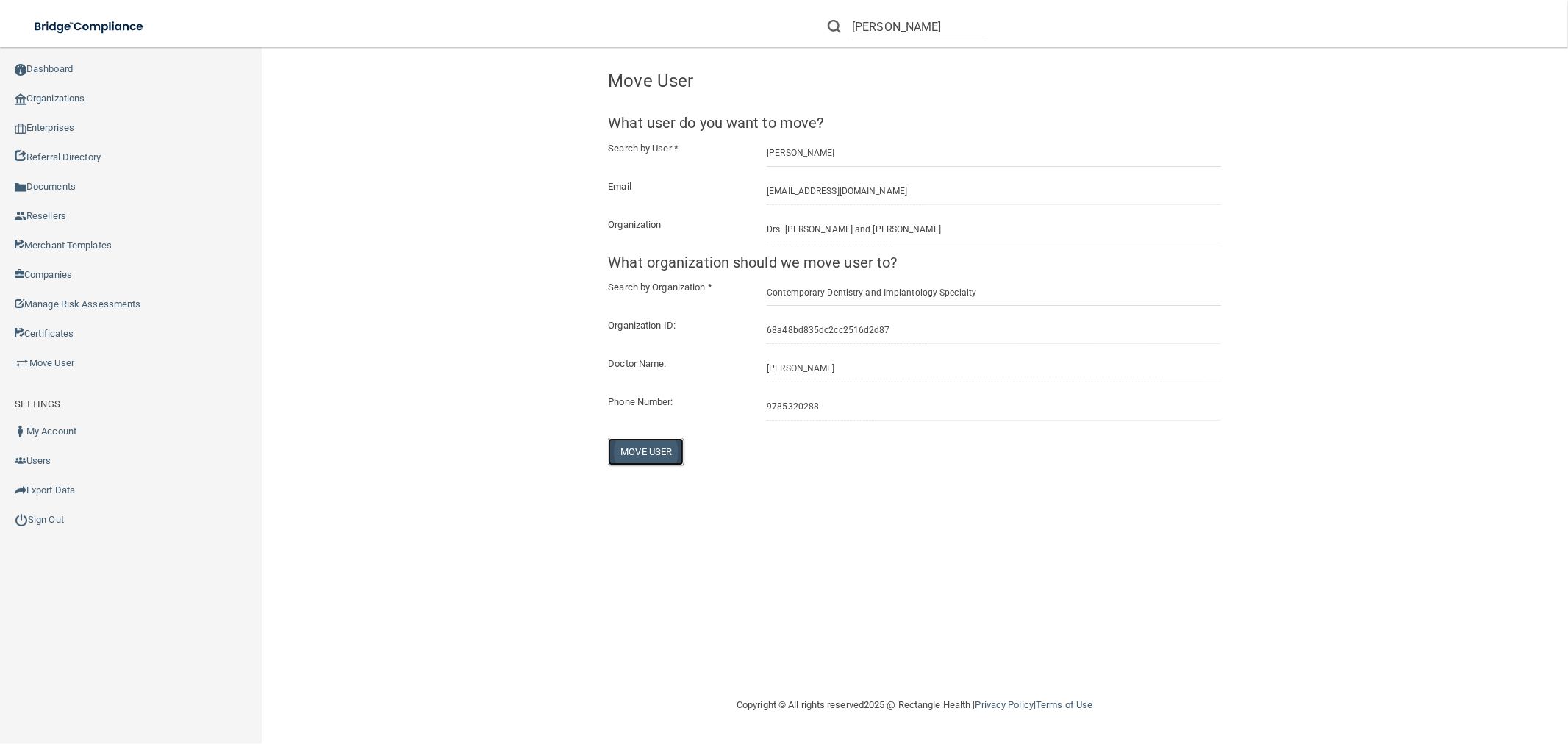
click at [650, 455] on button "Move User" at bounding box center [646, 452] width 76 height 27
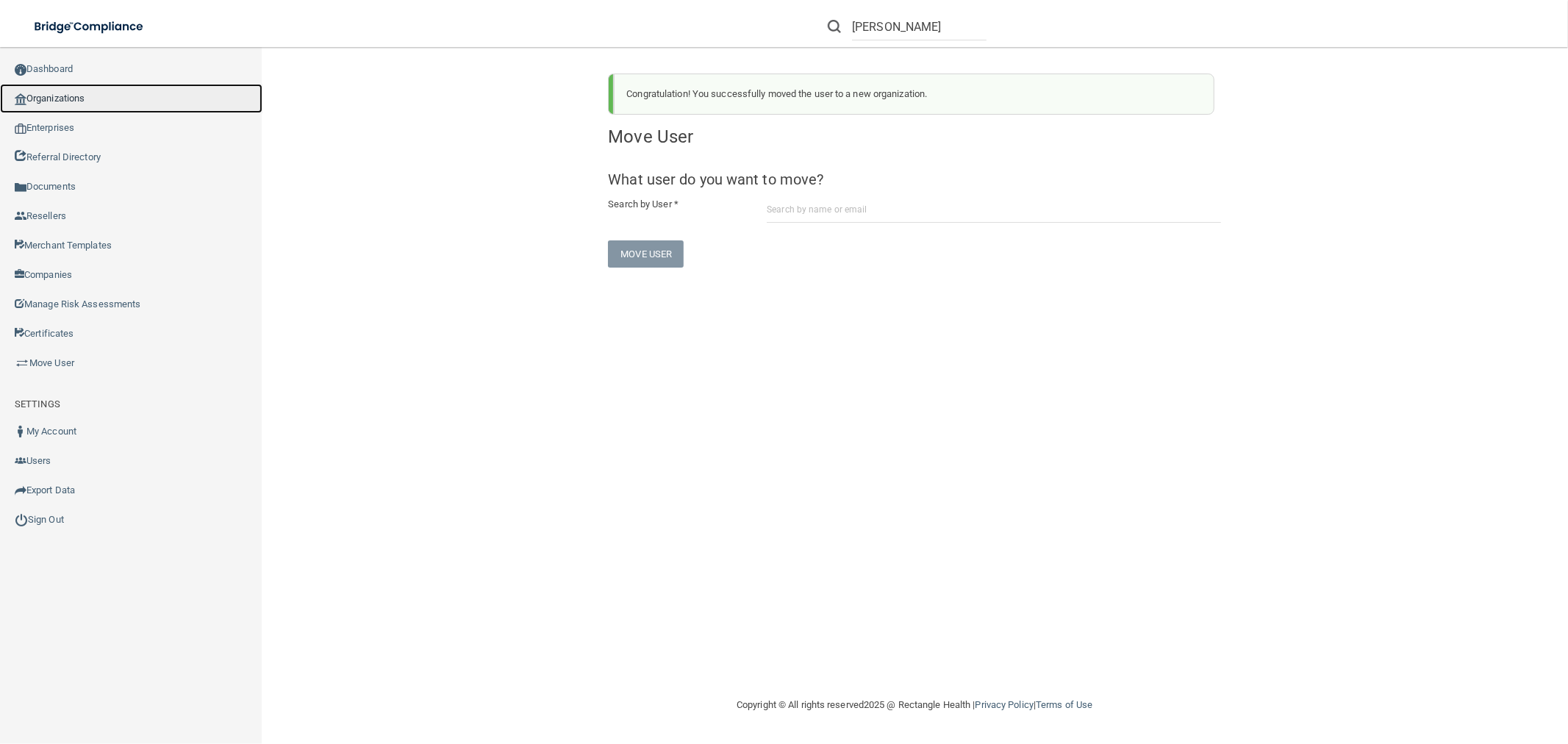
click at [62, 86] on link "Organizations" at bounding box center [131, 98] width 263 height 30
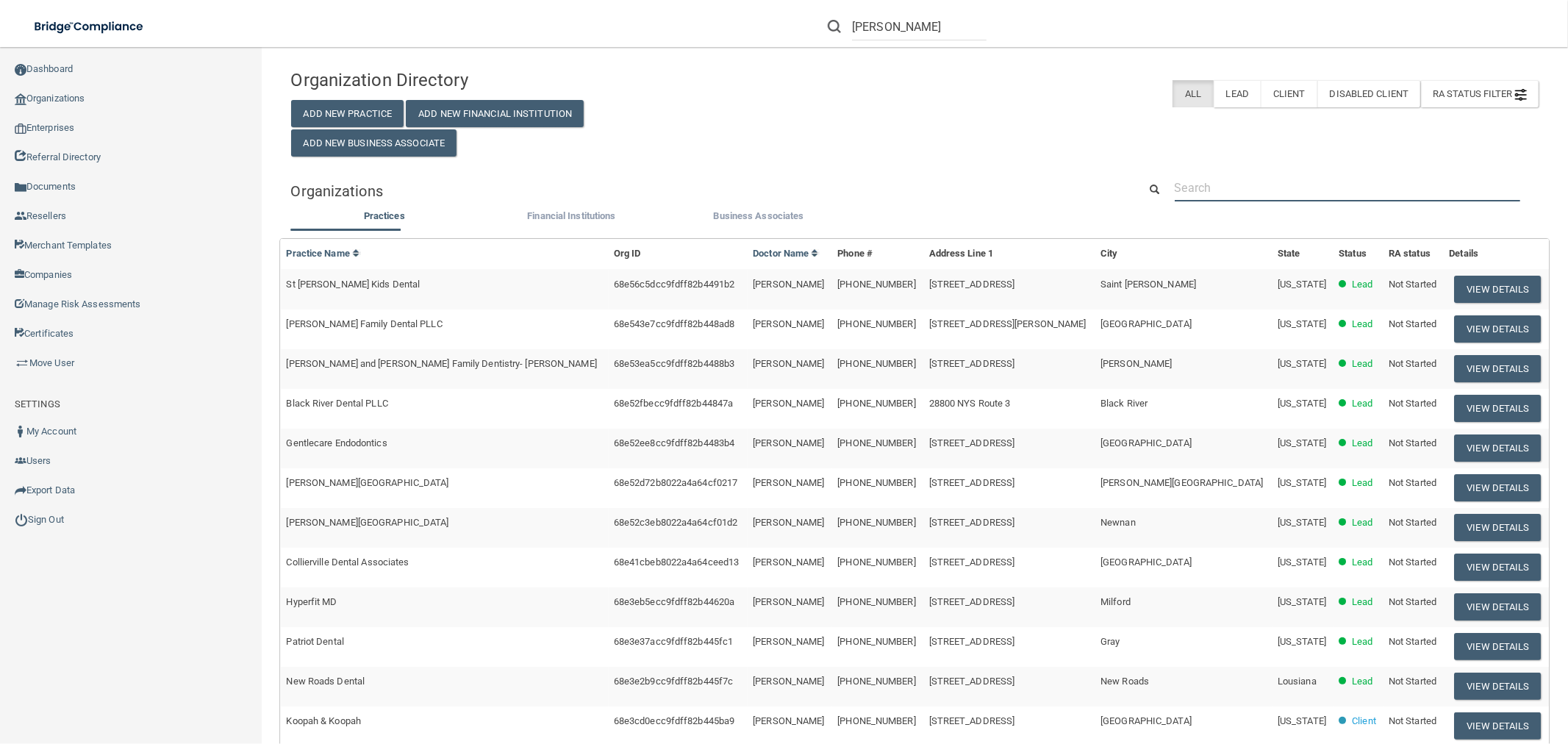
click at [1228, 196] on input "text" at bounding box center [1347, 188] width 345 height 27
paste input "Contemporary Dentistry and Implantology Specialty"
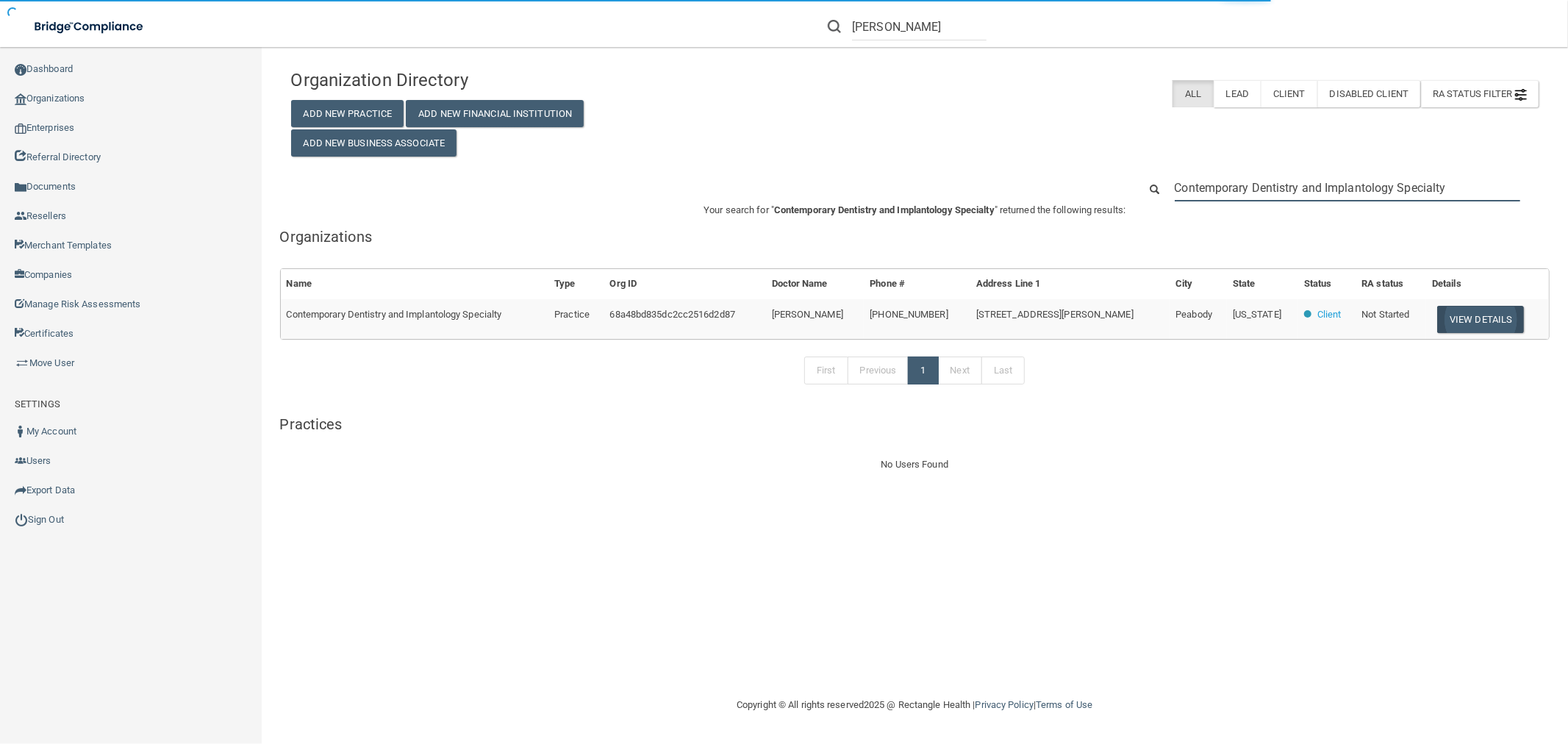
type input "Contemporary Dentistry and Implantology Specialty"
click at [1411, 312] on button "View Details" at bounding box center [1480, 320] width 87 height 27
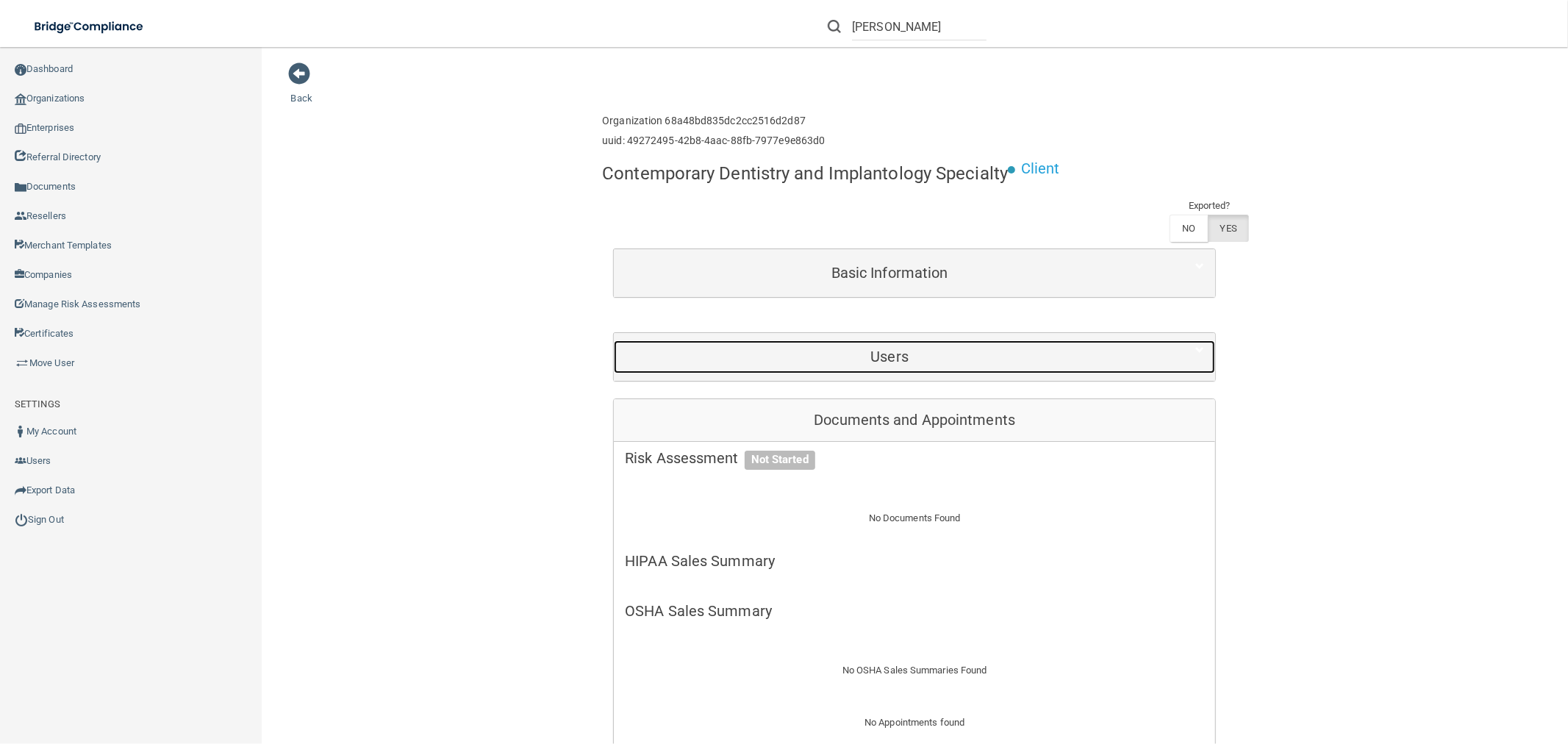
click at [898, 361] on h5 "Users" at bounding box center [889, 356] width 529 height 16
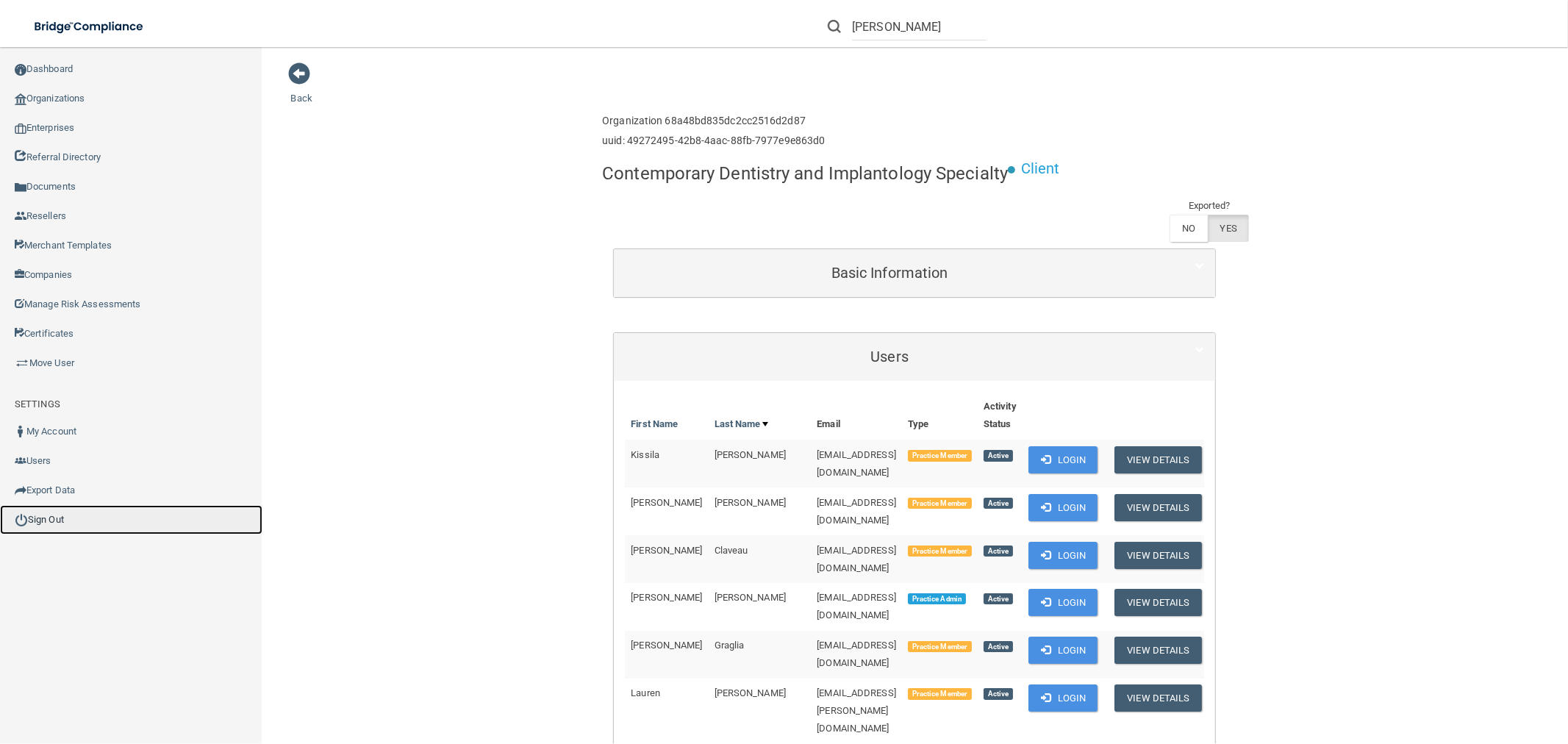
click at [6, 529] on link "Sign Out" at bounding box center [131, 519] width 263 height 30
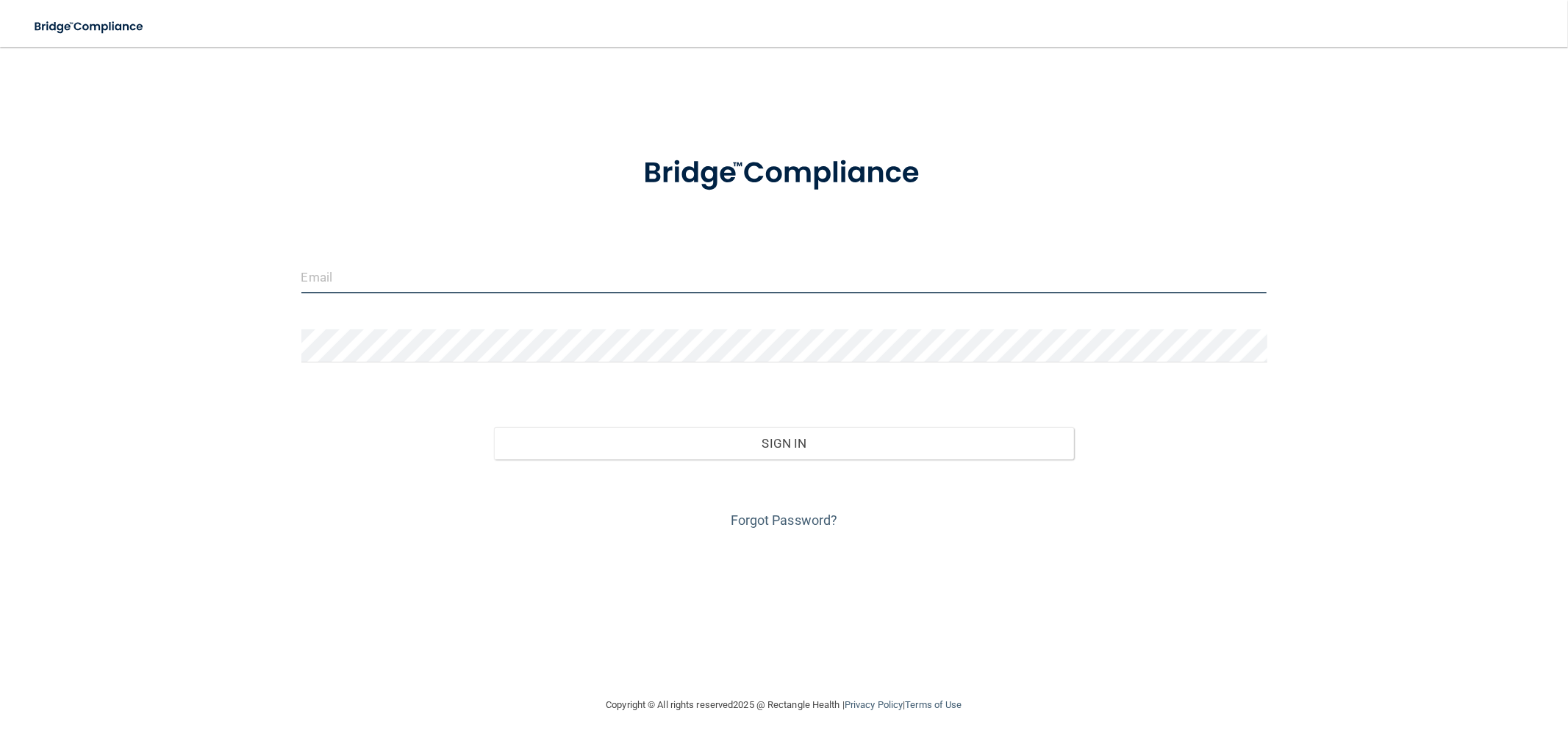
type input "[EMAIL_ADDRESS][DOMAIN_NAME]"
